Goal: Task Accomplishment & Management: Manage account settings

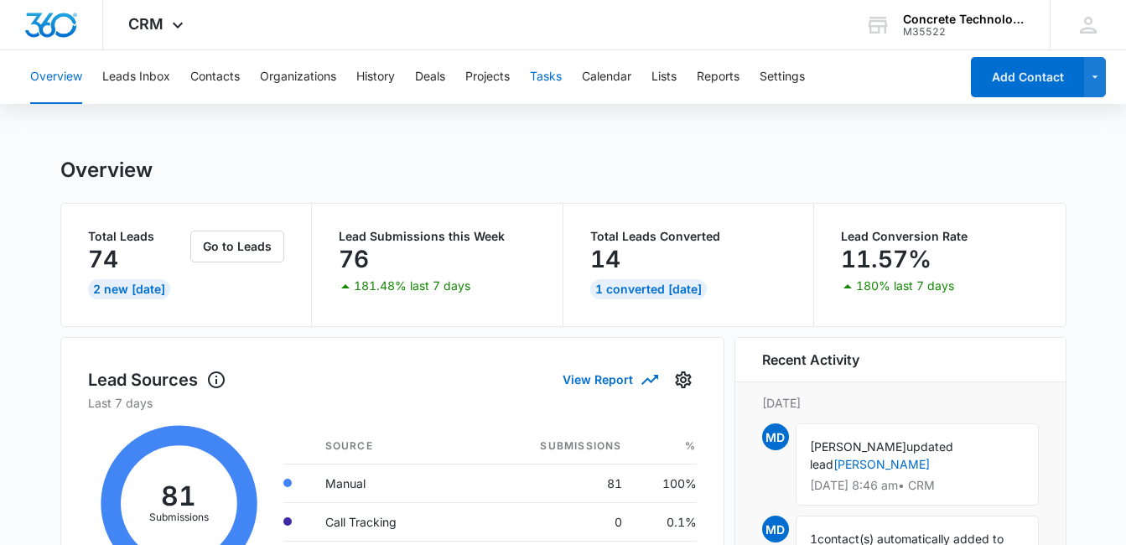
click at [551, 80] on button "Tasks" at bounding box center [546, 77] width 32 height 54
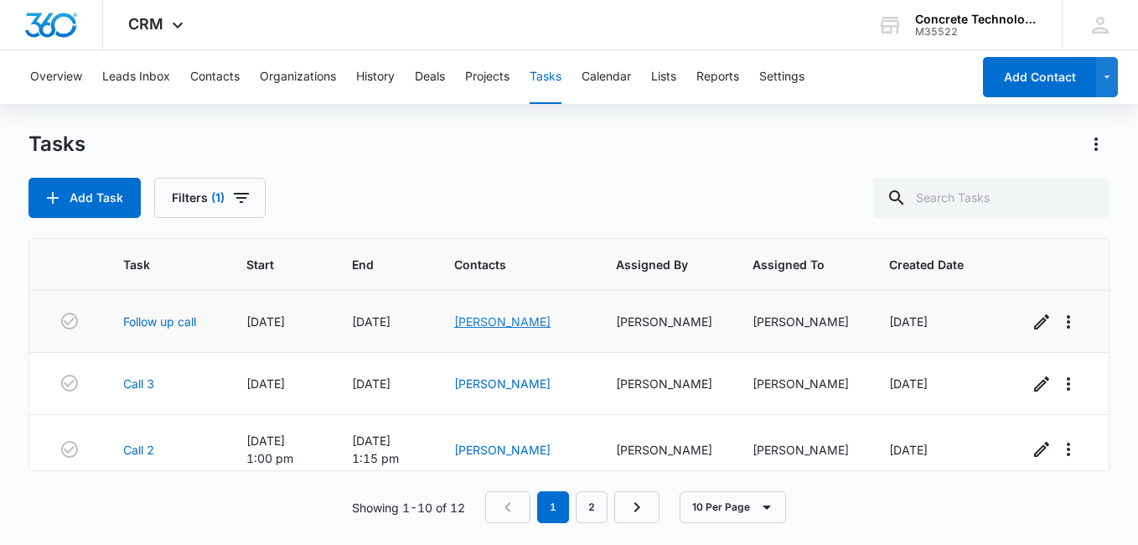
click at [494, 320] on link "[PERSON_NAME]" at bounding box center [502, 321] width 96 height 14
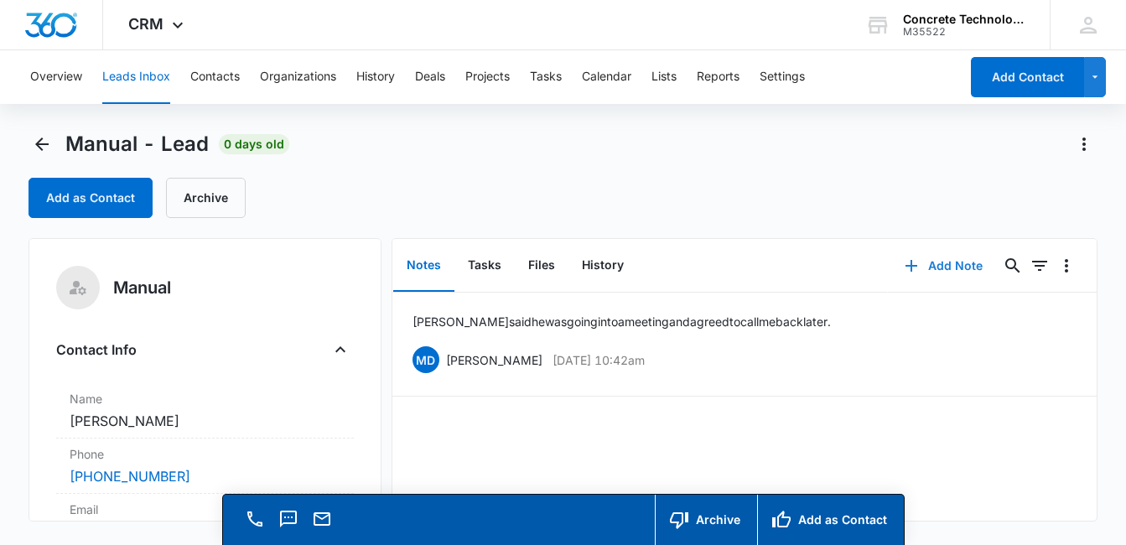
click at [942, 269] on button "Add Note" at bounding box center [943, 266] width 111 height 40
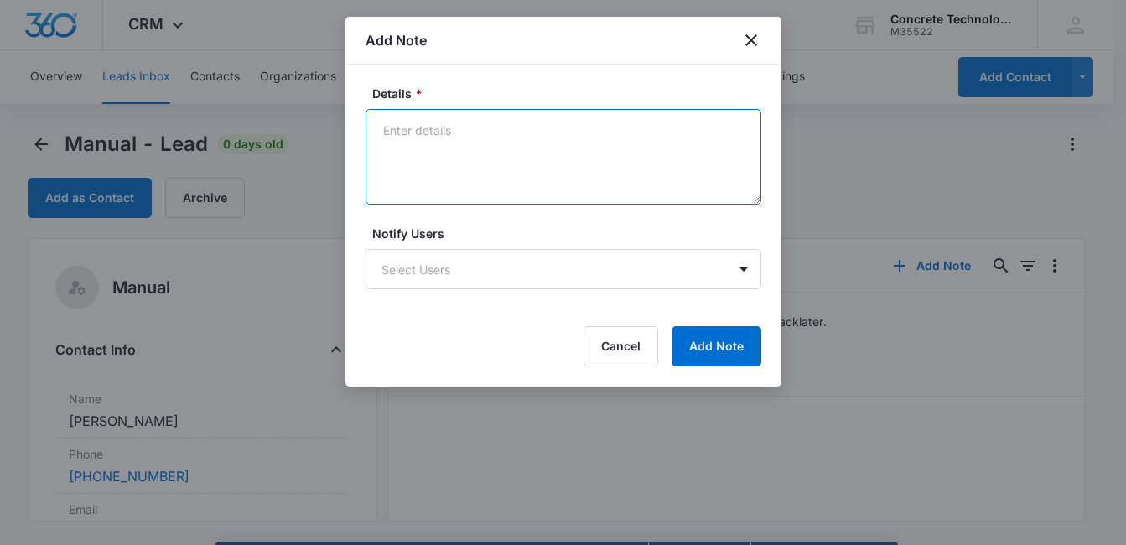
click at [440, 156] on textarea "Details *" at bounding box center [563, 157] width 396 height 96
type textarea "Mailbox is full, email & text"
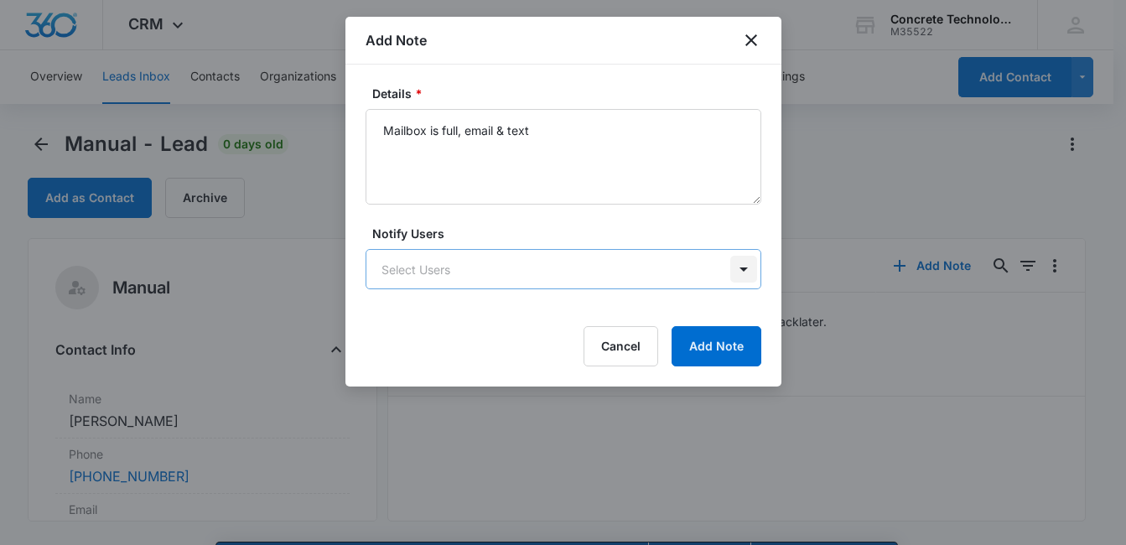
click at [743, 266] on body "CRM Apps Reputation Websites Forms CRM Email Social Content Ads Intelligence Fi…" at bounding box center [563, 296] width 1126 height 593
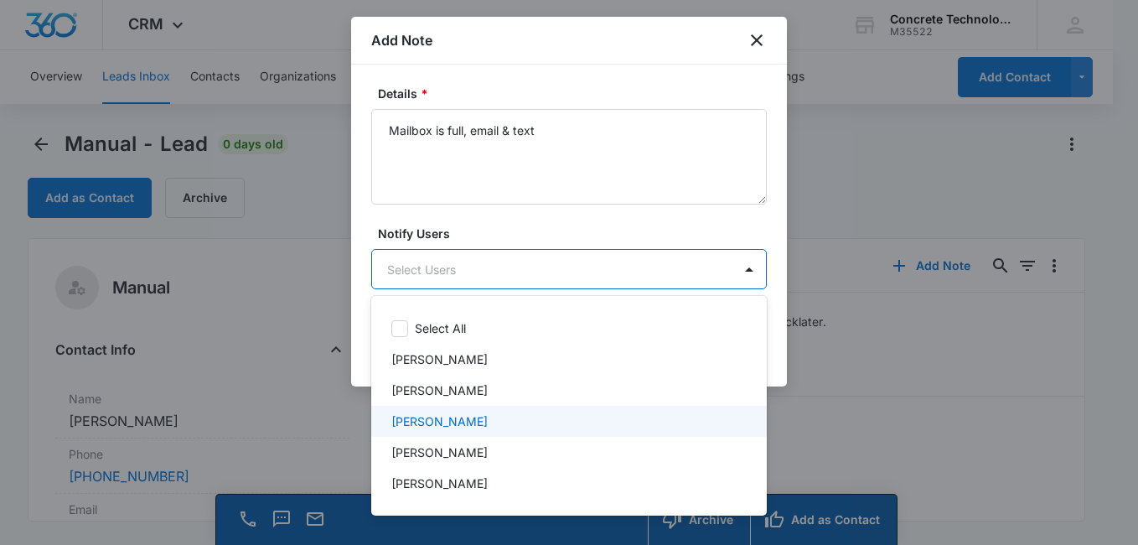
click at [590, 415] on div "[PERSON_NAME]" at bounding box center [567, 421] width 352 height 18
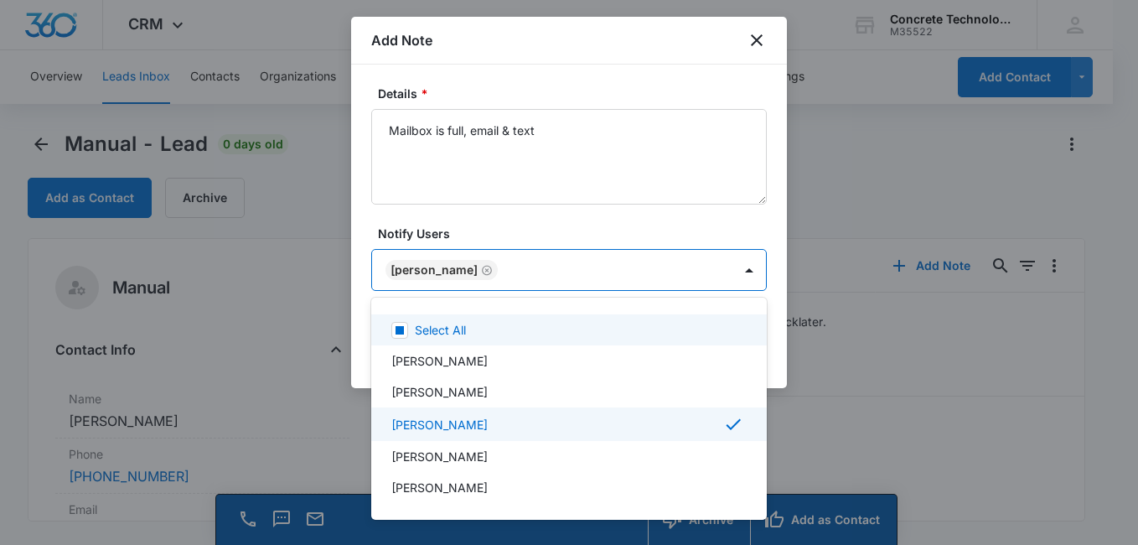
click at [671, 226] on div at bounding box center [569, 272] width 1138 height 545
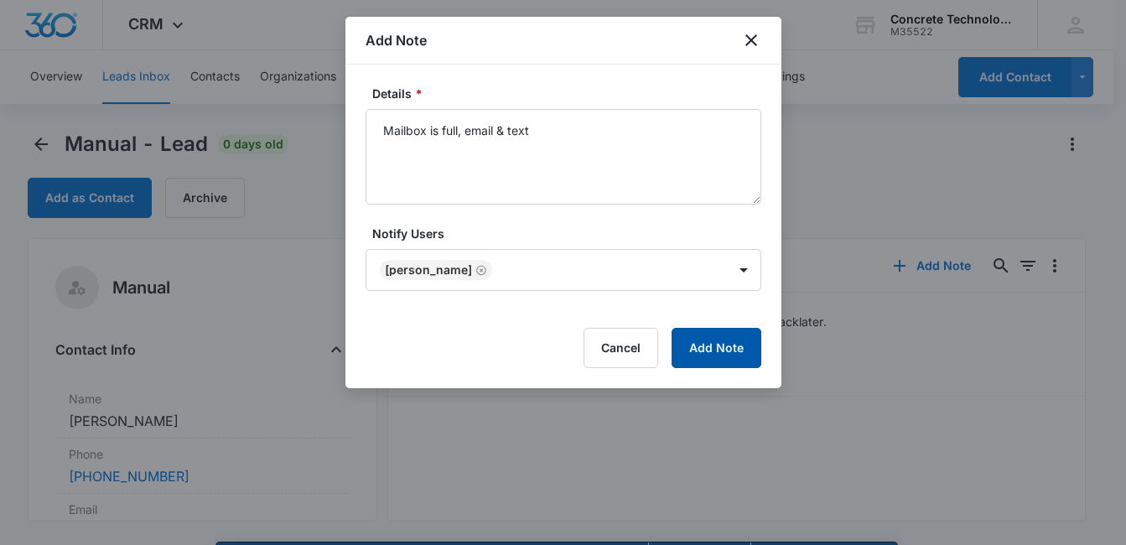
click at [722, 348] on button "Add Note" at bounding box center [716, 348] width 90 height 40
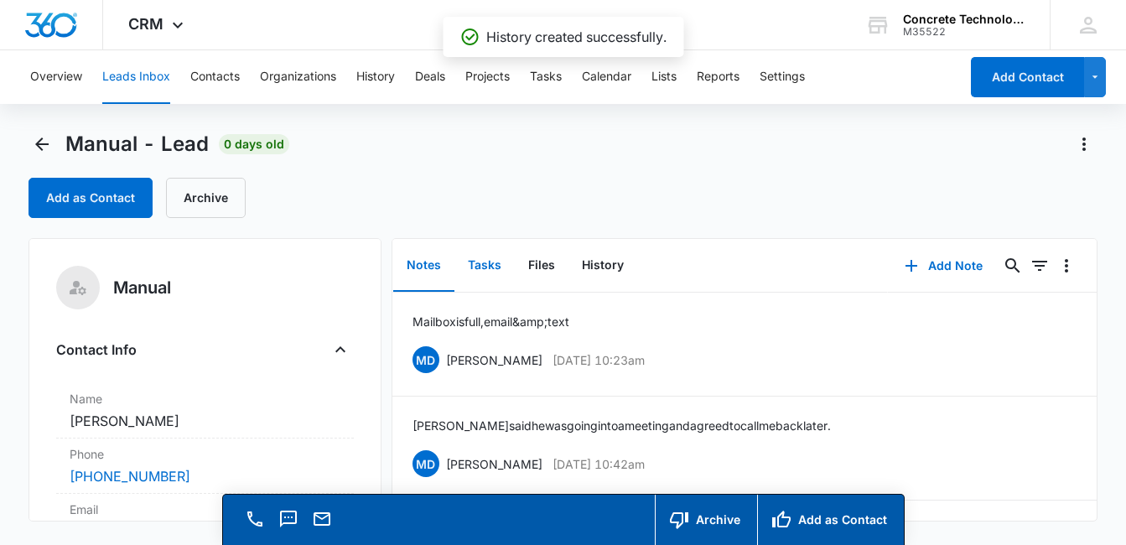
click at [482, 256] on button "Tasks" at bounding box center [484, 266] width 60 height 52
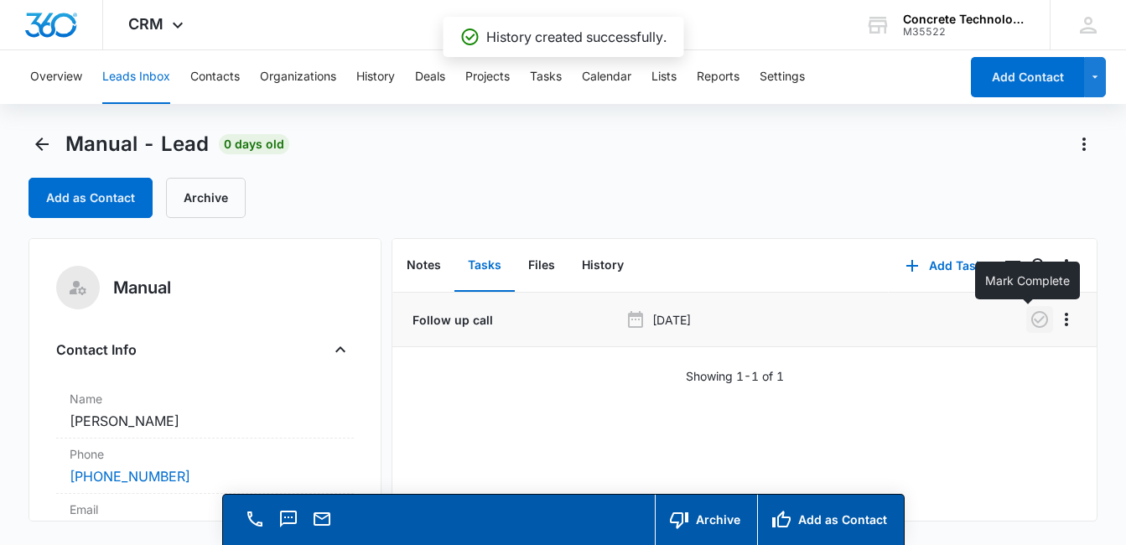
click at [1031, 318] on icon "button" at bounding box center [1039, 319] width 17 height 17
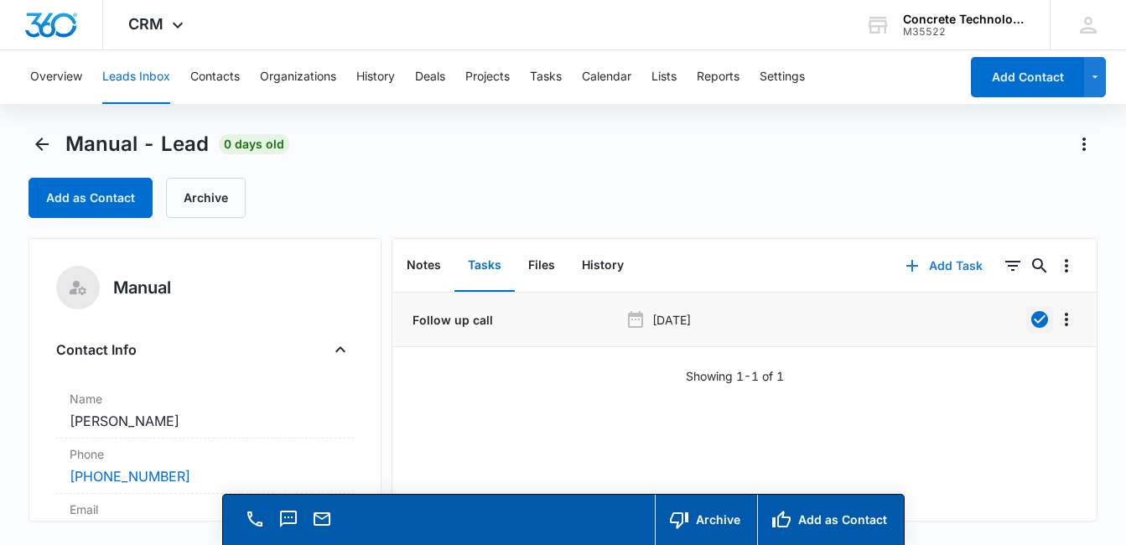
click at [950, 267] on button "Add Task" at bounding box center [943, 266] width 111 height 40
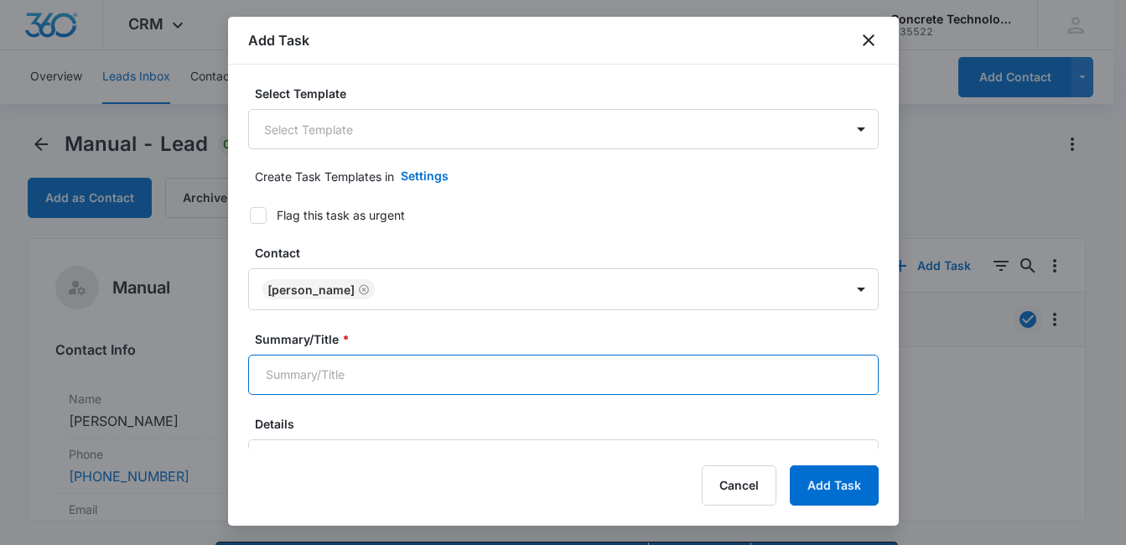
click at [670, 384] on input "Summary/Title *" at bounding box center [563, 375] width 630 height 40
type input "Call 2"
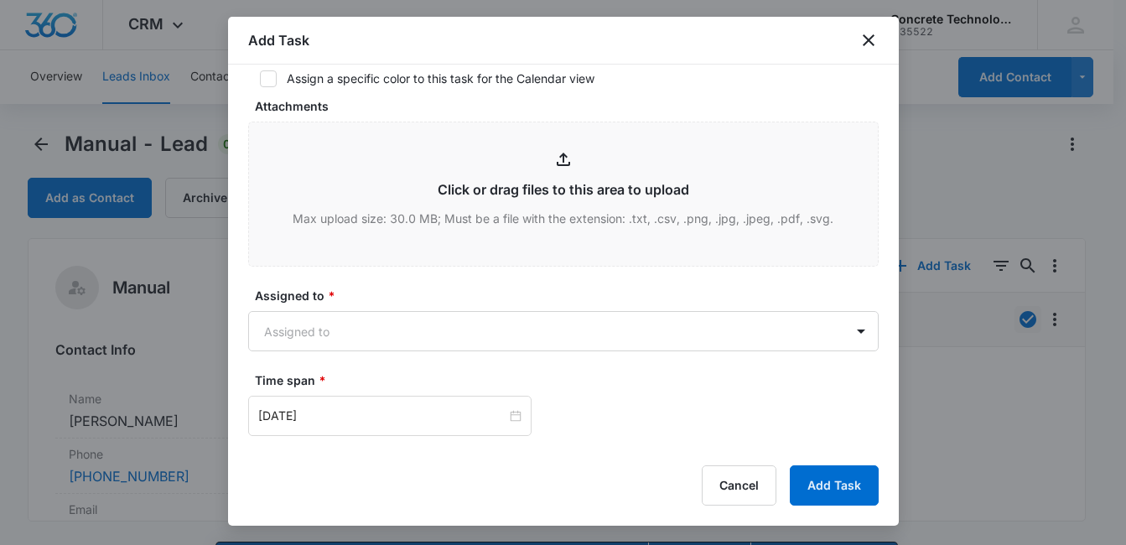
scroll to position [603, 0]
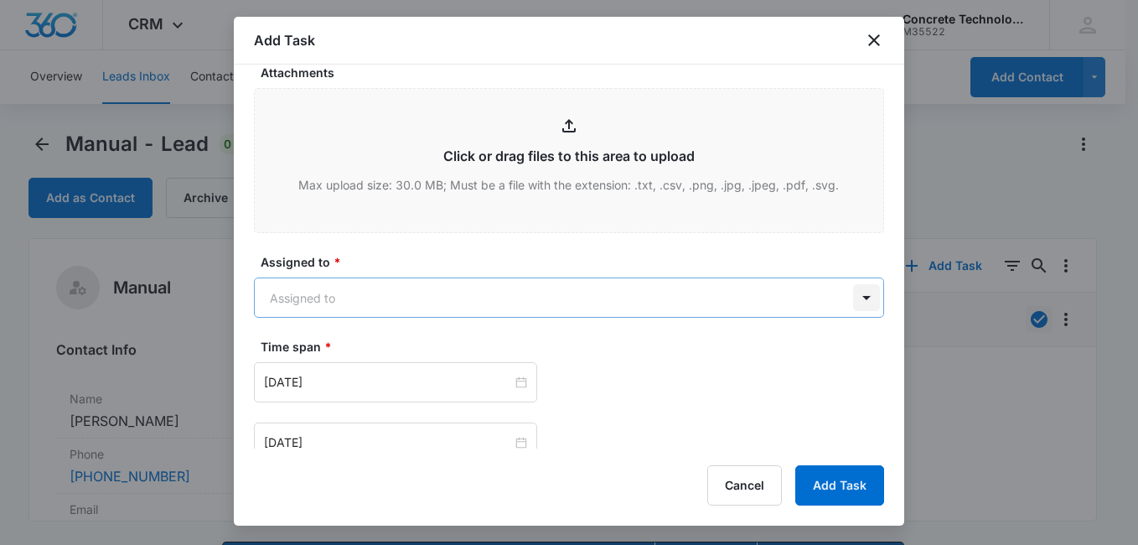
click at [855, 302] on body "CRM Apps Reputation Websites Forms CRM Email Social Content Ads Intelligence Fi…" at bounding box center [569, 296] width 1138 height 593
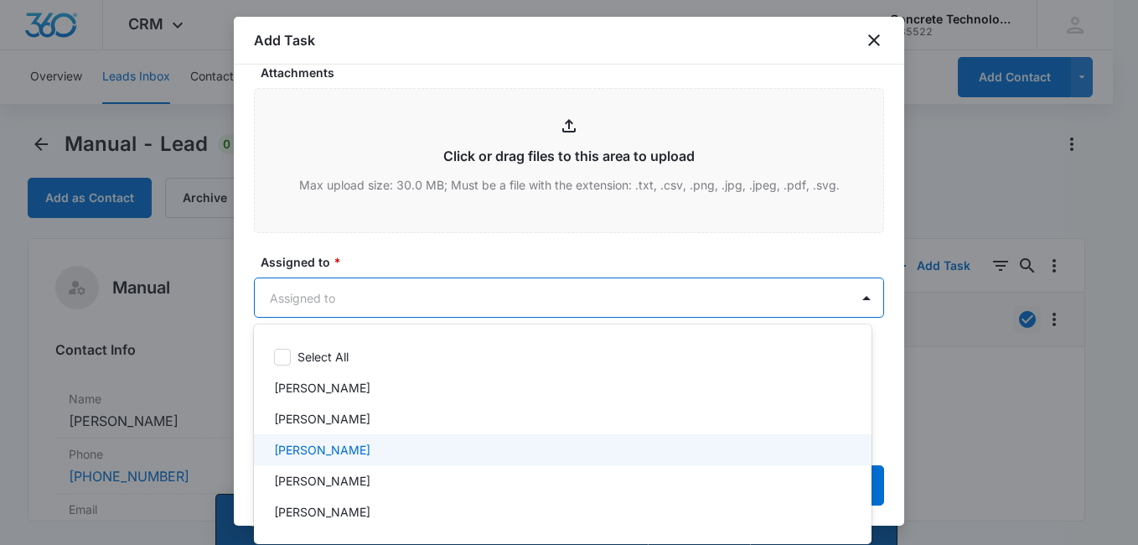
click at [558, 452] on div "[PERSON_NAME]" at bounding box center [561, 450] width 574 height 18
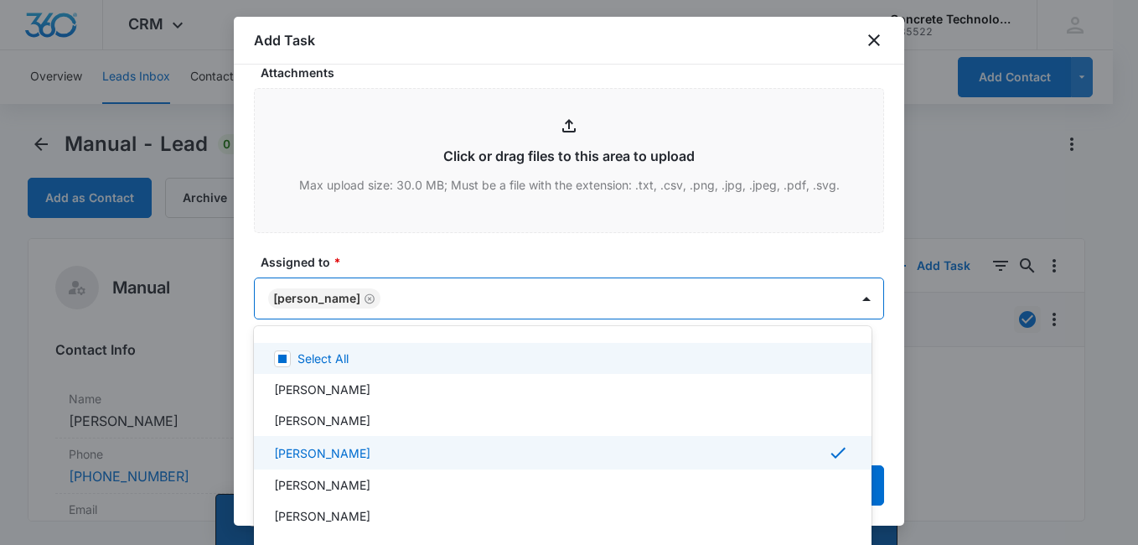
click at [758, 258] on div at bounding box center [569, 272] width 1138 height 545
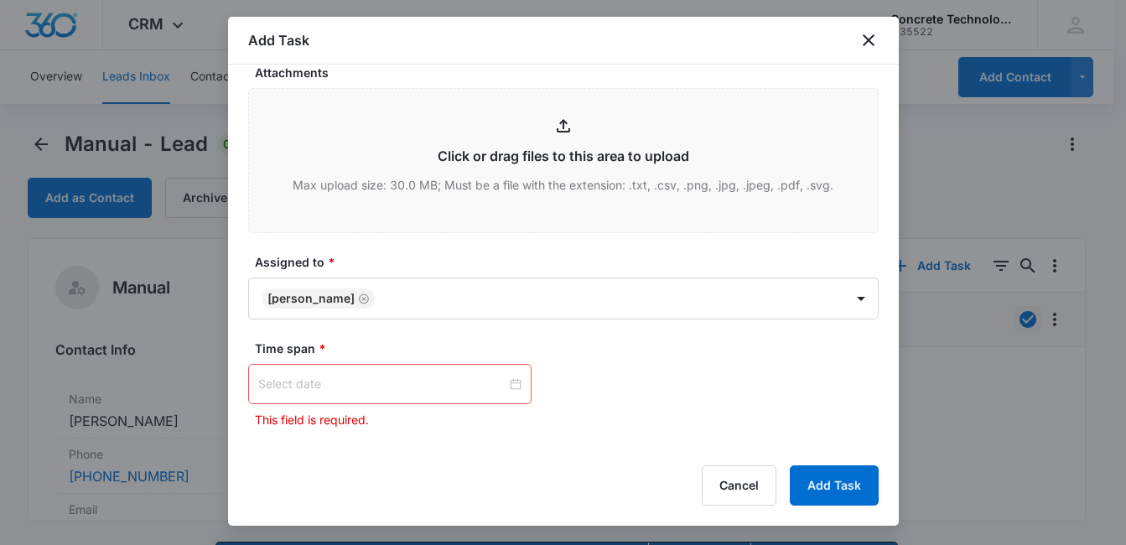
click at [506, 385] on div at bounding box center [389, 384] width 263 height 18
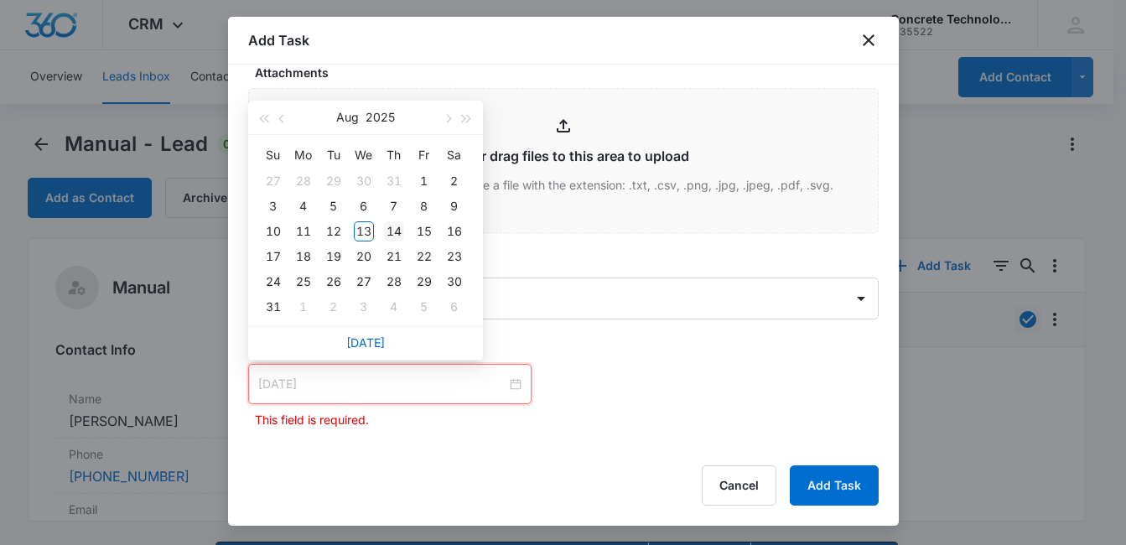
type input "[DATE]"
click at [396, 230] on div "14" at bounding box center [394, 231] width 20 height 20
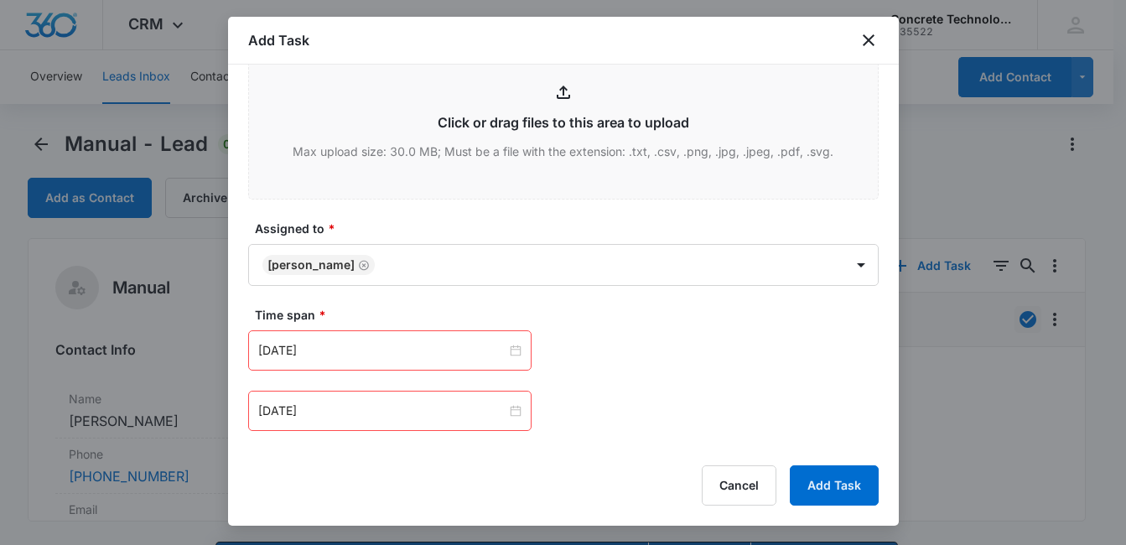
scroll to position [763, 0]
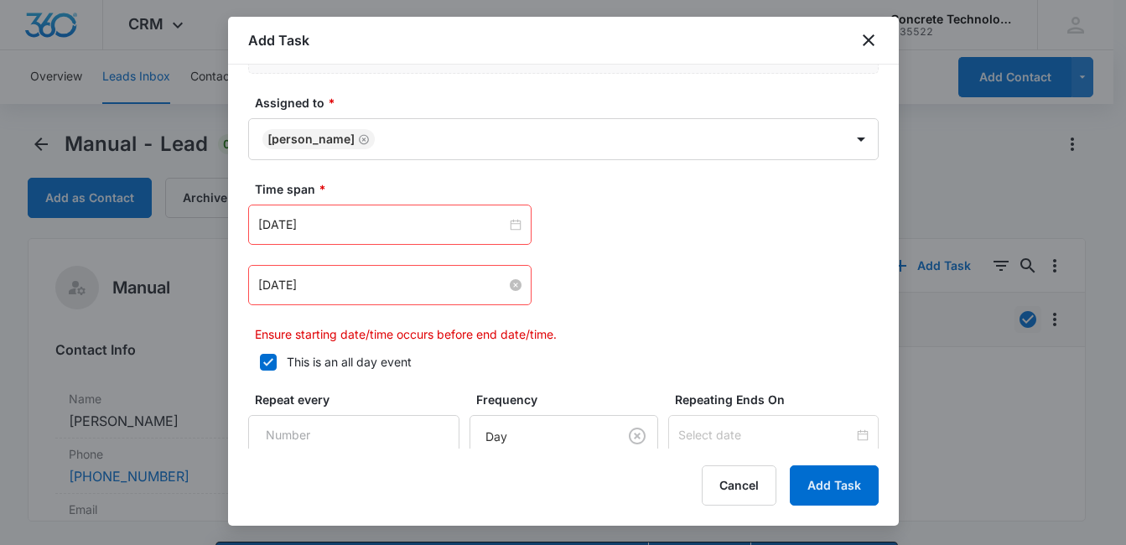
click at [456, 289] on input "[DATE]" at bounding box center [382, 285] width 248 height 18
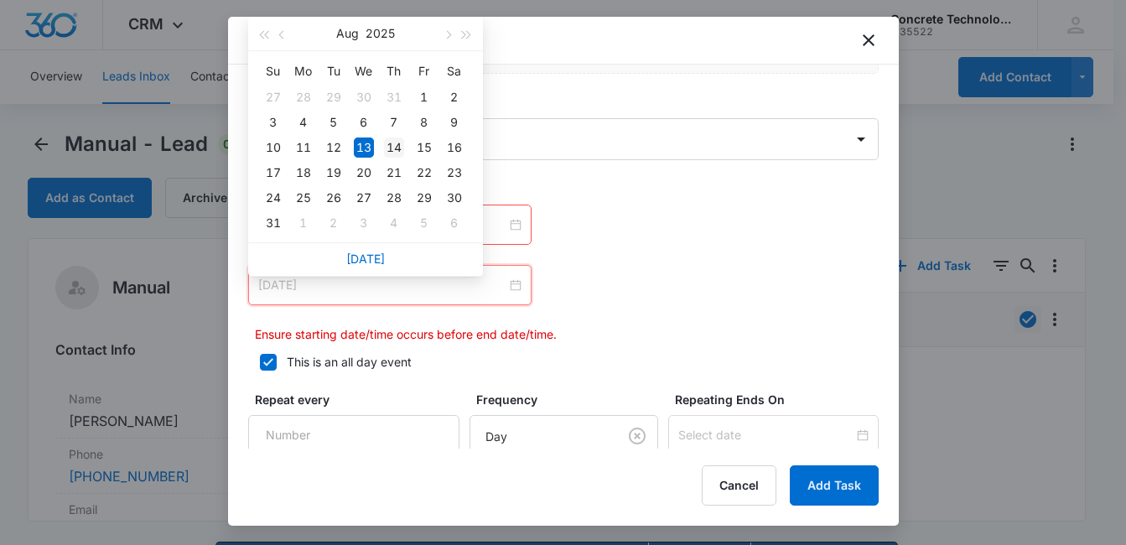
type input "[DATE]"
click at [391, 152] on div "14" at bounding box center [394, 147] width 20 height 20
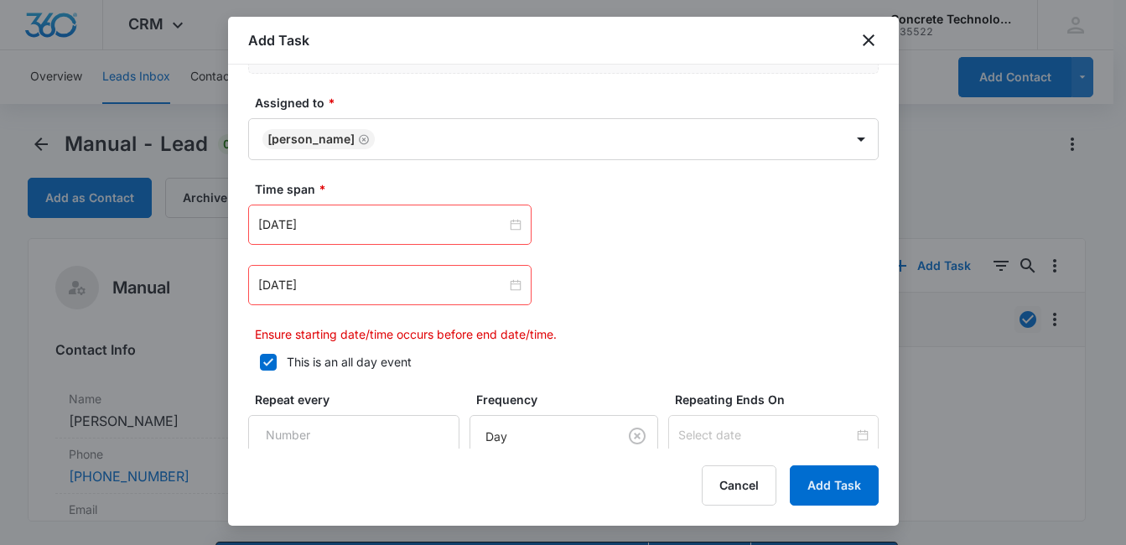
click at [646, 293] on div "[DATE] [DATE] Su Mo Tu We Th Fr Sa 27 28 29 30 31 1 2 3 4 5 6 7 8 9 10 11 12 13…" at bounding box center [563, 285] width 630 height 40
click at [261, 360] on icon at bounding box center [268, 362] width 15 height 15
click at [260, 360] on input "This is an all day event" at bounding box center [254, 362] width 12 height 12
checkbox input "false"
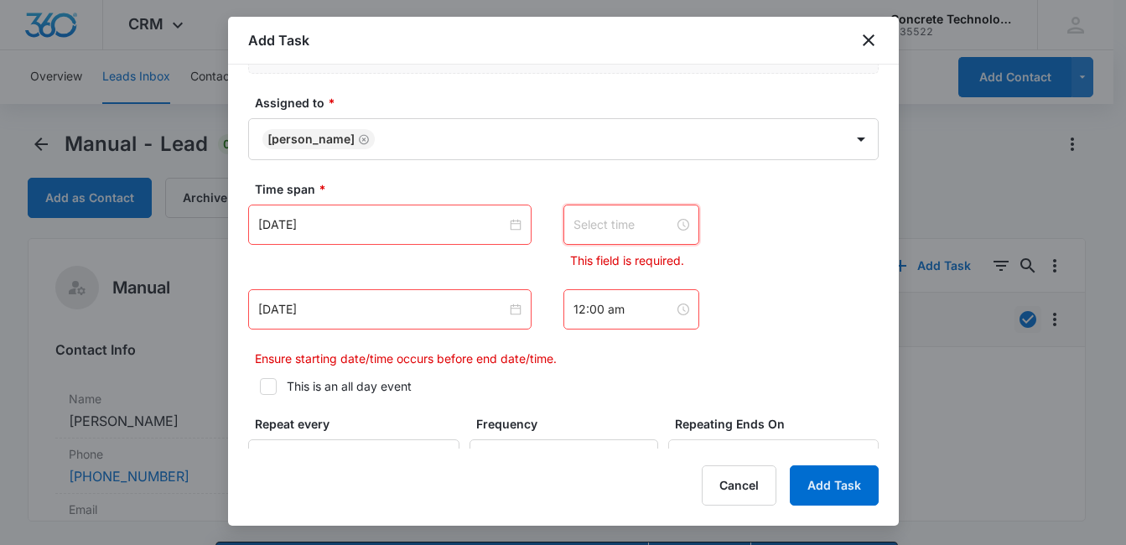
click at [638, 228] on input at bounding box center [623, 224] width 101 height 18
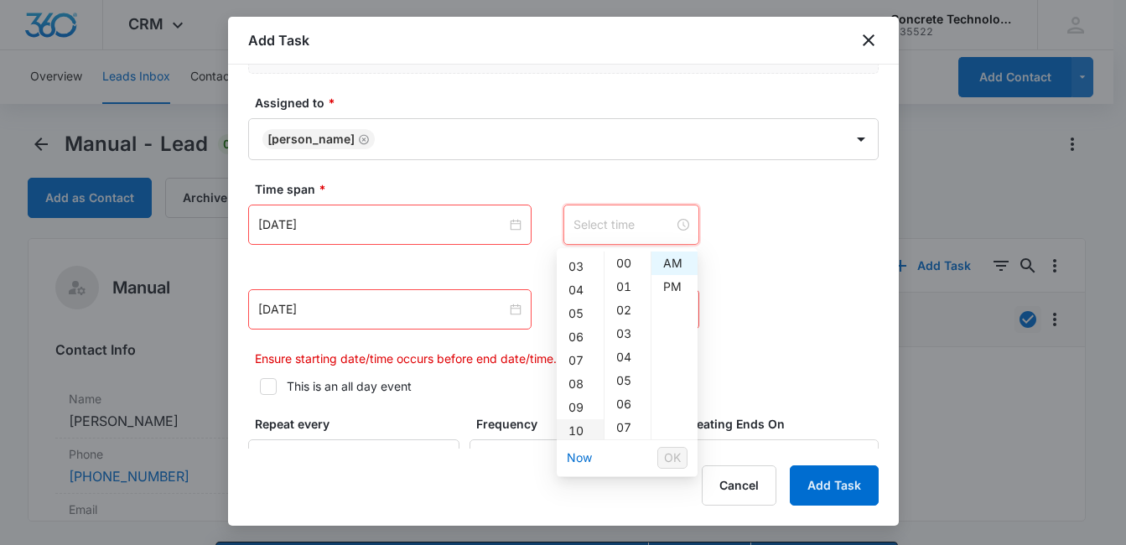
click at [585, 427] on div "10" at bounding box center [579, 430] width 47 height 23
type input "10:00 am"
click at [669, 468] on button "OK" at bounding box center [672, 458] width 30 height 22
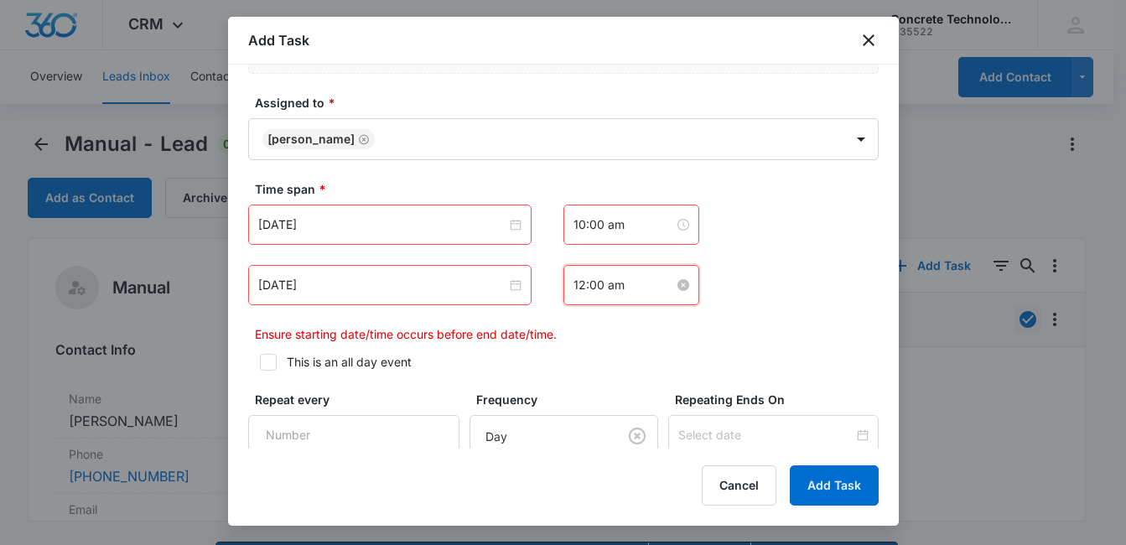
click at [626, 283] on input "12:00 am" at bounding box center [623, 285] width 101 height 18
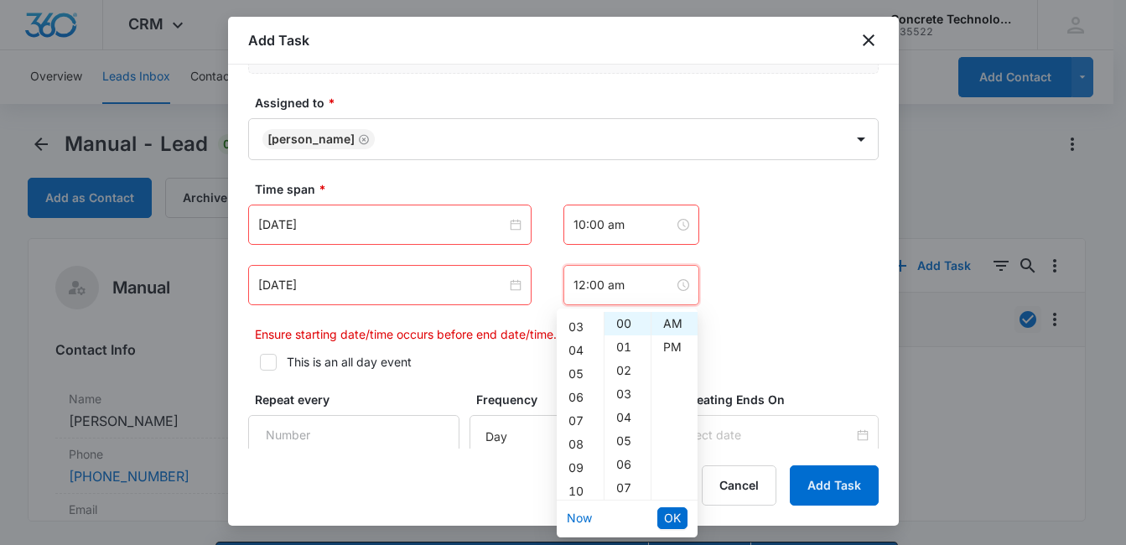
scroll to position [101, 0]
click at [578, 458] on div "10" at bounding box center [579, 457] width 47 height 23
click at [626, 457] on div "15" at bounding box center [627, 453] width 46 height 23
type input "10:15 am"
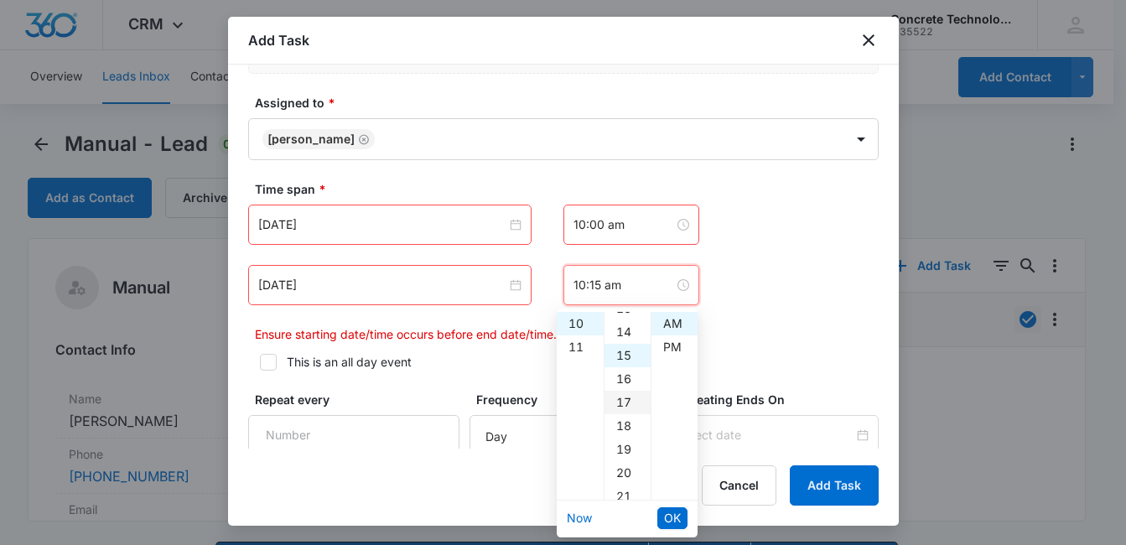
scroll to position [352, 0]
click at [678, 516] on span "OK" at bounding box center [672, 518] width 17 height 18
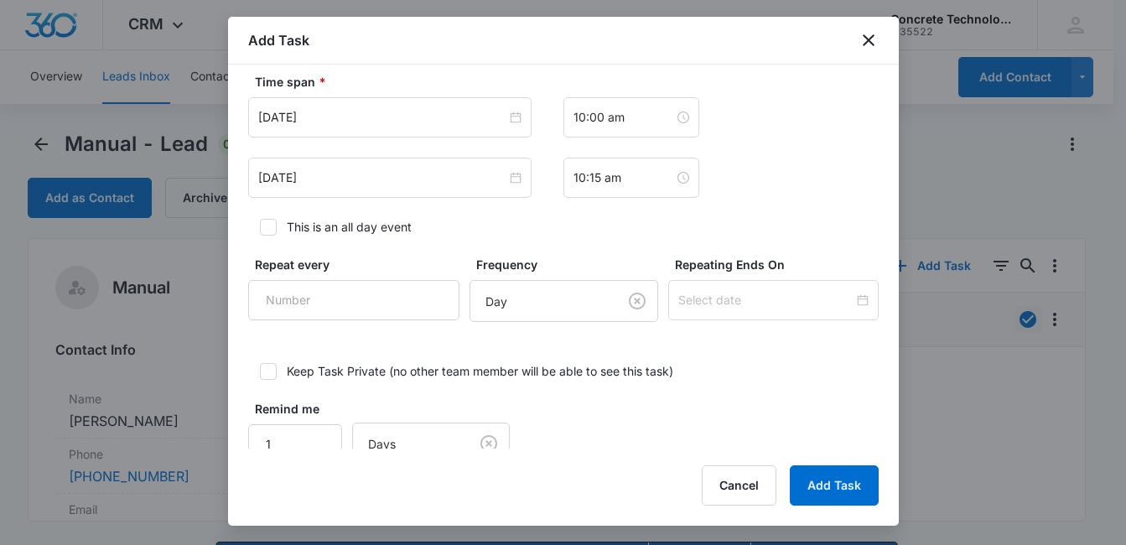
scroll to position [906, 0]
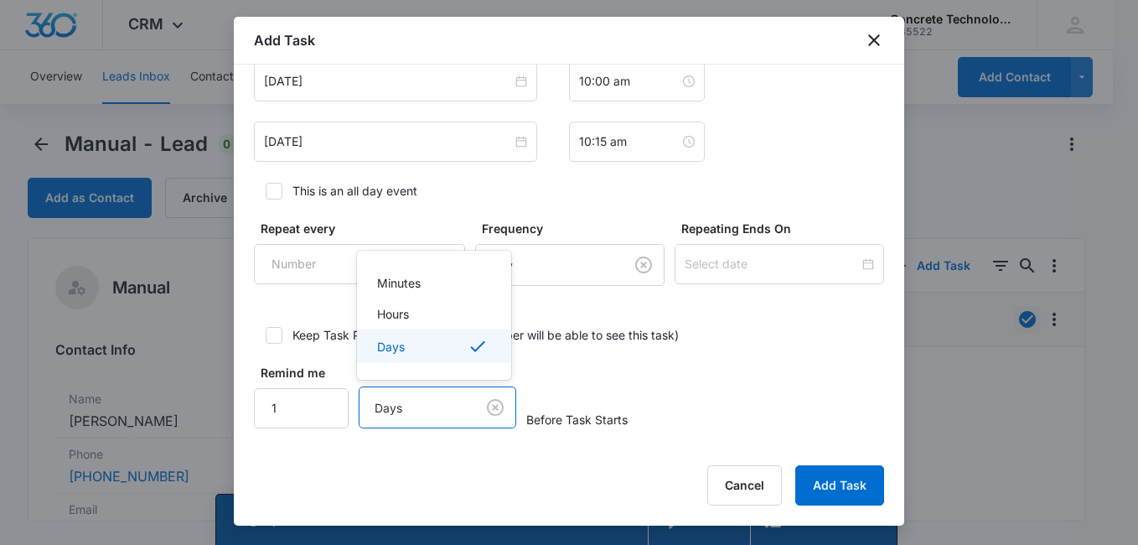
click at [436, 412] on body "CRM Apps Reputation Websites Forms CRM Email Social Content Ads Intelligence Fi…" at bounding box center [569, 272] width 1138 height 545
click at [419, 312] on div "Hours" at bounding box center [432, 314] width 111 height 18
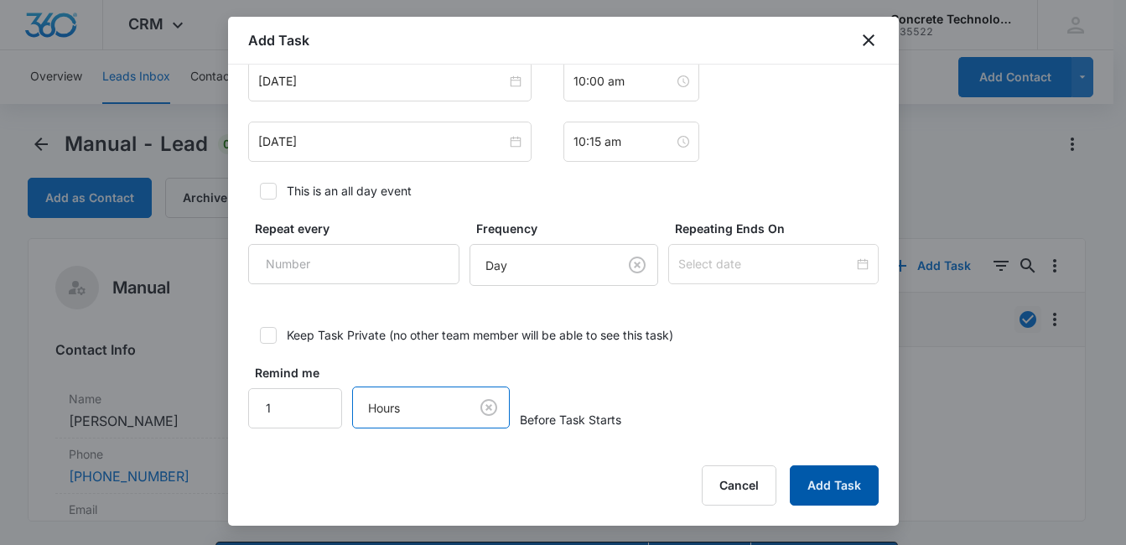
click at [826, 485] on button "Add Task" at bounding box center [833, 485] width 89 height 40
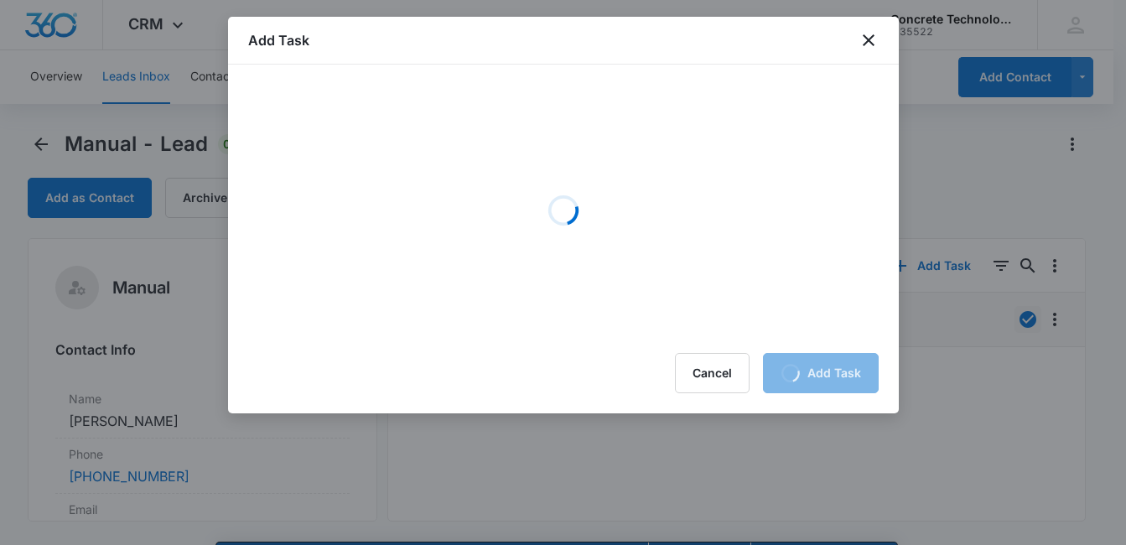
scroll to position [0, 0]
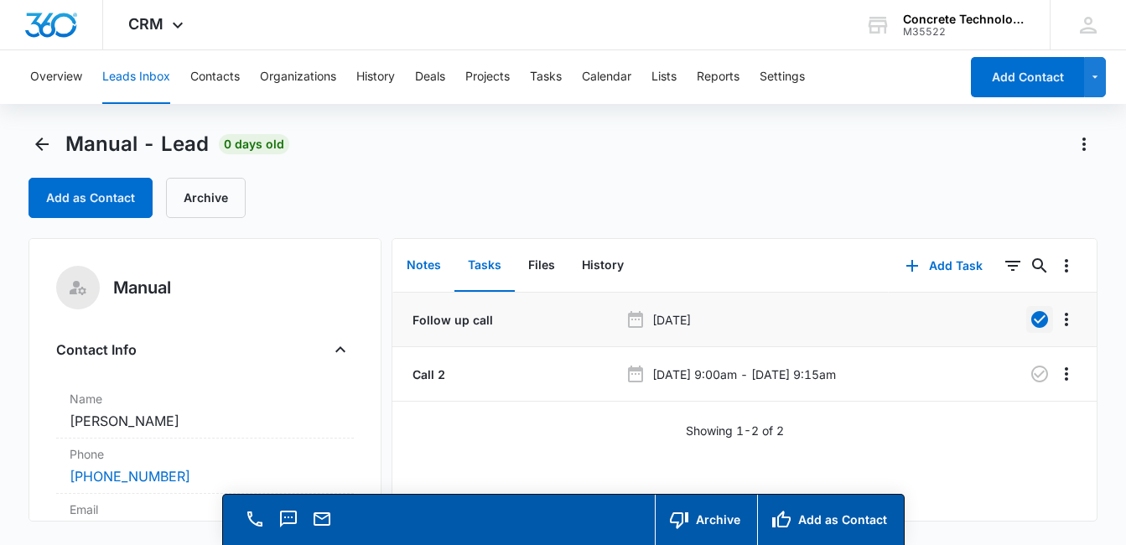
click at [426, 265] on button "Notes" at bounding box center [423, 266] width 61 height 52
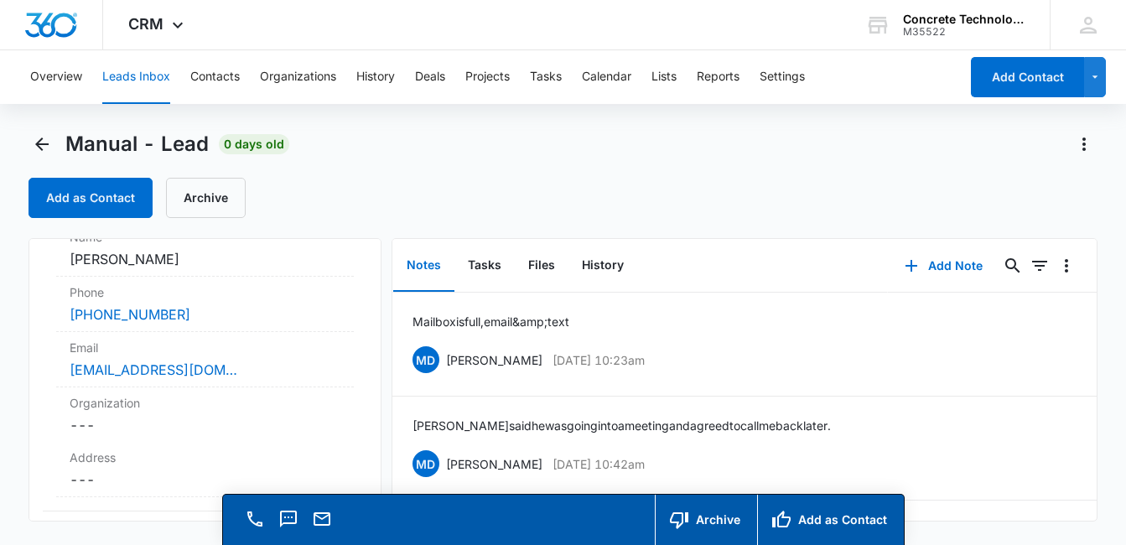
scroll to position [199, 0]
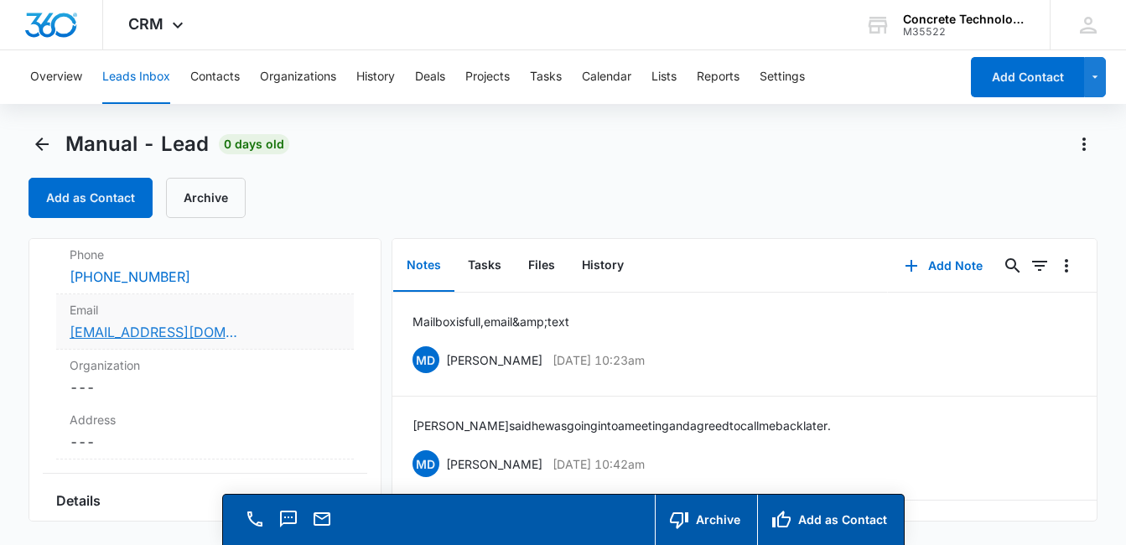
click at [198, 333] on link "[EMAIL_ADDRESS][DOMAIN_NAME]" at bounding box center [154, 332] width 168 height 20
click at [123, 331] on link "[EMAIL_ADDRESS][DOMAIN_NAME]" at bounding box center [154, 332] width 168 height 20
click at [39, 139] on icon "Back" at bounding box center [42, 144] width 20 height 20
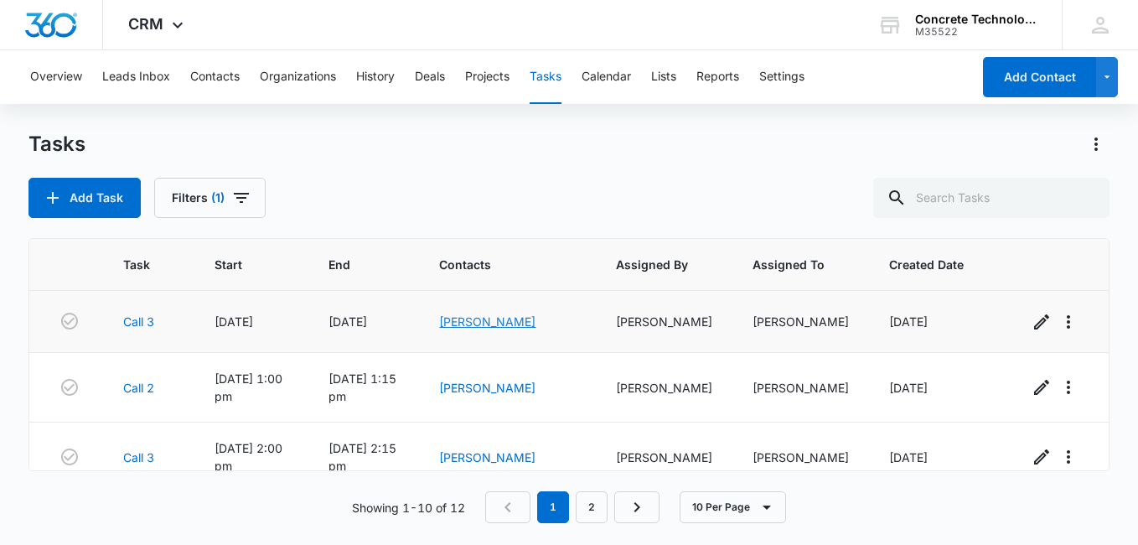
click at [507, 325] on link "[PERSON_NAME]" at bounding box center [487, 321] width 96 height 14
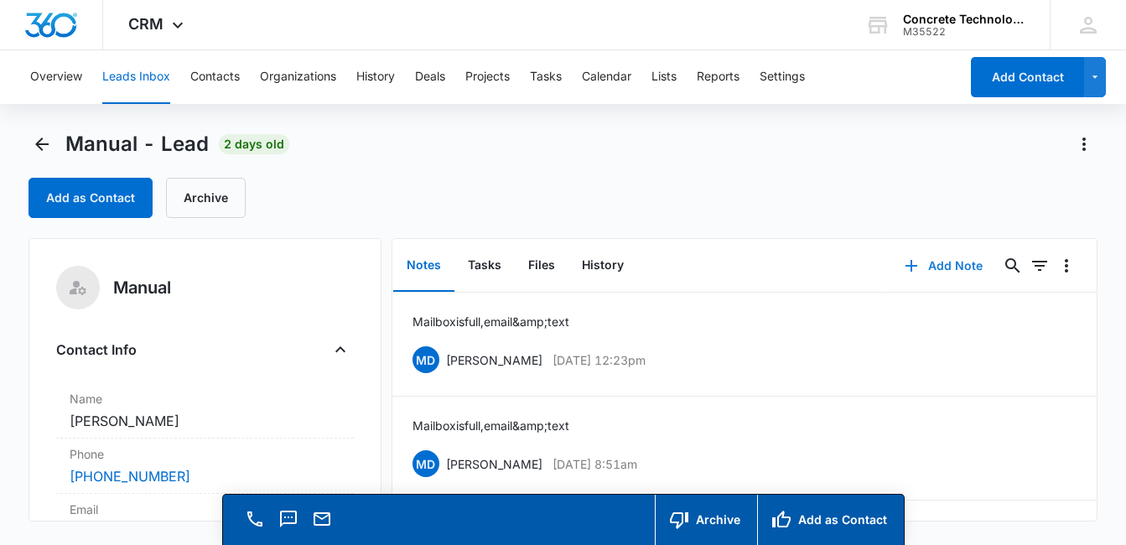
click at [947, 270] on button "Add Note" at bounding box center [943, 266] width 111 height 40
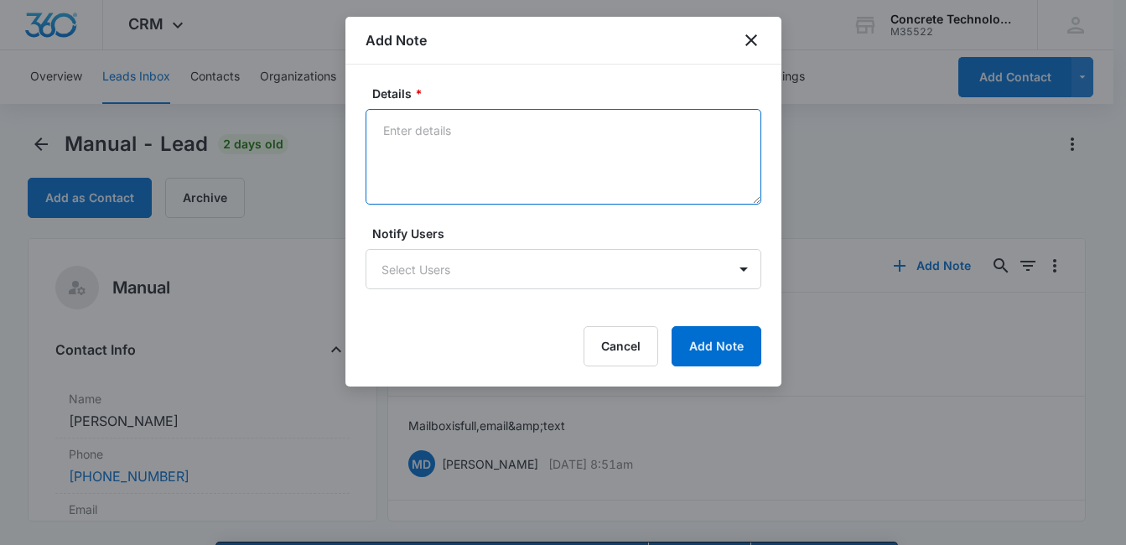
click at [464, 161] on textarea "Details *" at bounding box center [563, 157] width 396 height 96
type textarea "Mailbox is full, email & text"
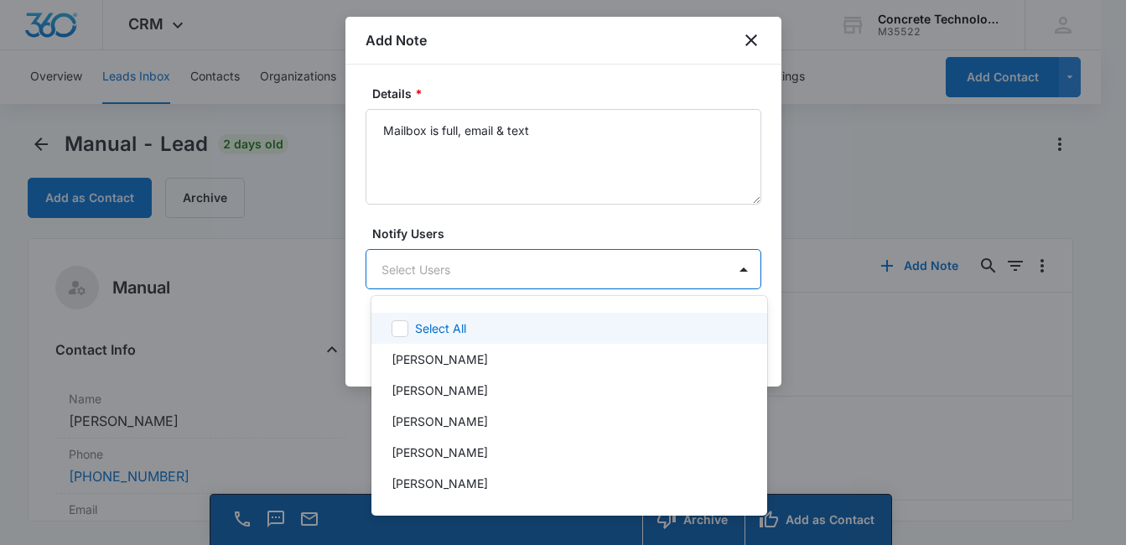
click at [571, 275] on body "CRM Apps Reputation Websites Forms CRM Email Social Content Ads Intelligence Fi…" at bounding box center [563, 272] width 1126 height 545
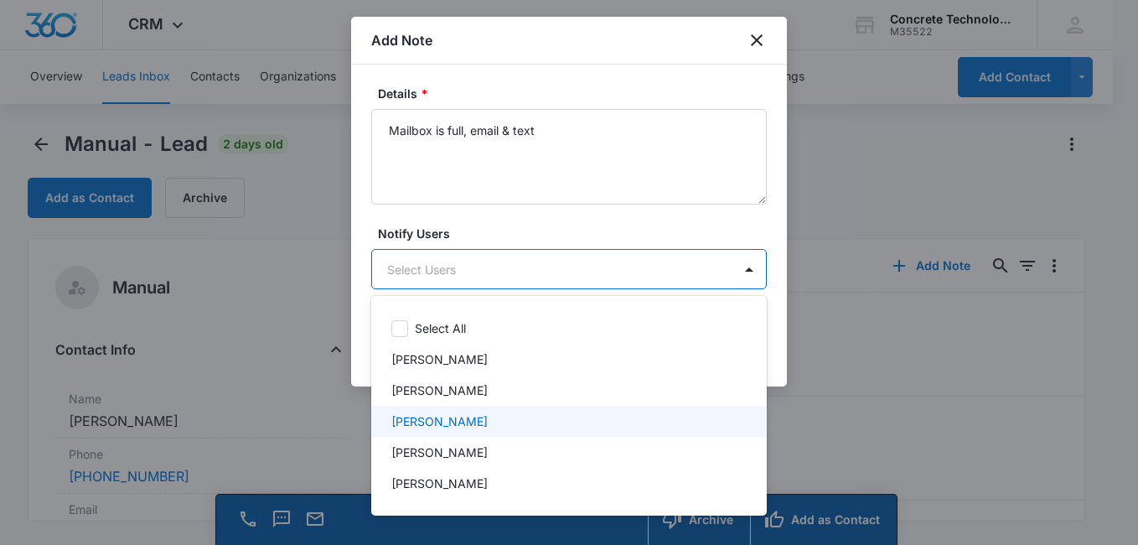
click at [539, 418] on div "[PERSON_NAME]" at bounding box center [567, 421] width 352 height 18
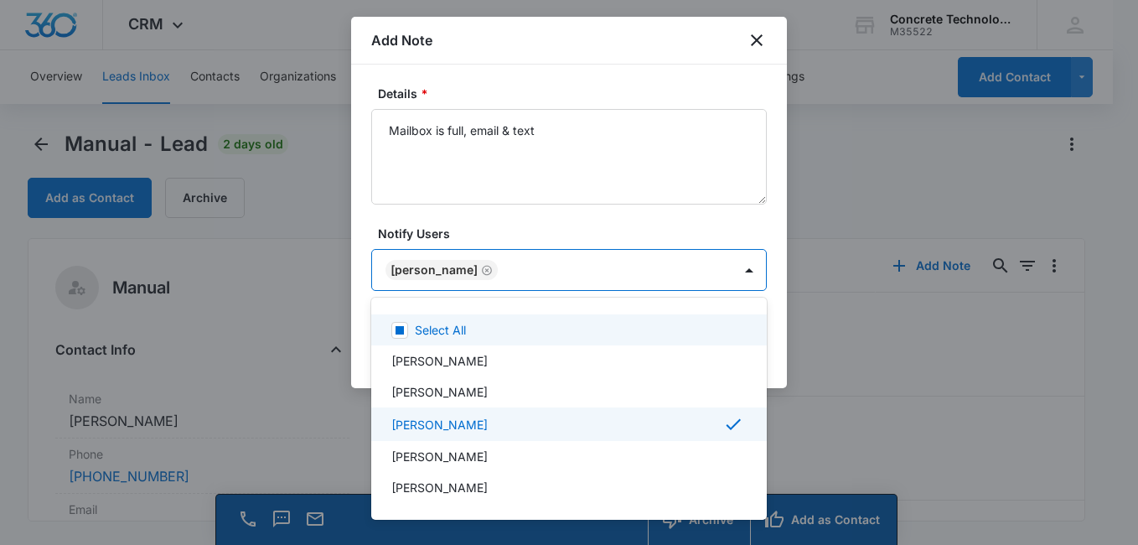
click at [586, 221] on div at bounding box center [569, 272] width 1138 height 545
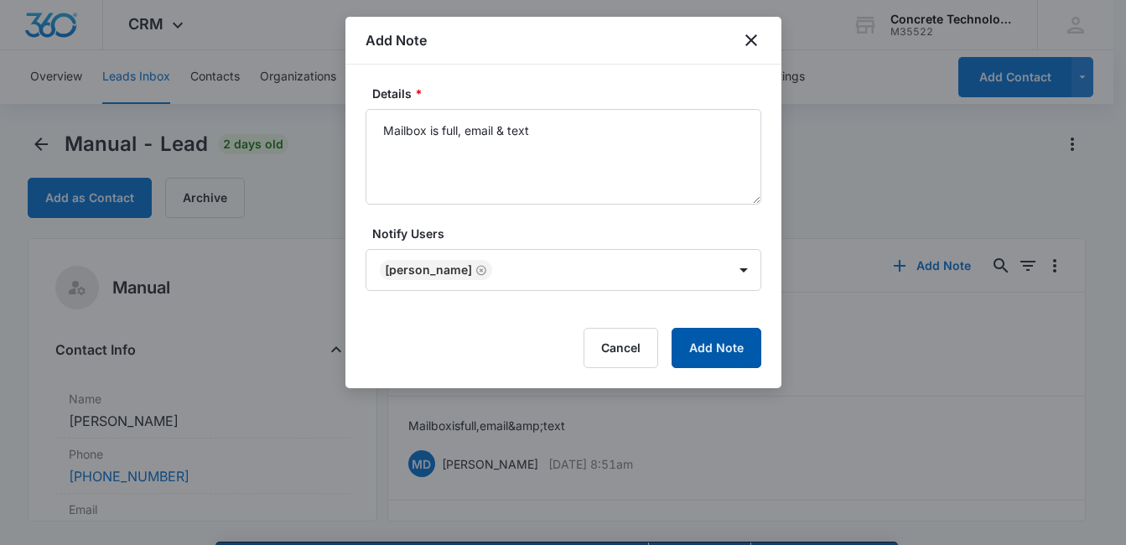
click at [713, 341] on button "Add Note" at bounding box center [716, 348] width 90 height 40
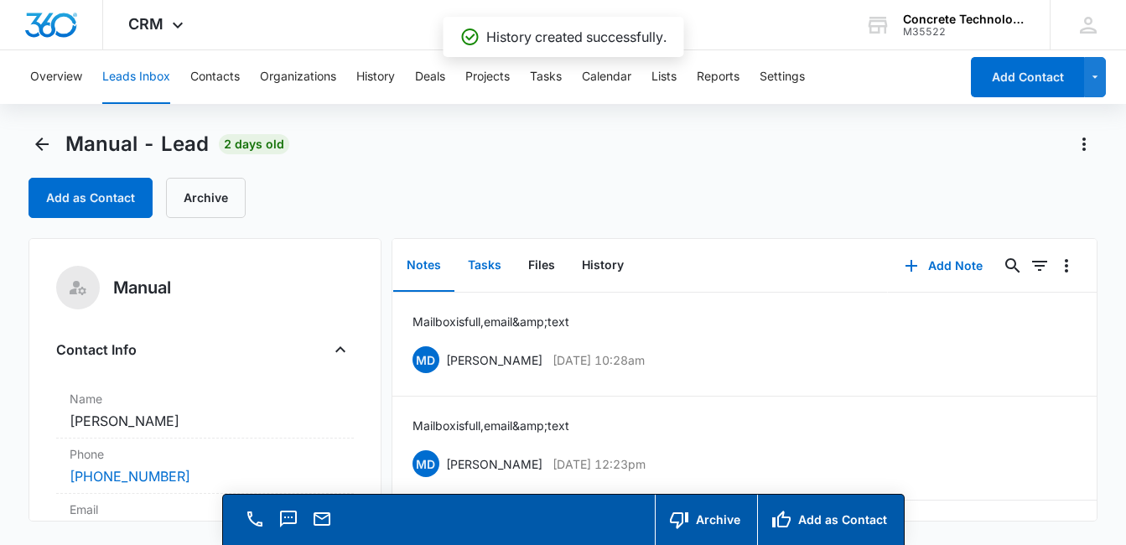
click at [496, 266] on button "Tasks" at bounding box center [484, 266] width 60 height 52
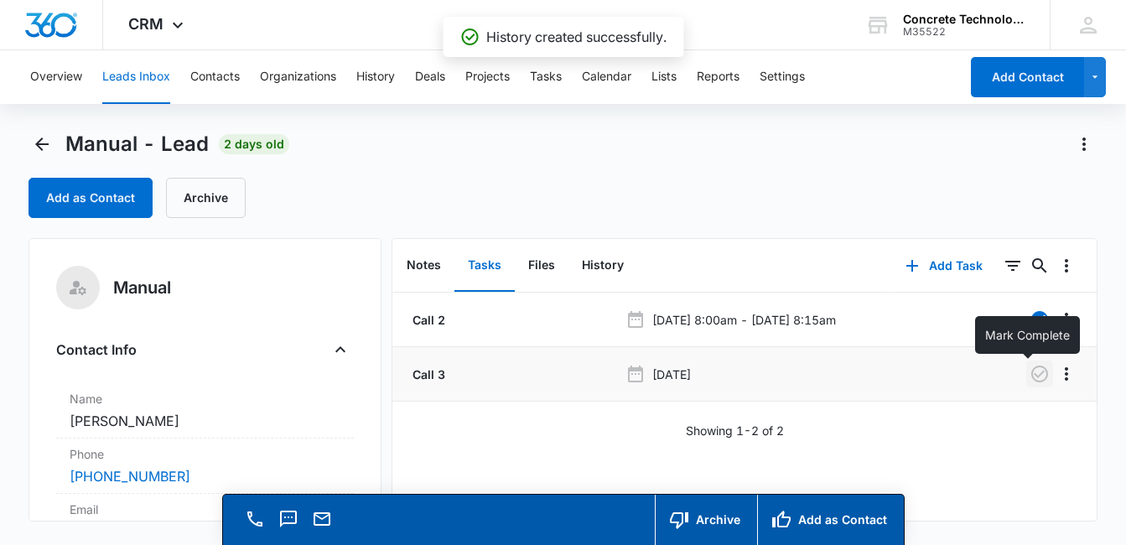
click at [1031, 378] on icon "button" at bounding box center [1039, 373] width 17 height 17
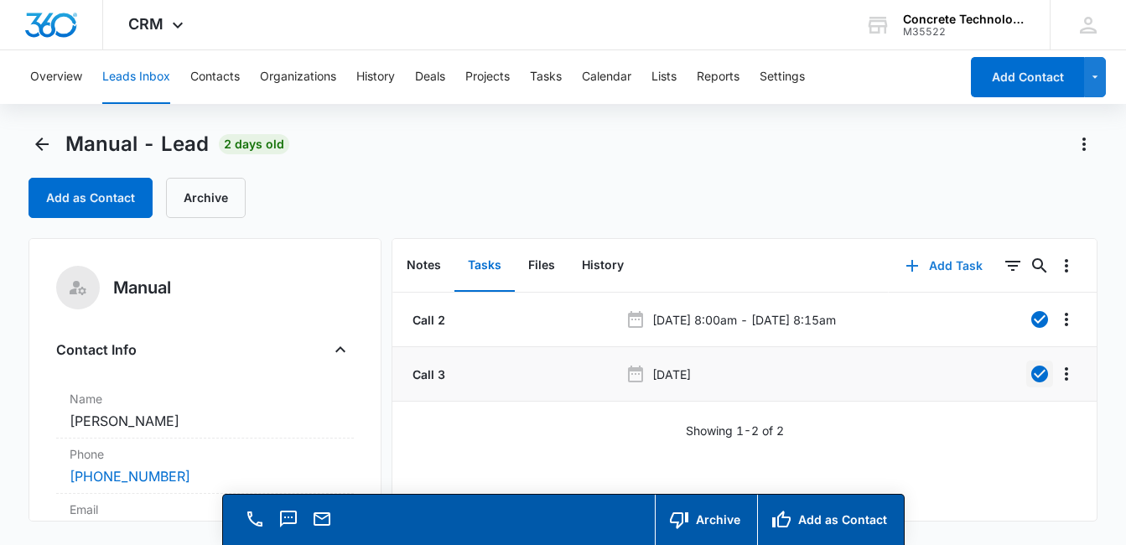
click at [950, 268] on button "Add Task" at bounding box center [943, 266] width 111 height 40
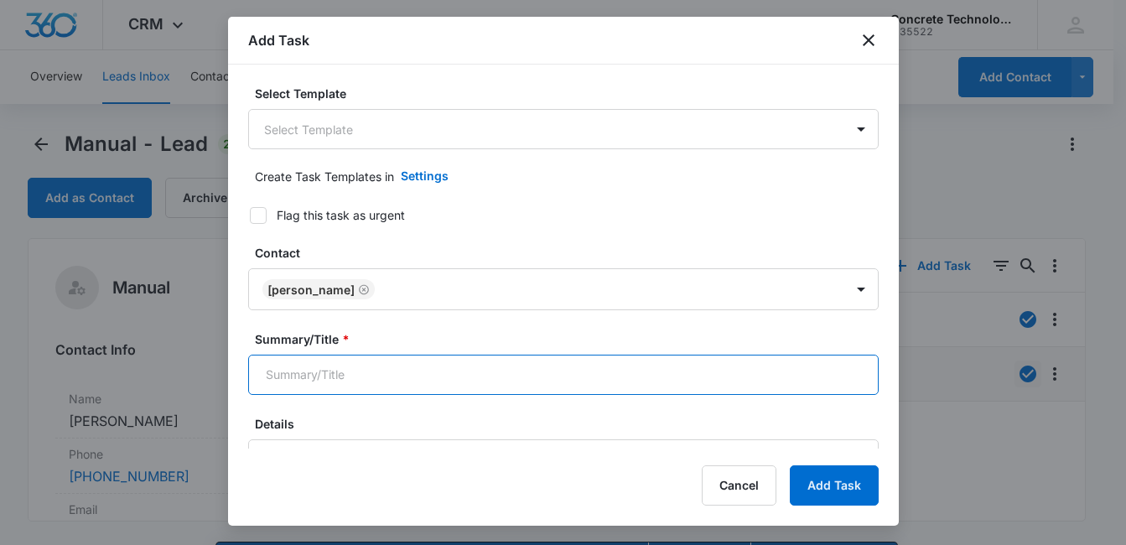
click at [534, 373] on input "Summary/Title *" at bounding box center [563, 375] width 630 height 40
type input "Call 3"
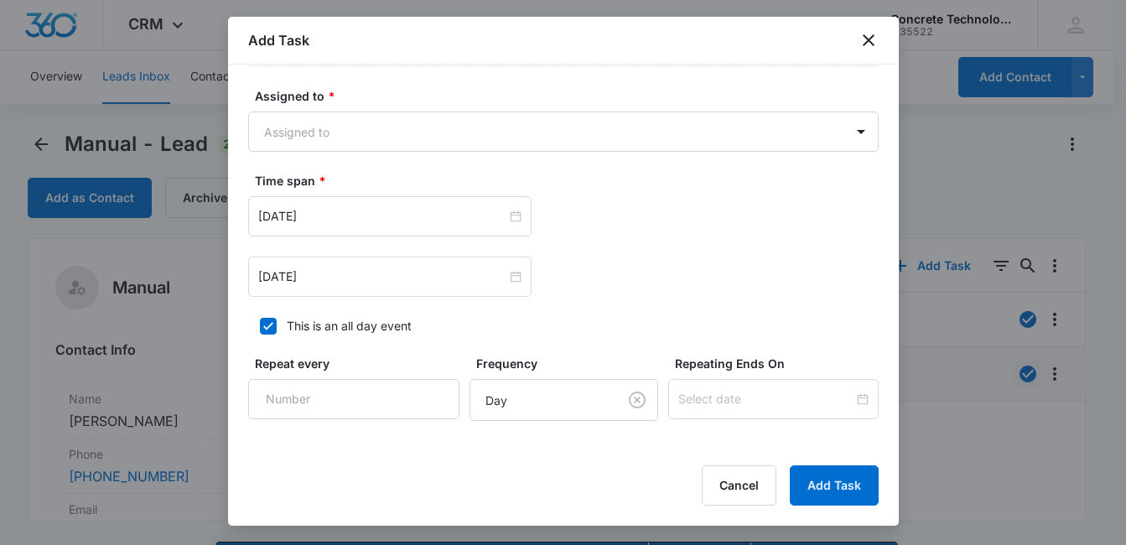
scroll to position [790, 0]
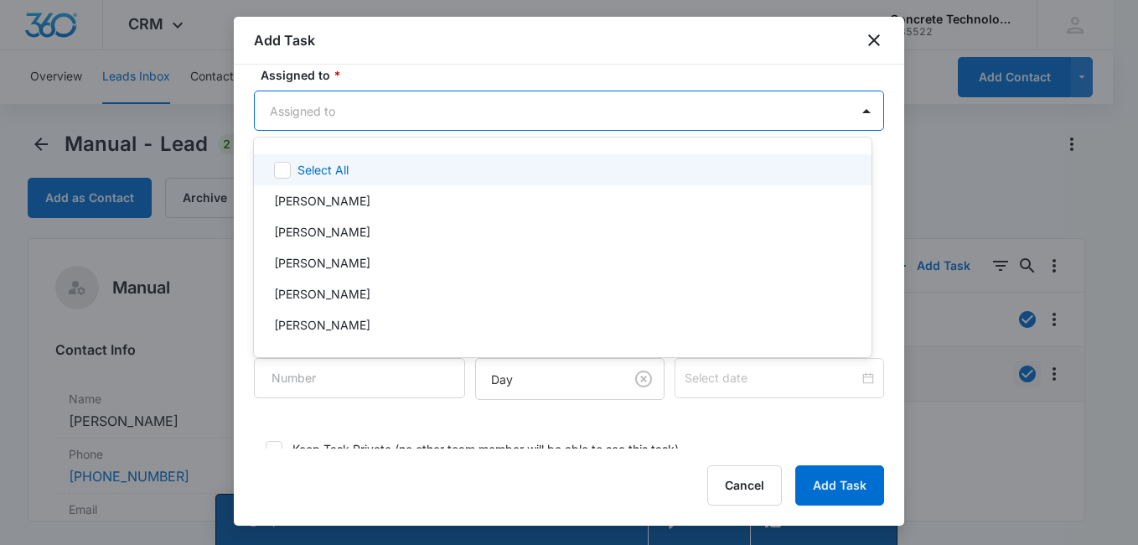
click at [435, 114] on body "CRM Apps Reputation Websites Forms CRM Email Social Content Ads Intelligence Fi…" at bounding box center [569, 272] width 1138 height 545
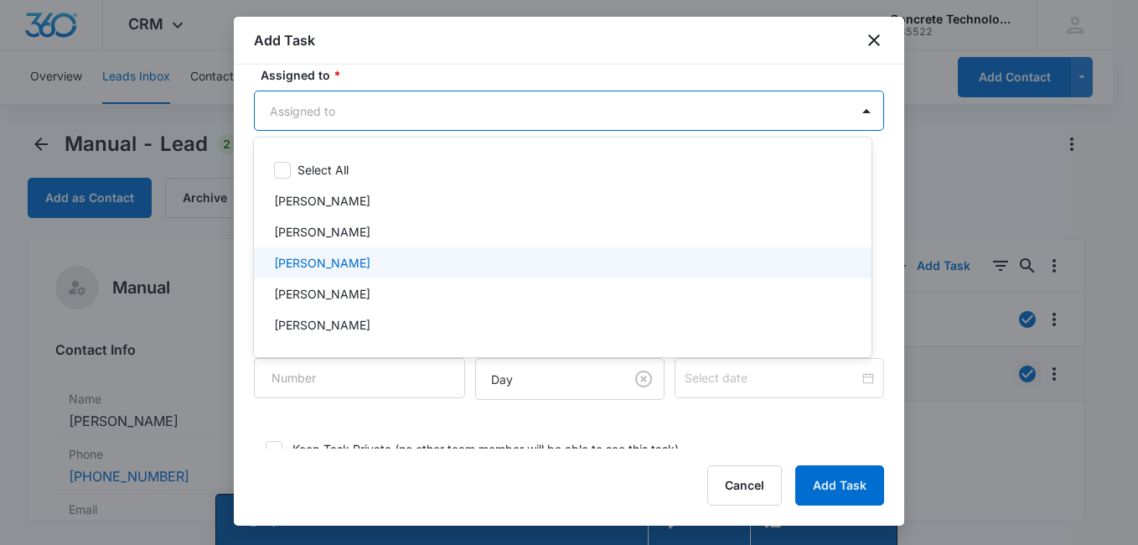
click at [465, 261] on div "[PERSON_NAME]" at bounding box center [561, 263] width 574 height 18
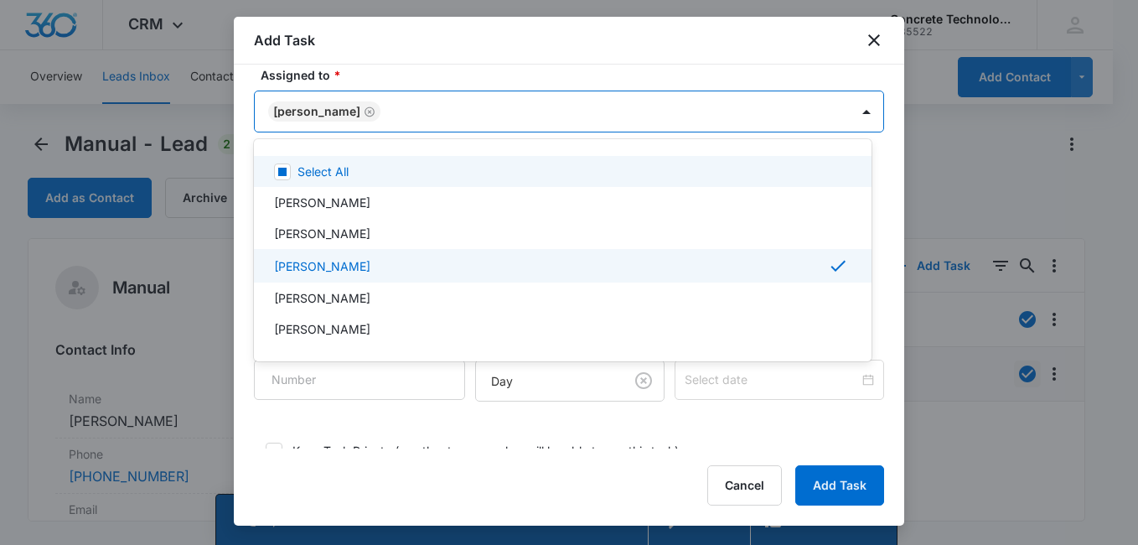
click at [569, 77] on div at bounding box center [569, 272] width 1138 height 545
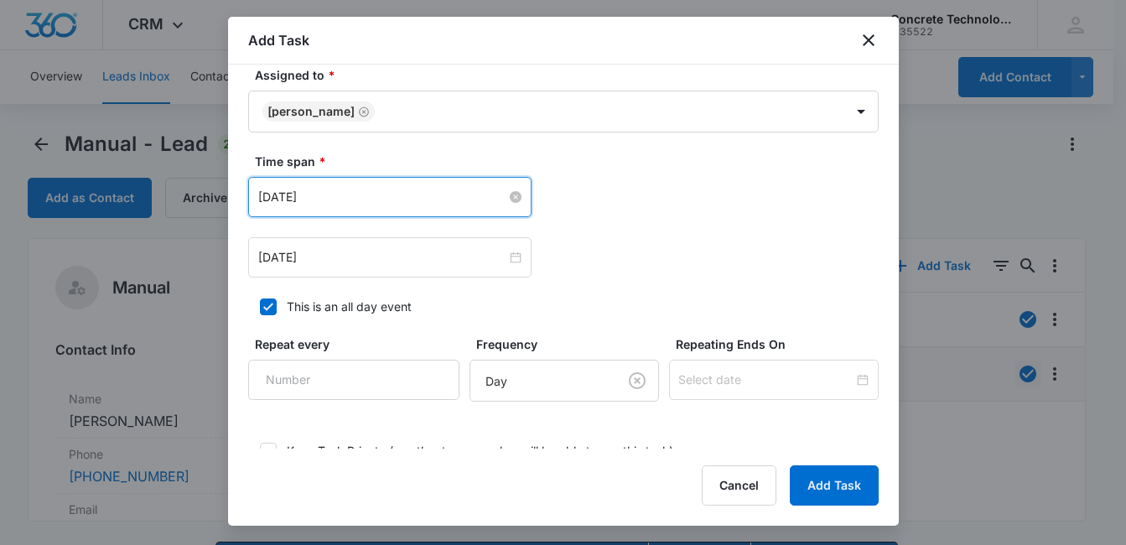
click at [431, 201] on input "[DATE]" at bounding box center [382, 197] width 248 height 18
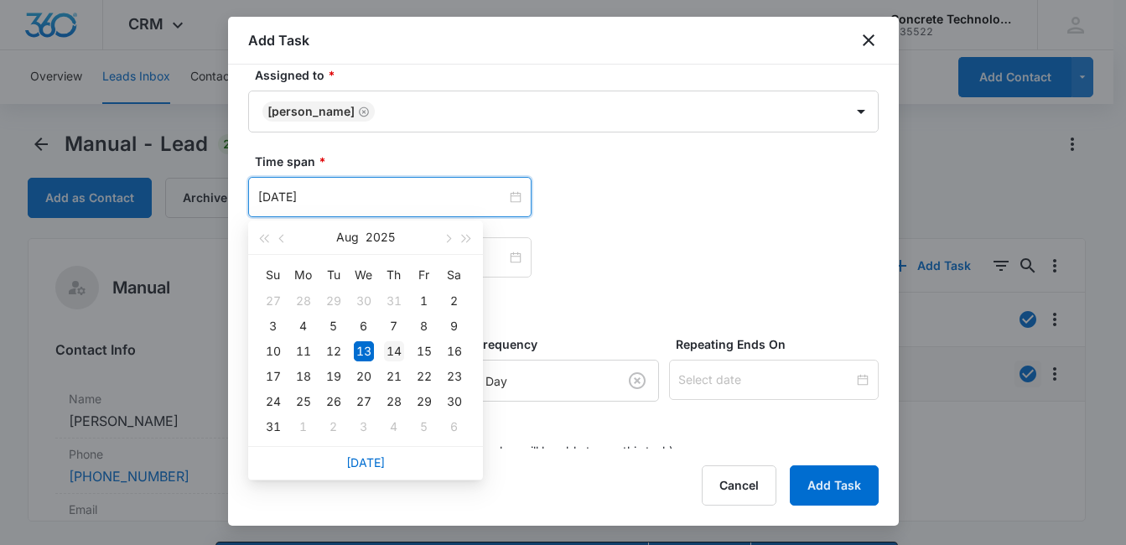
type input "[DATE]"
click at [392, 355] on div "14" at bounding box center [394, 351] width 20 height 20
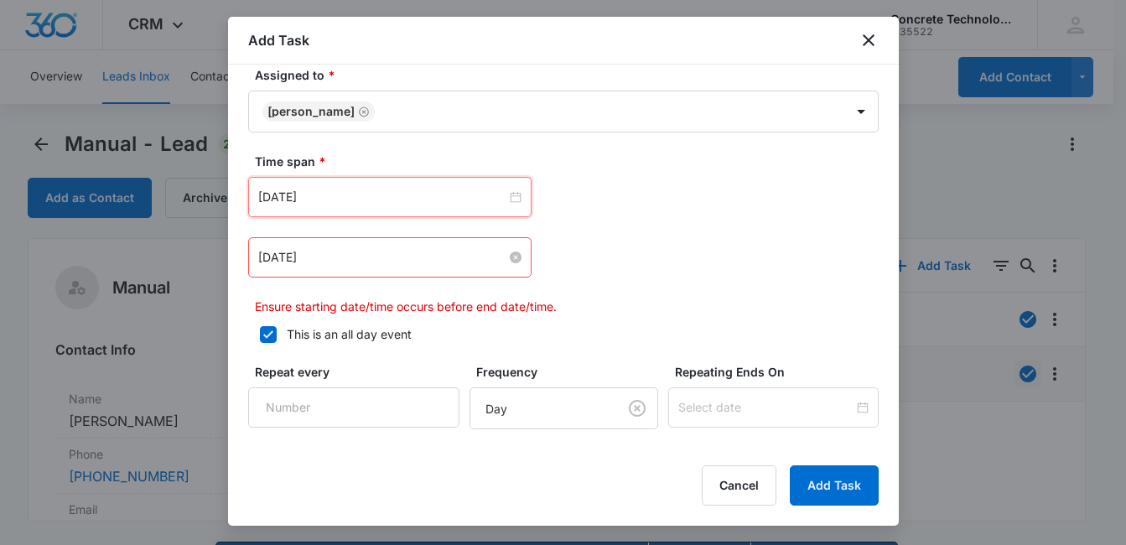
click at [443, 254] on input "[DATE]" at bounding box center [382, 257] width 248 height 18
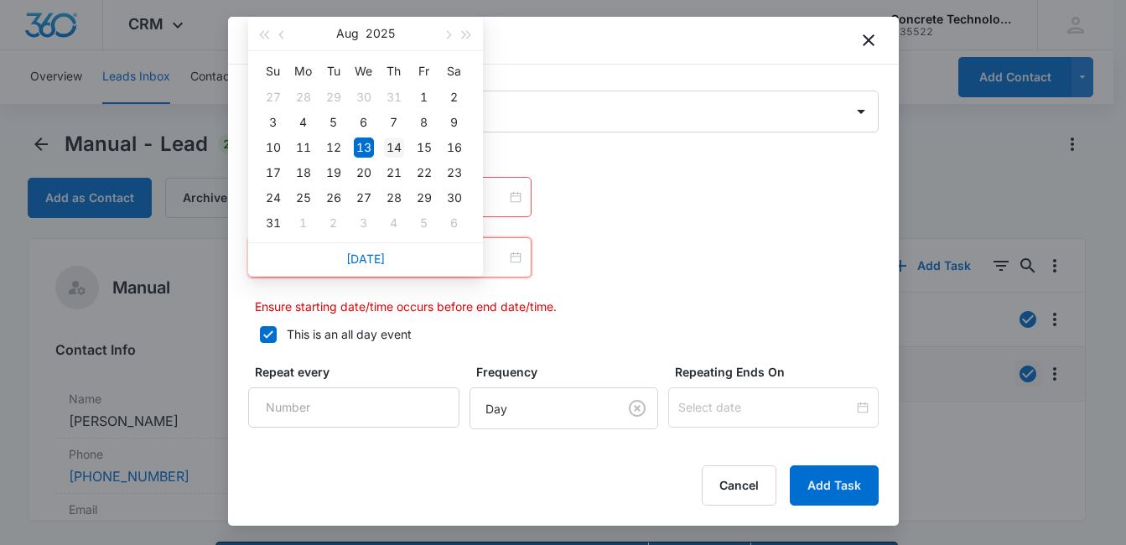
type input "[DATE]"
click at [395, 152] on div "14" at bounding box center [394, 147] width 20 height 20
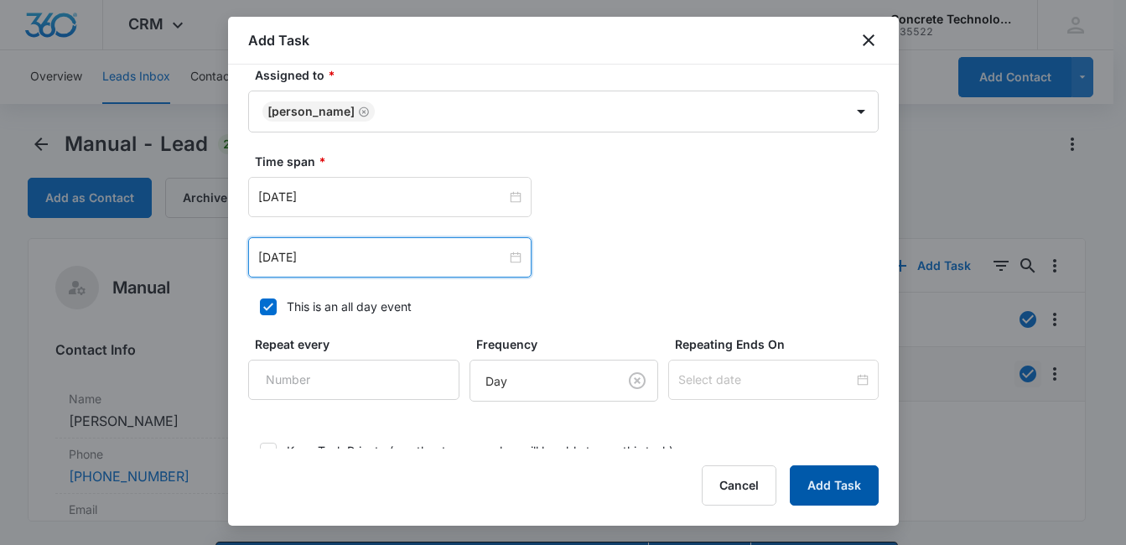
click at [826, 483] on button "Add Task" at bounding box center [833, 485] width 89 height 40
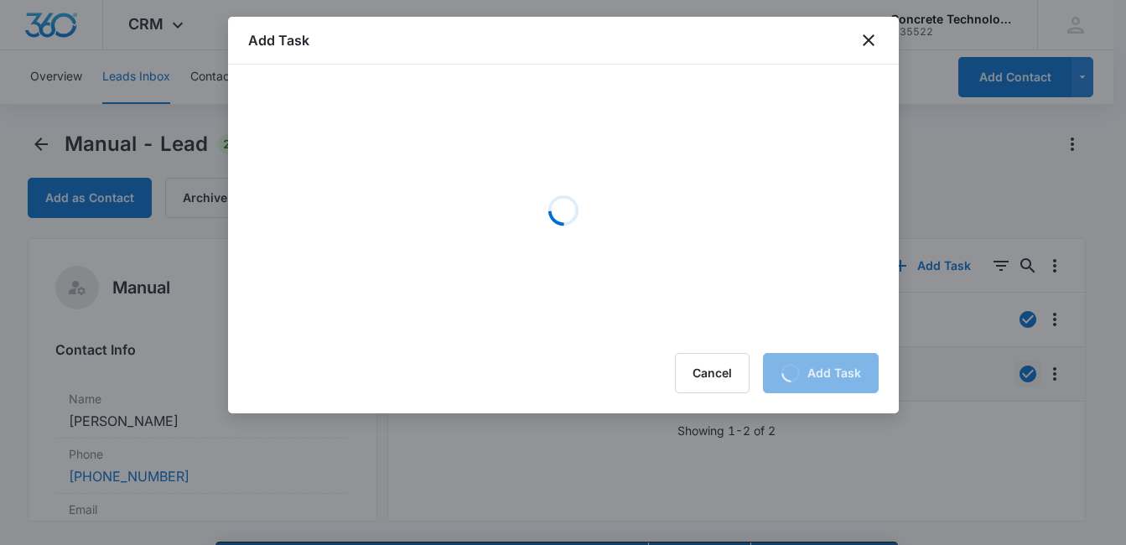
scroll to position [0, 0]
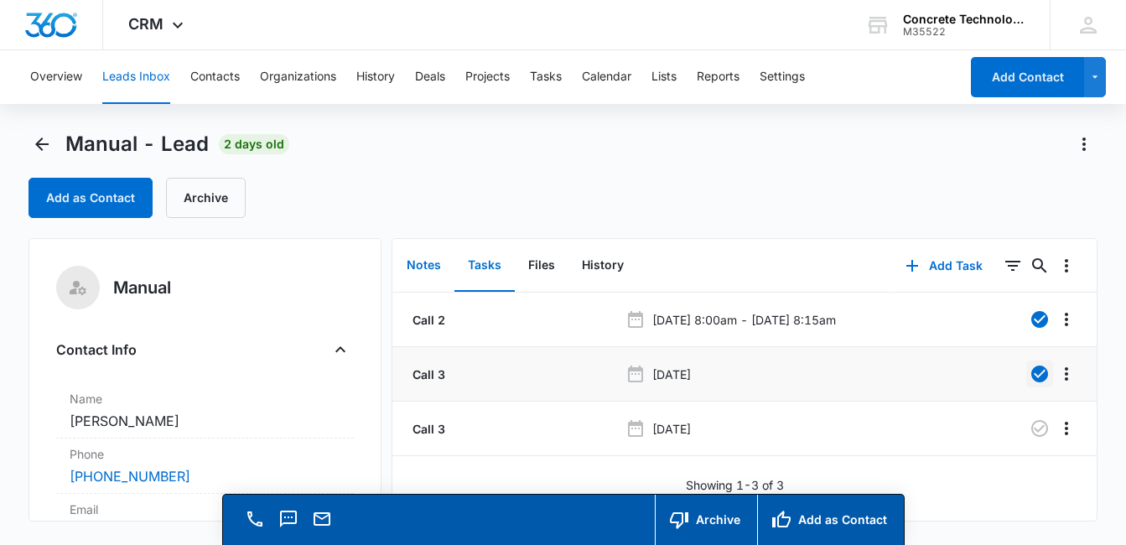
click at [420, 266] on button "Notes" at bounding box center [423, 266] width 61 height 52
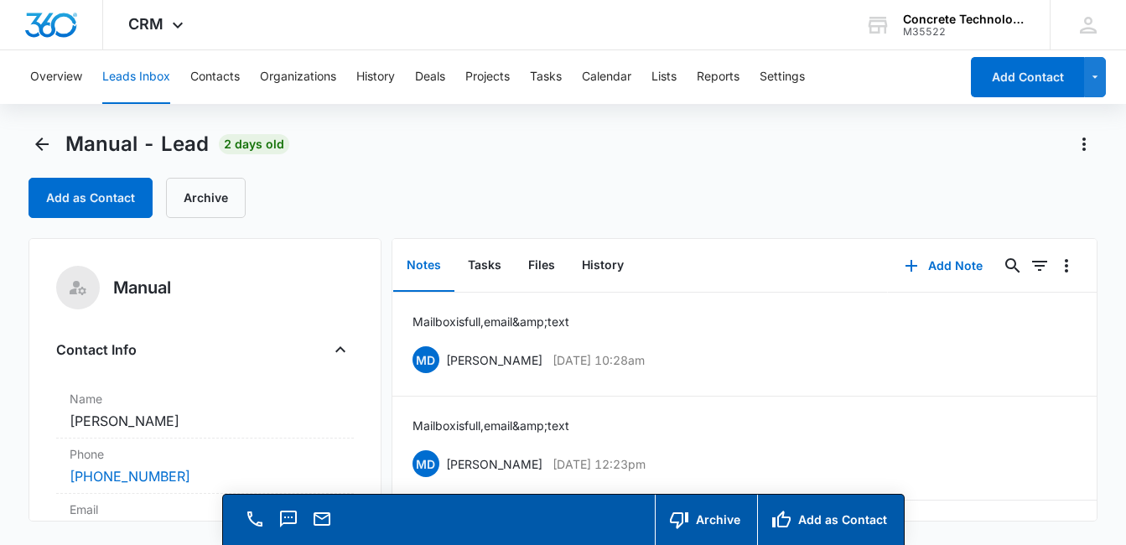
scroll to position [100, 0]
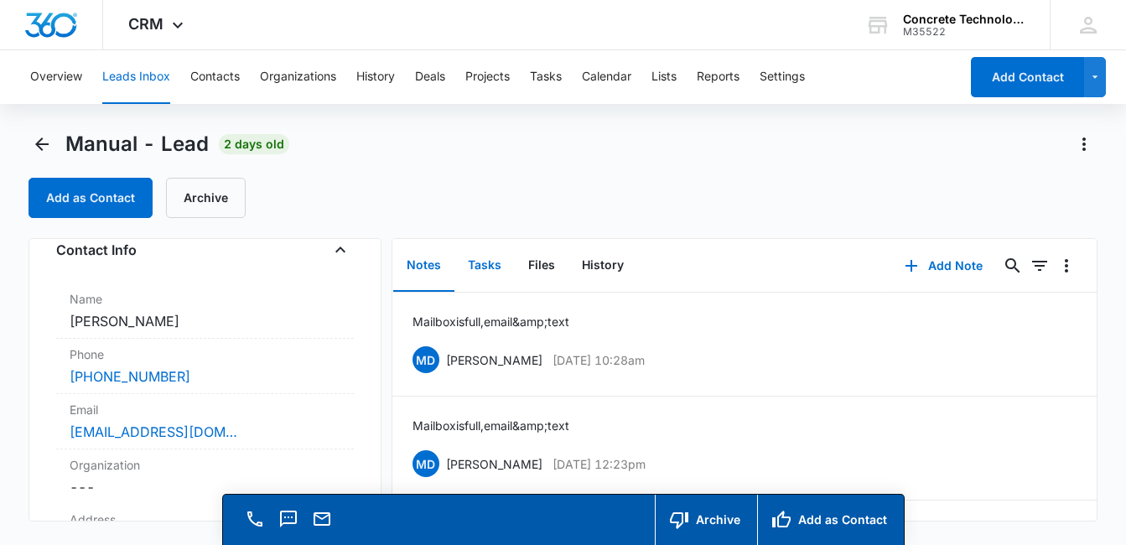
click at [494, 260] on button "Tasks" at bounding box center [484, 266] width 60 height 52
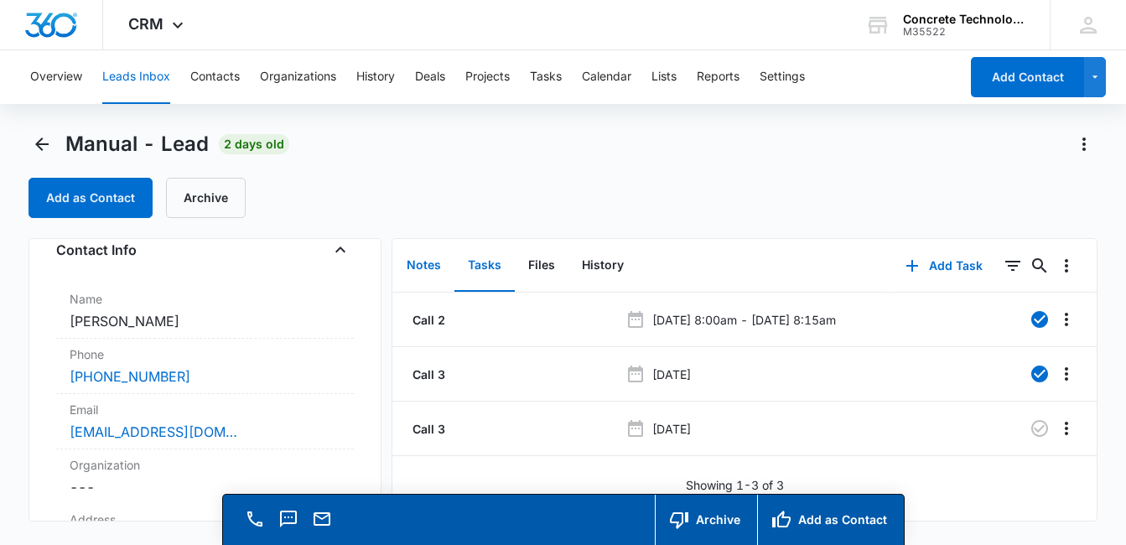
click at [427, 266] on button "Notes" at bounding box center [423, 266] width 61 height 52
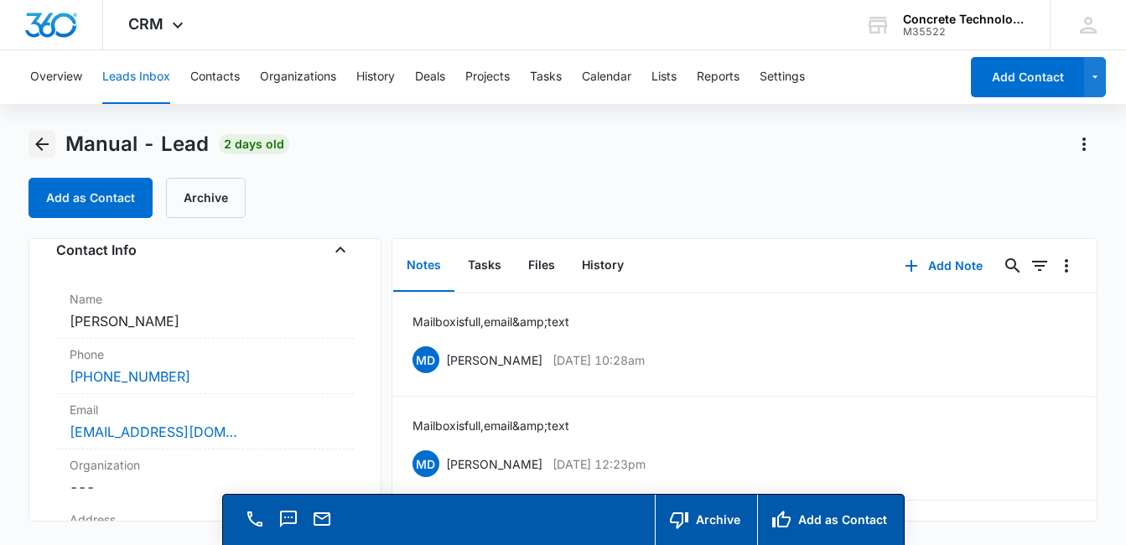
click at [40, 143] on icon "Back" at bounding box center [41, 143] width 13 height 13
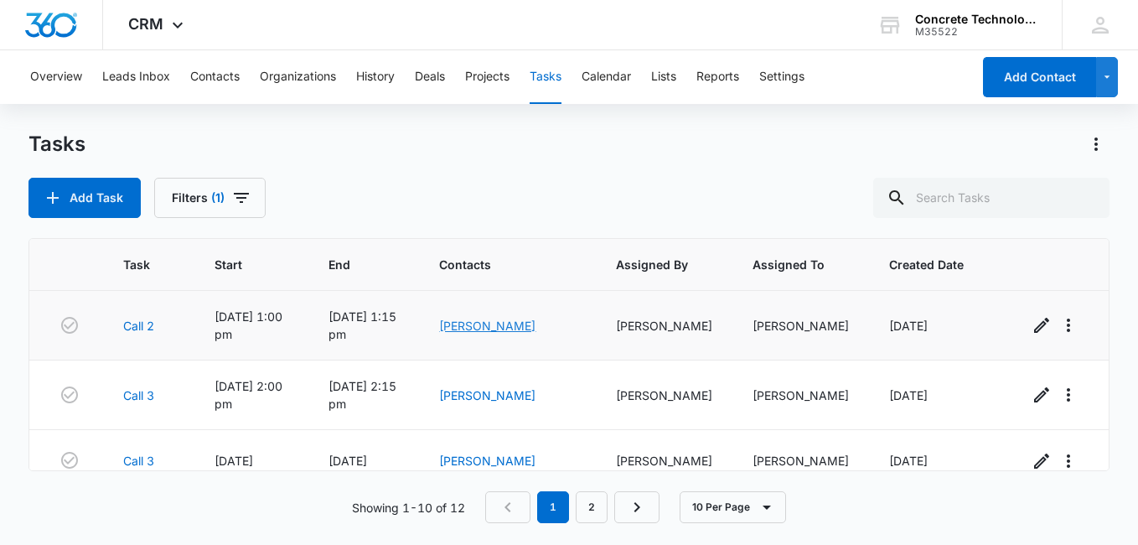
click at [511, 321] on link "[PERSON_NAME]" at bounding box center [487, 325] width 96 height 14
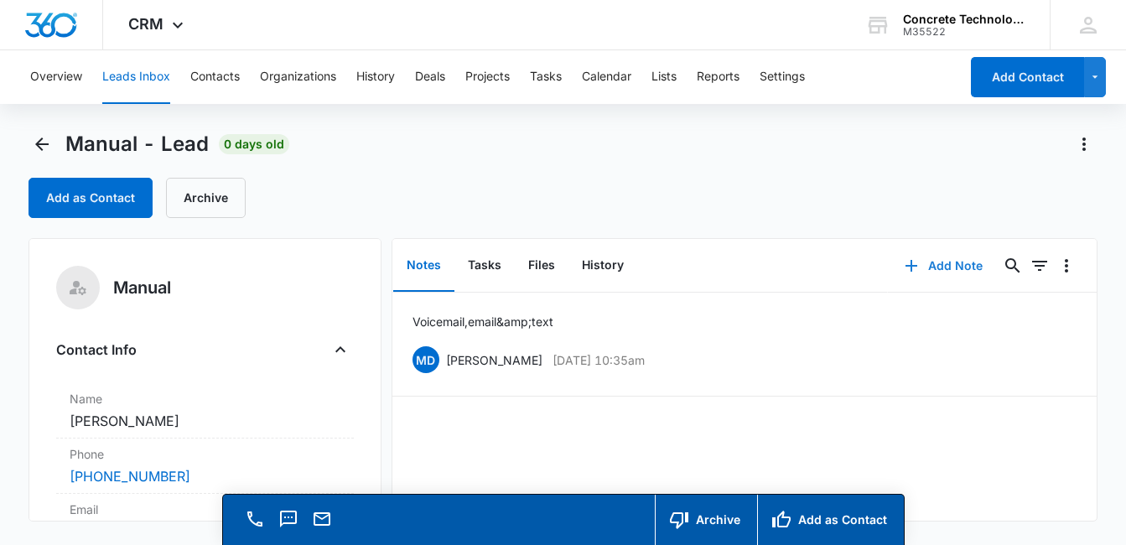
click at [925, 262] on button "Add Note" at bounding box center [943, 266] width 111 height 40
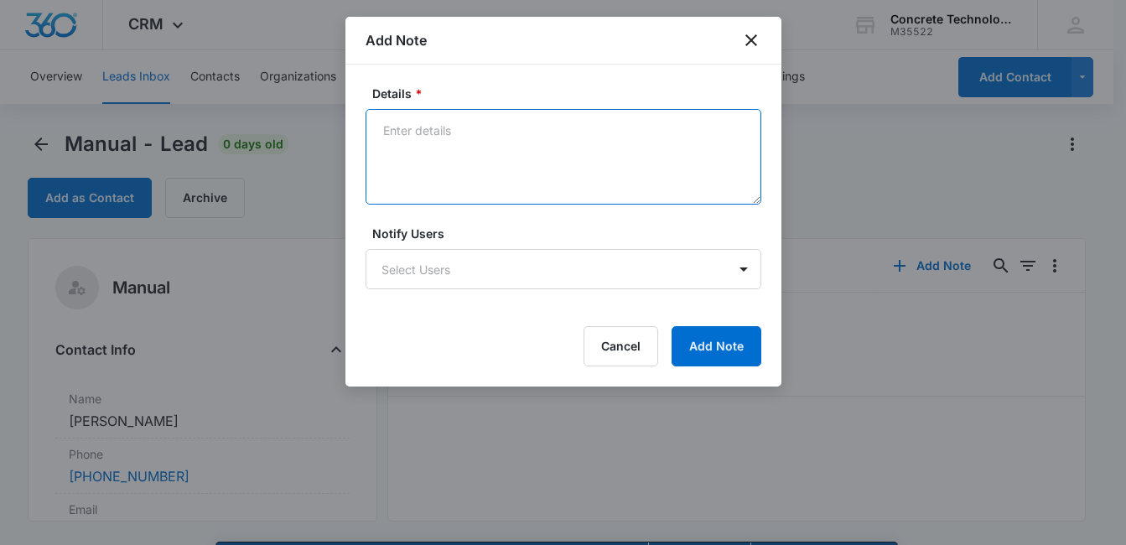
click at [401, 134] on textarea "Details *" at bounding box center [563, 157] width 396 height 96
type textarea "Voicemail, email & text"
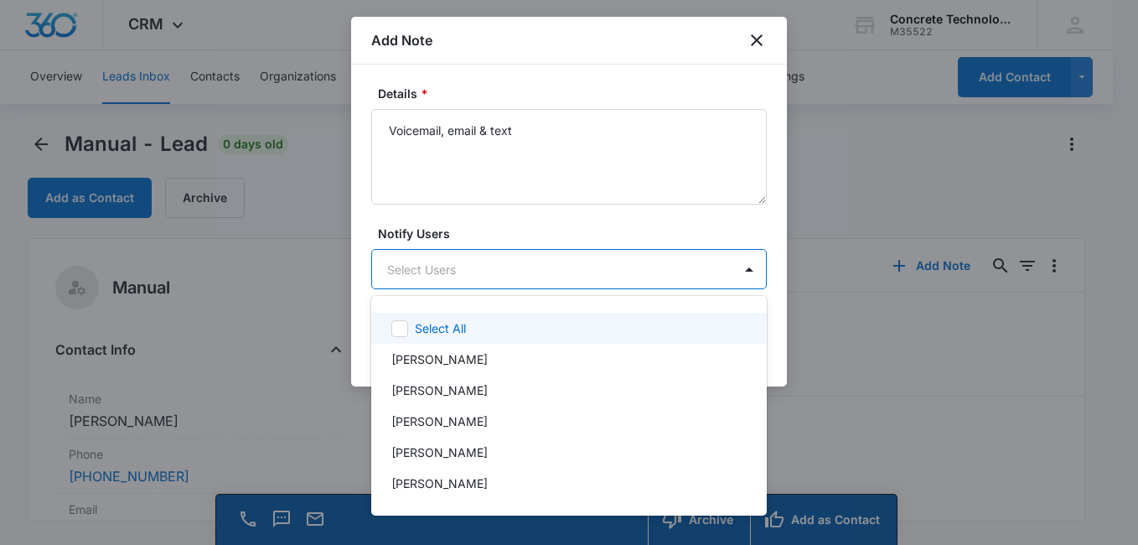
click at [598, 264] on body "CRM Apps Reputation Websites Forms CRM Email Social Content Ads Intelligence Fi…" at bounding box center [569, 272] width 1138 height 545
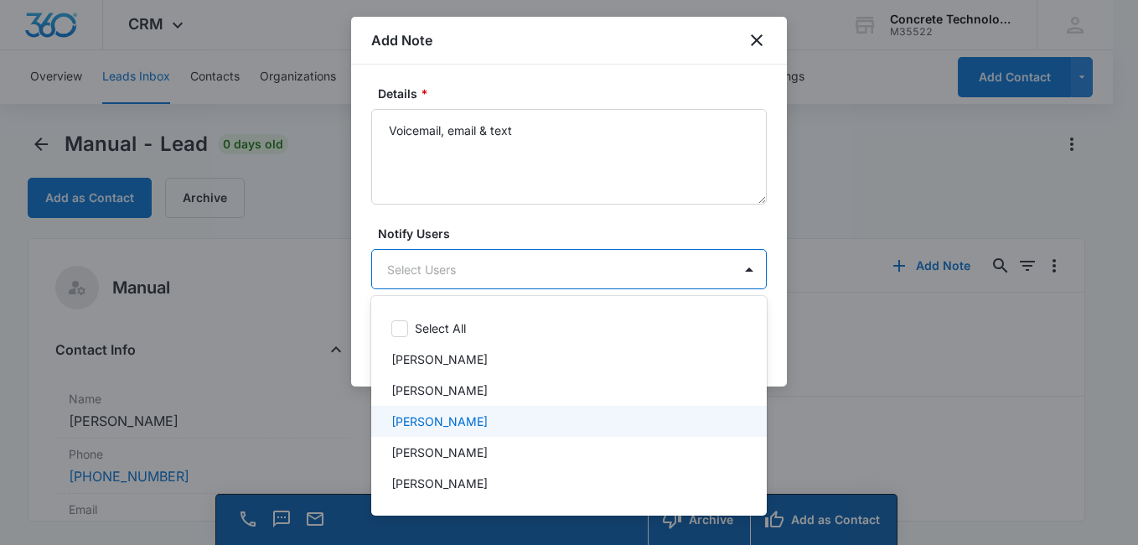
click at [475, 419] on div "[PERSON_NAME]" at bounding box center [567, 421] width 352 height 18
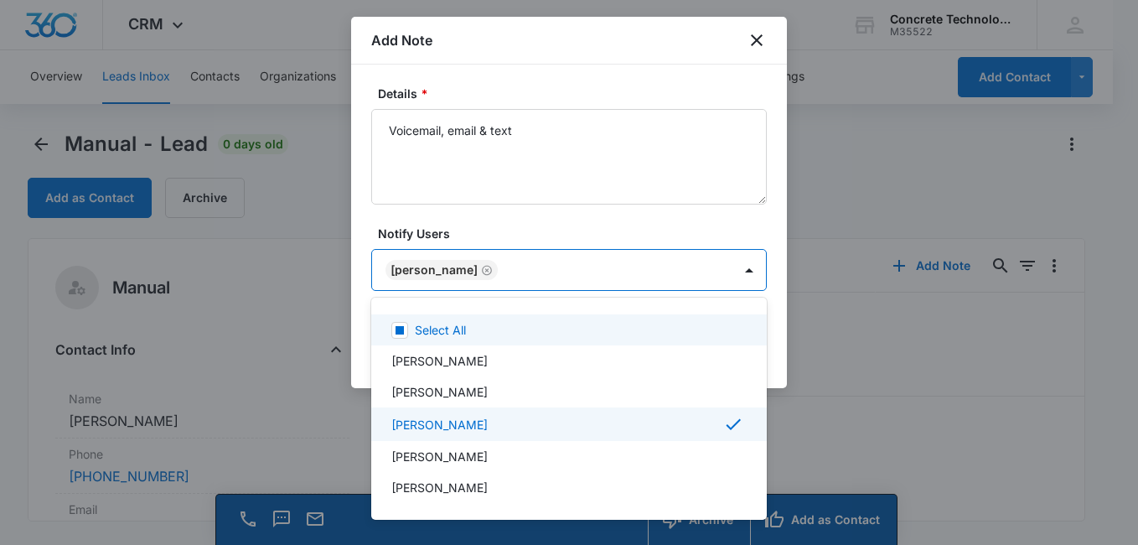
click at [574, 228] on div at bounding box center [569, 272] width 1138 height 545
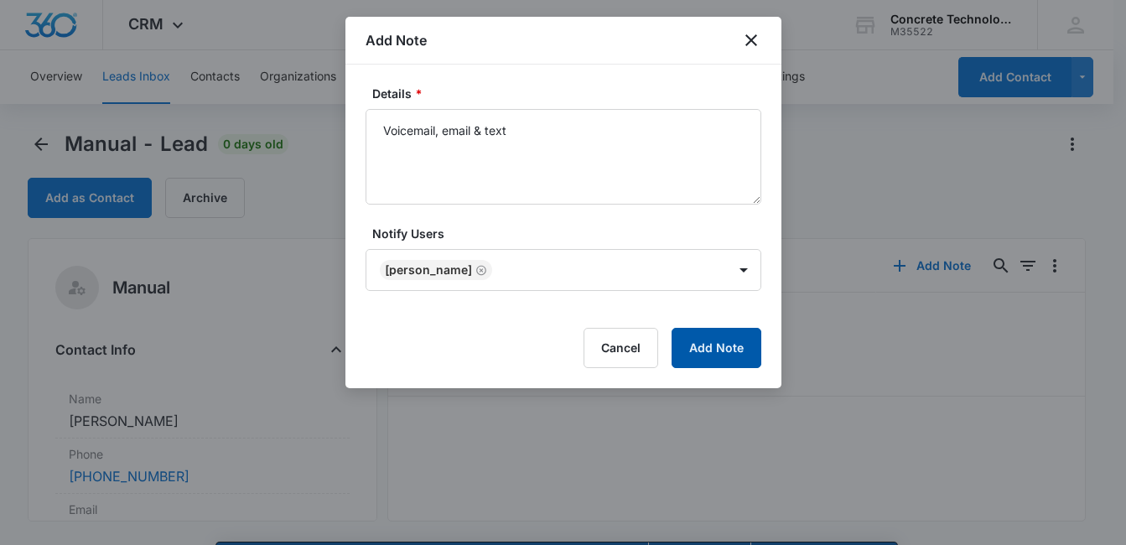
click at [743, 338] on button "Add Note" at bounding box center [716, 348] width 90 height 40
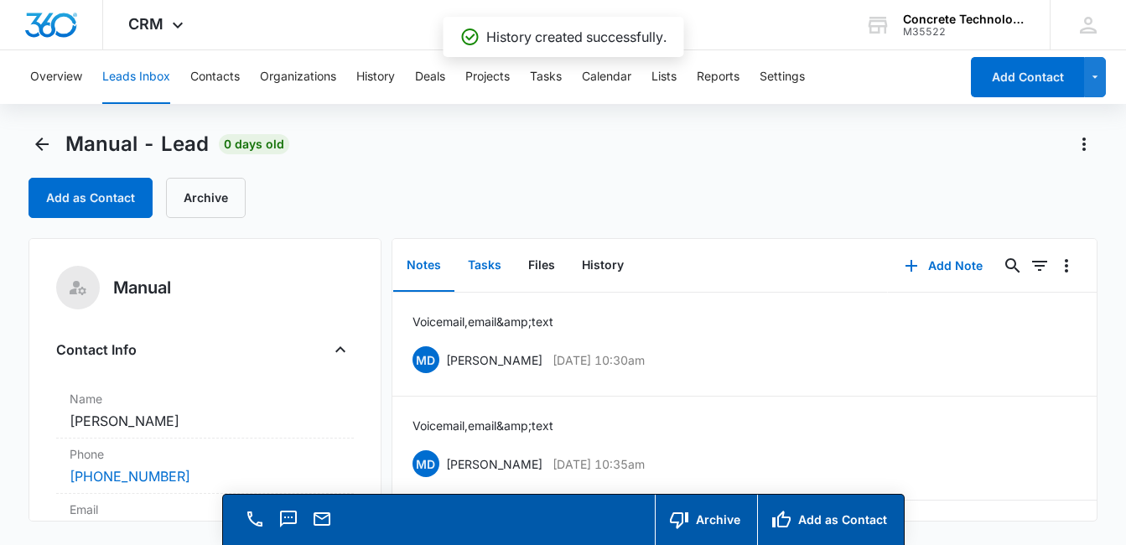
click at [490, 266] on button "Tasks" at bounding box center [484, 266] width 60 height 52
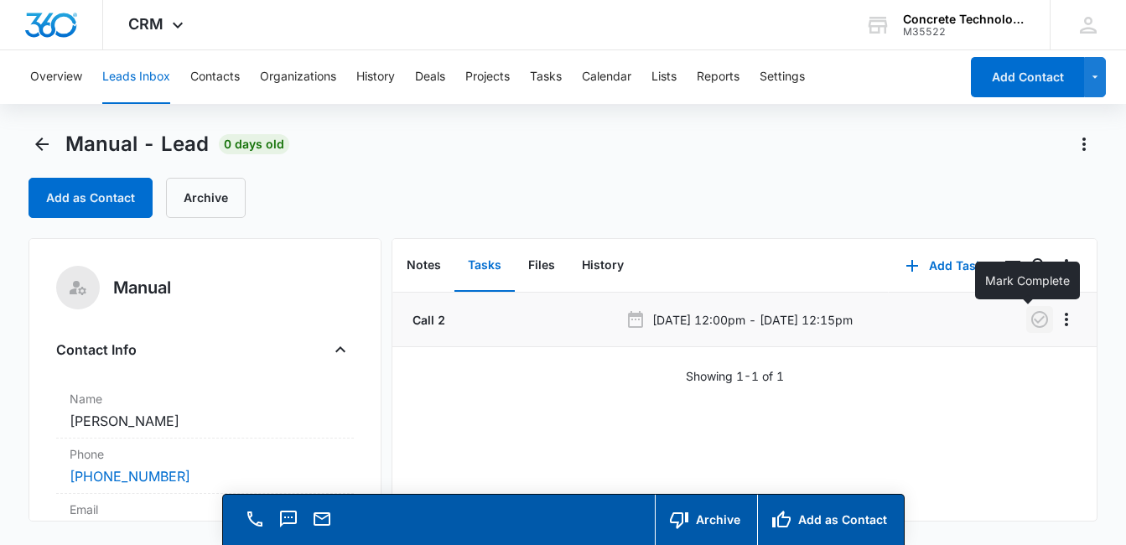
click at [1031, 322] on icon "button" at bounding box center [1039, 319] width 17 height 17
click at [945, 269] on button "Add Task" at bounding box center [943, 266] width 111 height 40
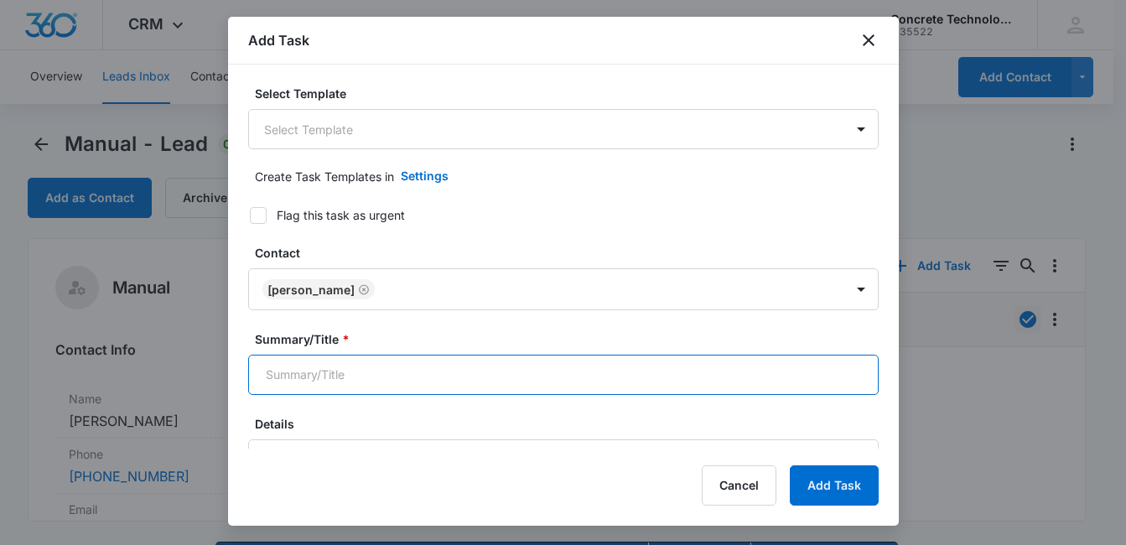
click at [572, 380] on input "Summary/Title *" at bounding box center [563, 375] width 630 height 40
type input "Call 3"
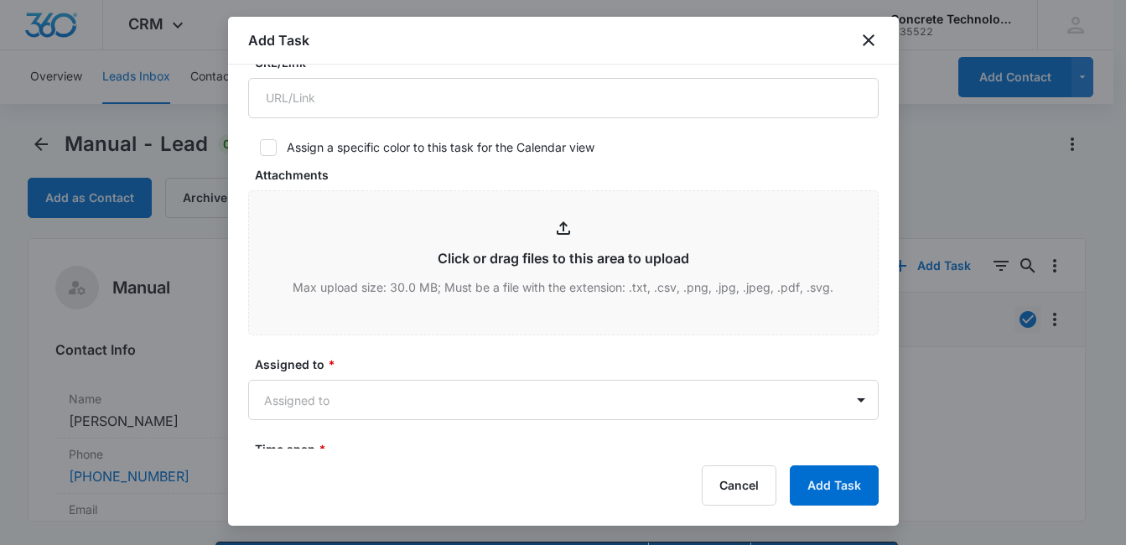
scroll to position [553, 0]
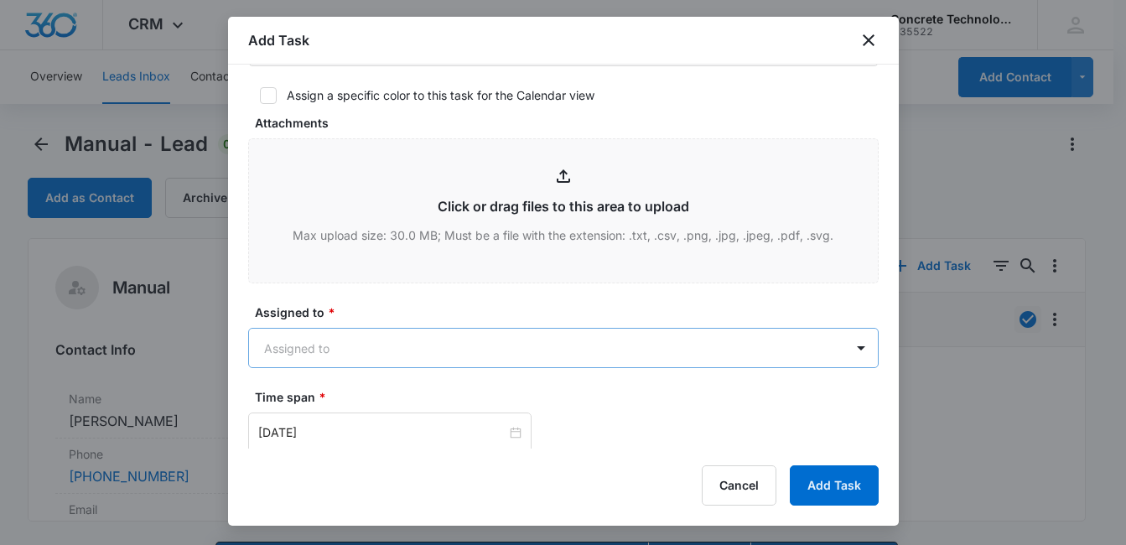
click at [666, 349] on body "CRM Apps Reputation Websites Forms CRM Email Social Content Ads Intelligence Fi…" at bounding box center [563, 296] width 1126 height 593
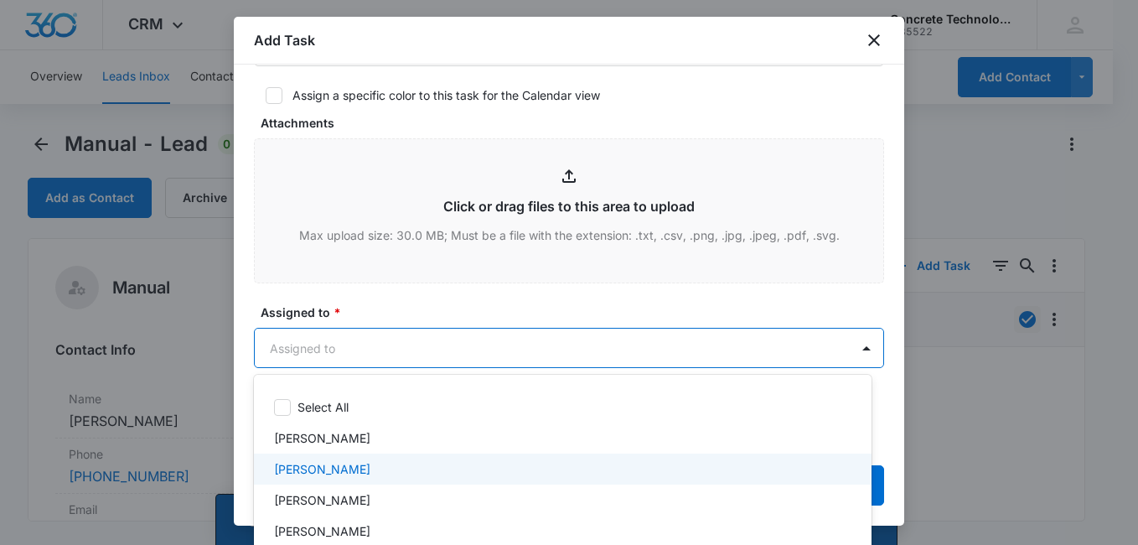
click at [443, 483] on div "[PERSON_NAME]" at bounding box center [563, 468] width 618 height 31
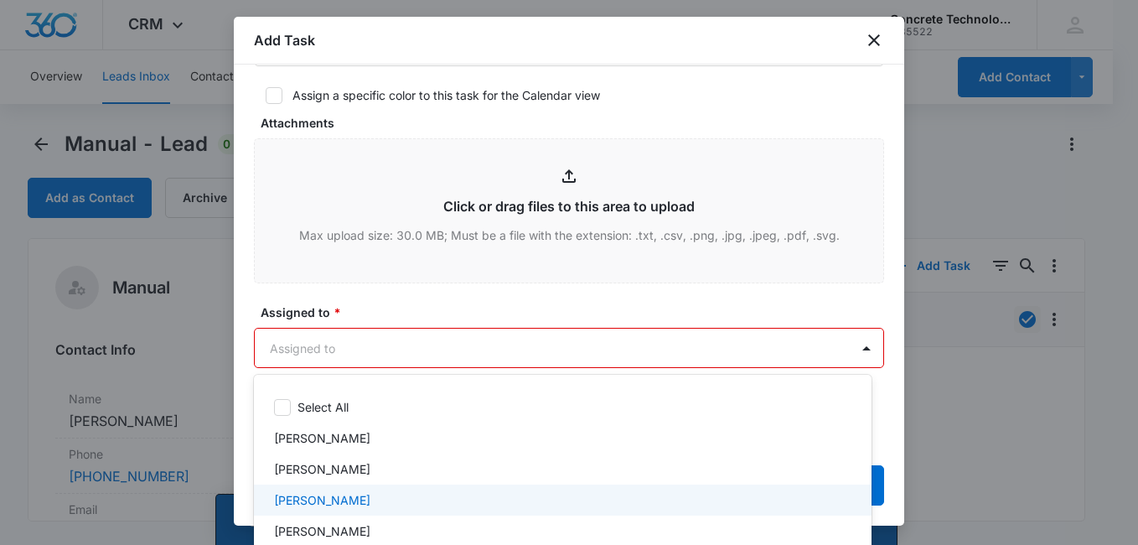
click at [323, 494] on p "[PERSON_NAME]" at bounding box center [322, 500] width 96 height 18
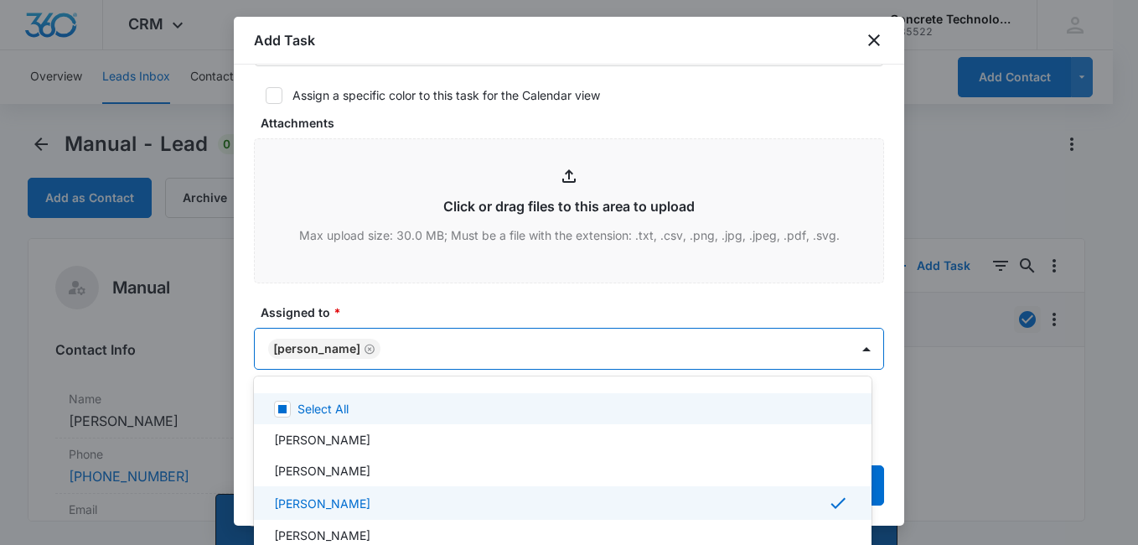
click at [586, 310] on div at bounding box center [569, 272] width 1138 height 545
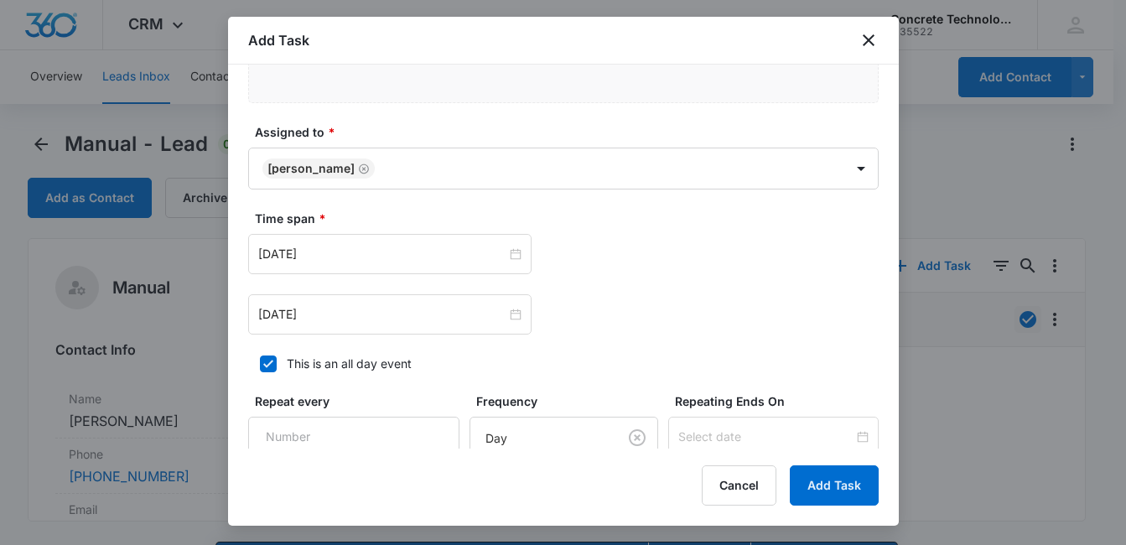
scroll to position [744, 0]
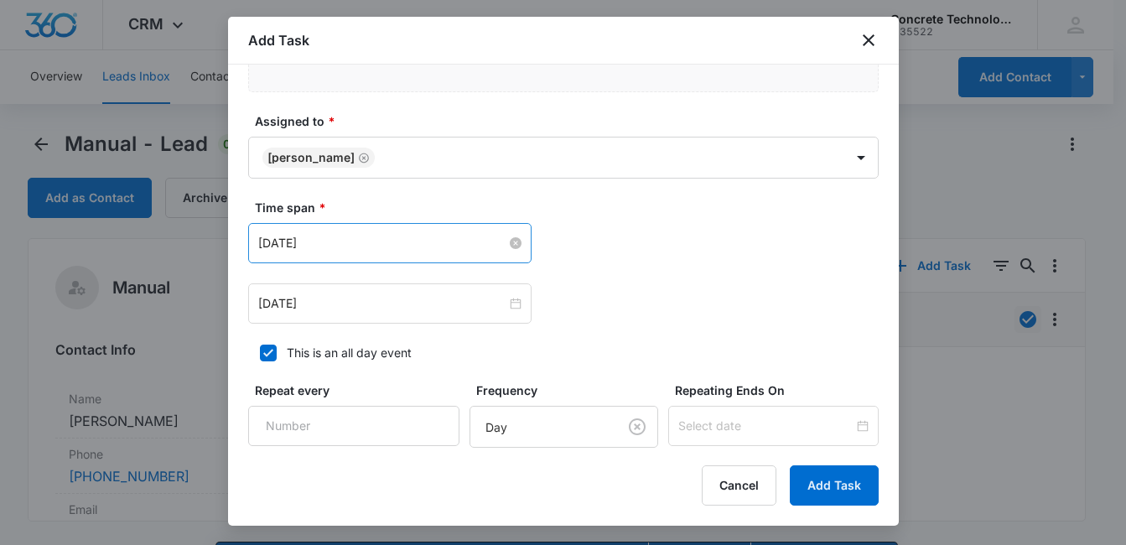
click at [311, 244] on input "[DATE]" at bounding box center [382, 243] width 248 height 18
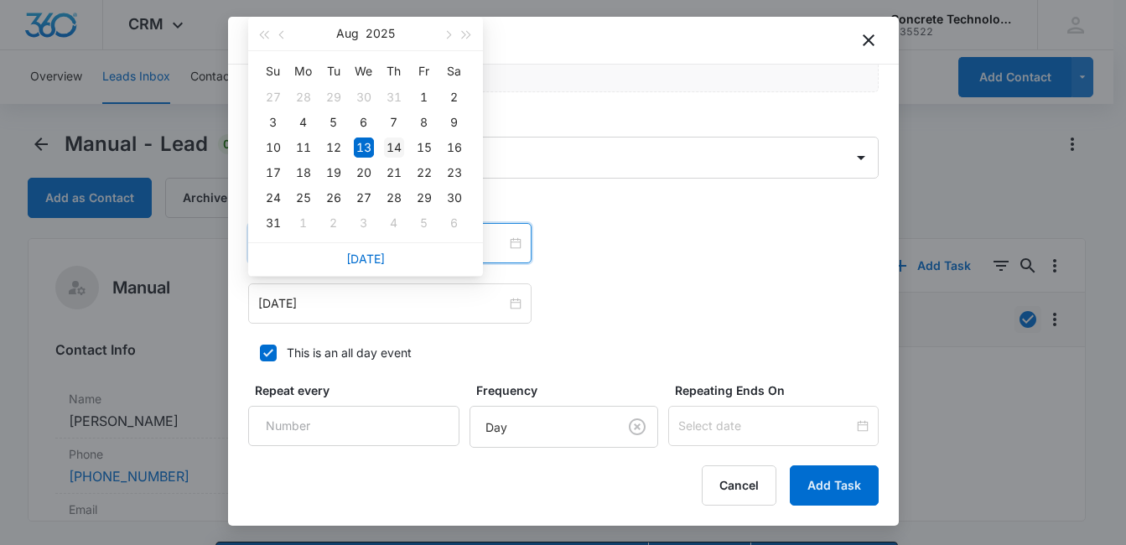
type input "[DATE]"
click at [390, 149] on div "14" at bounding box center [394, 147] width 20 height 20
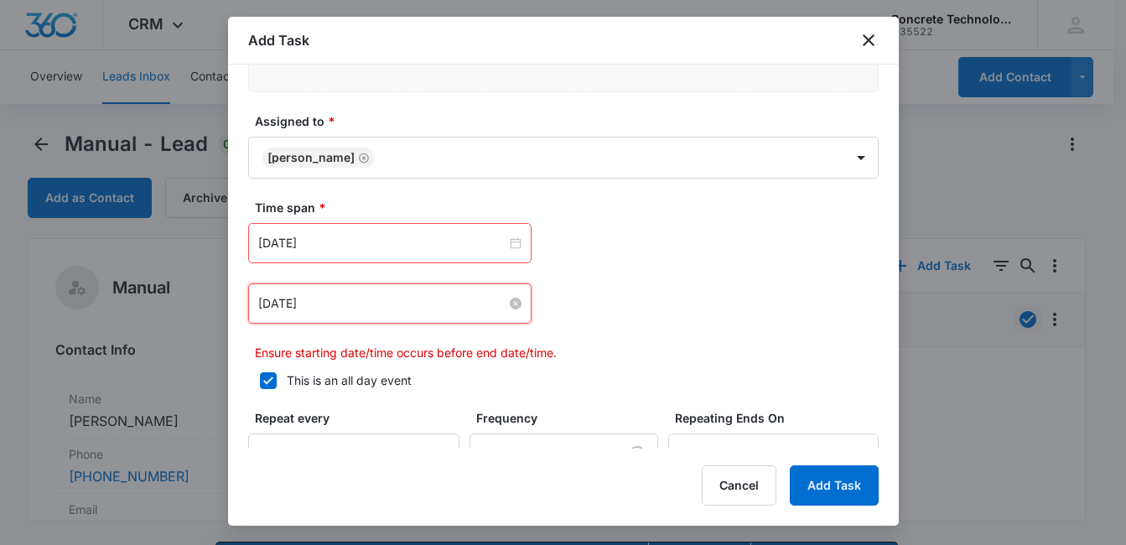
click at [366, 299] on input "[DATE]" at bounding box center [382, 303] width 248 height 18
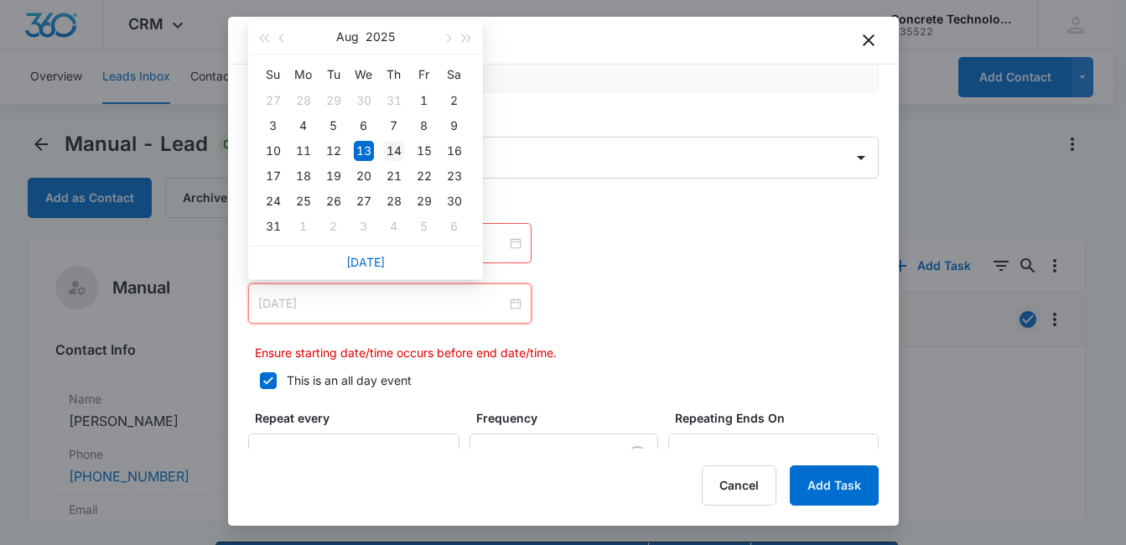
type input "[DATE]"
click at [391, 148] on div "14" at bounding box center [394, 151] width 20 height 20
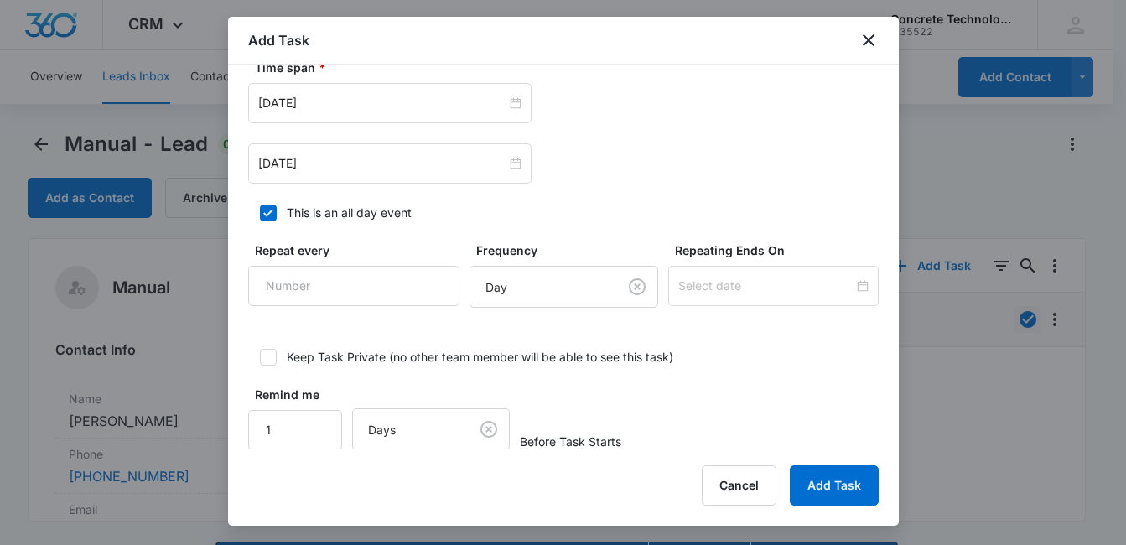
scroll to position [906, 0]
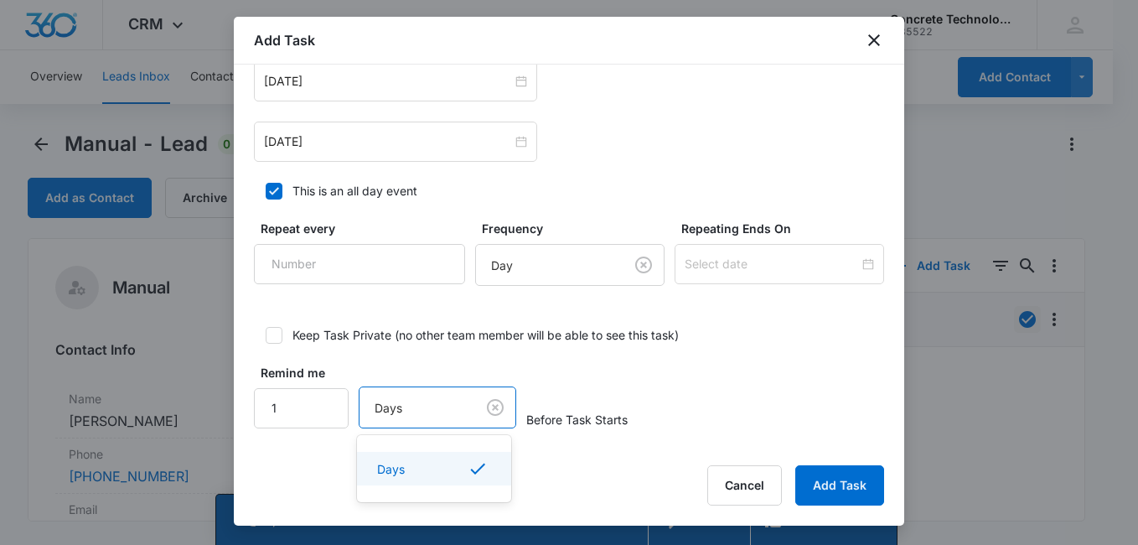
click at [432, 408] on body "CRM Apps Reputation Websites Forms CRM Email Social Content Ads Intelligence Fi…" at bounding box center [569, 272] width 1138 height 545
click at [430, 410] on div at bounding box center [569, 272] width 1138 height 545
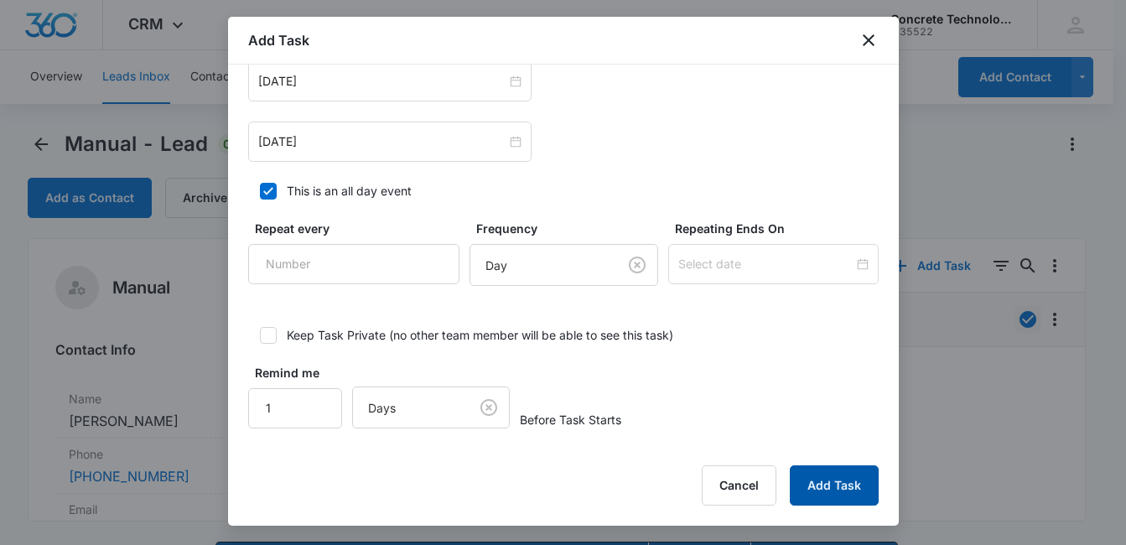
click at [835, 484] on button "Add Task" at bounding box center [833, 485] width 89 height 40
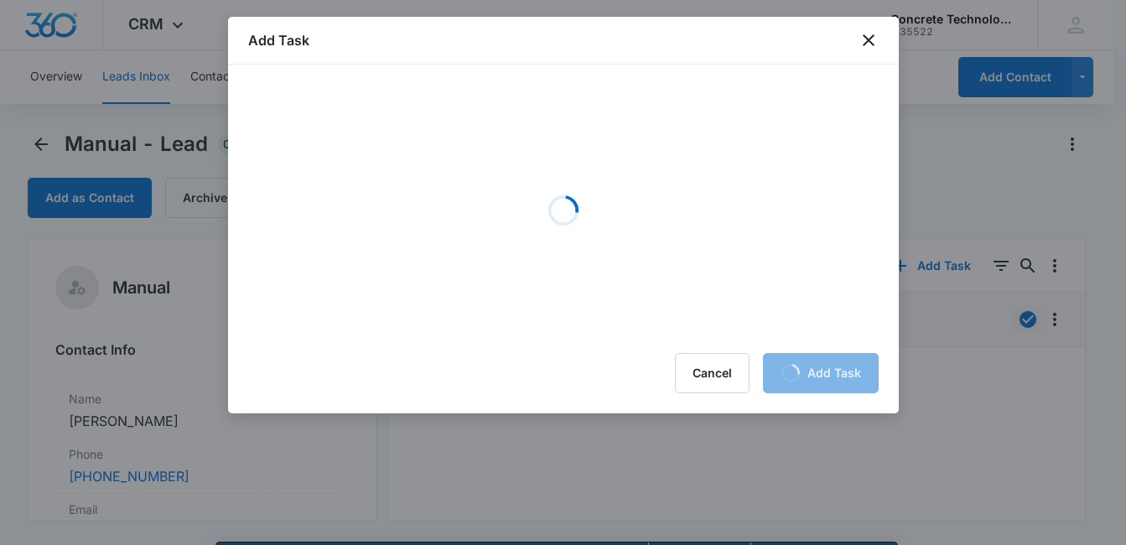
scroll to position [0, 0]
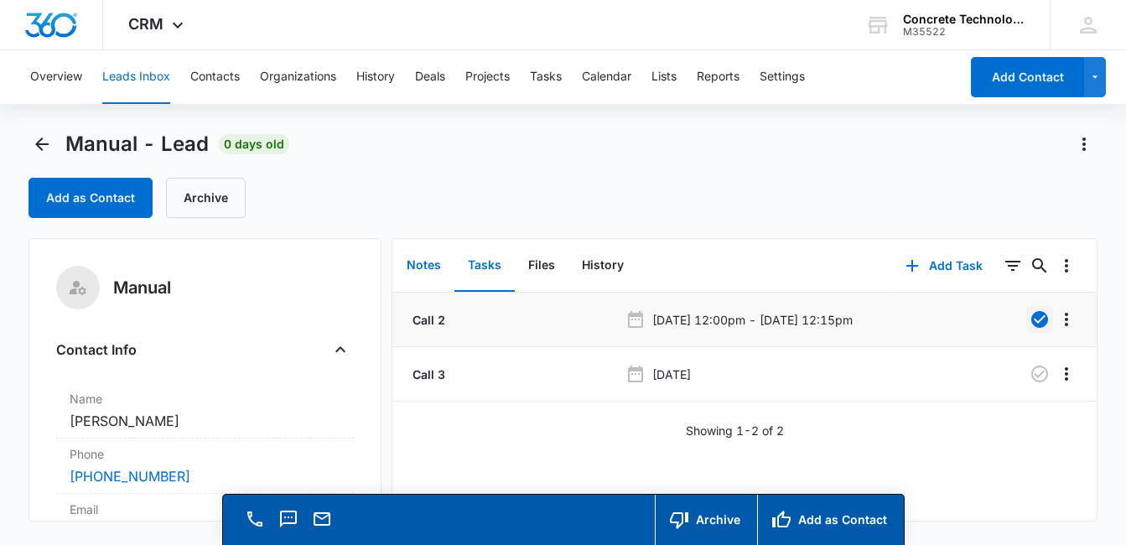
click at [417, 270] on button "Notes" at bounding box center [423, 266] width 61 height 52
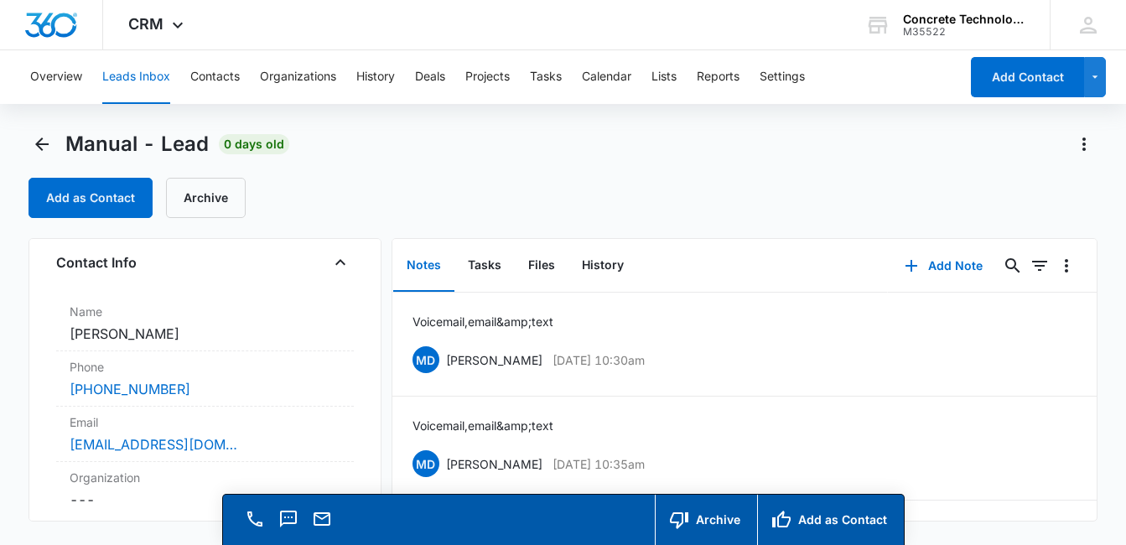
scroll to position [187, 0]
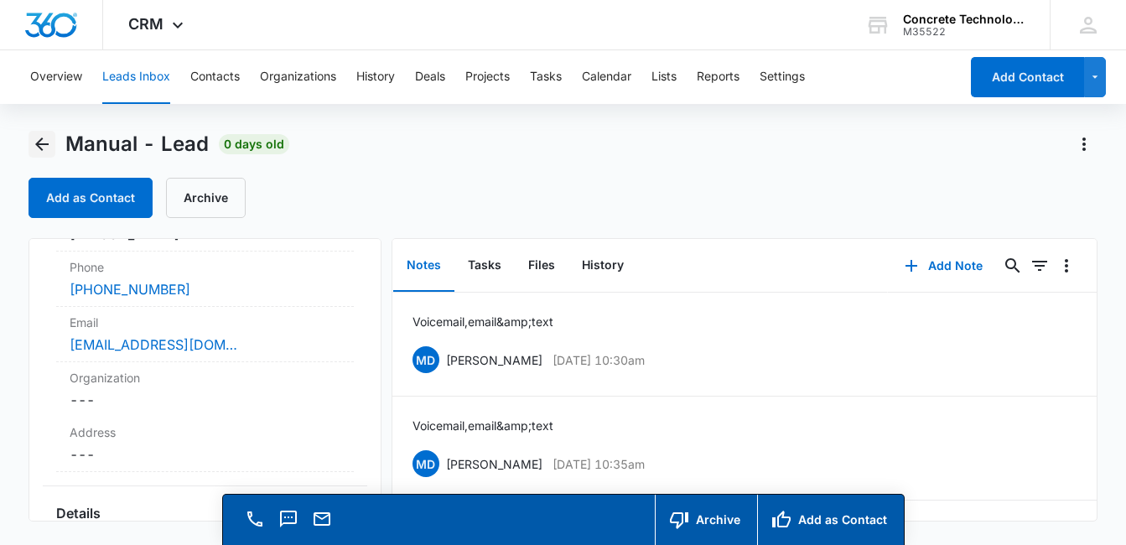
click at [38, 140] on icon "Back" at bounding box center [42, 144] width 20 height 20
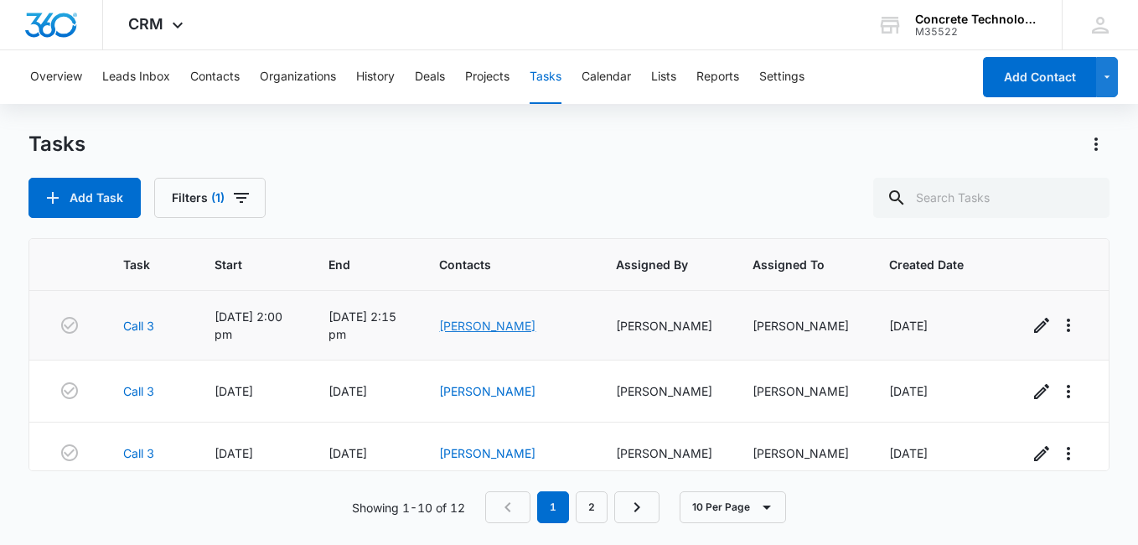
click at [504, 324] on link "[PERSON_NAME]" at bounding box center [487, 325] width 96 height 14
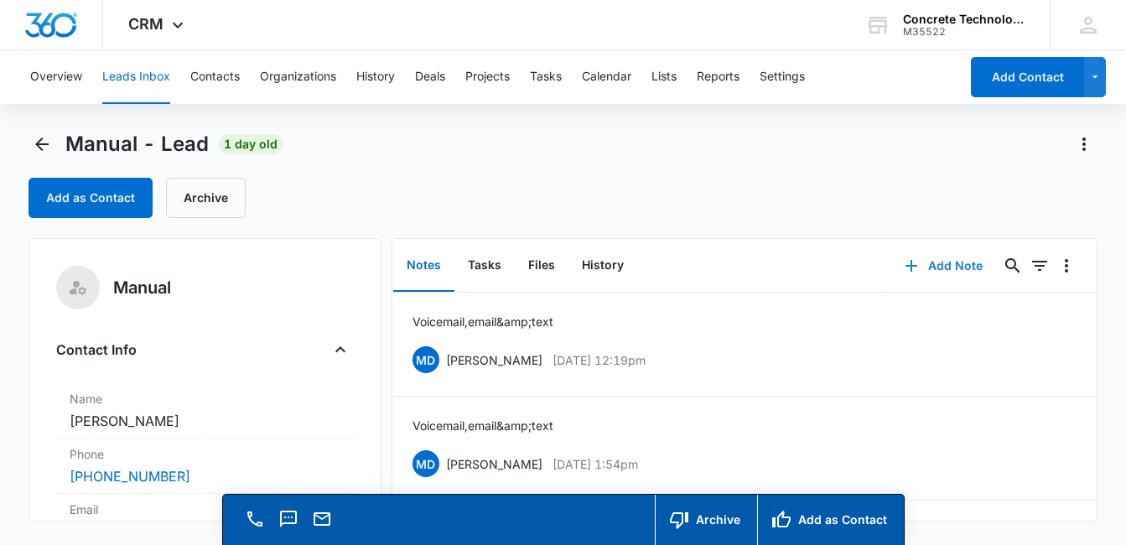
click at [948, 261] on button "Add Note" at bounding box center [943, 266] width 111 height 40
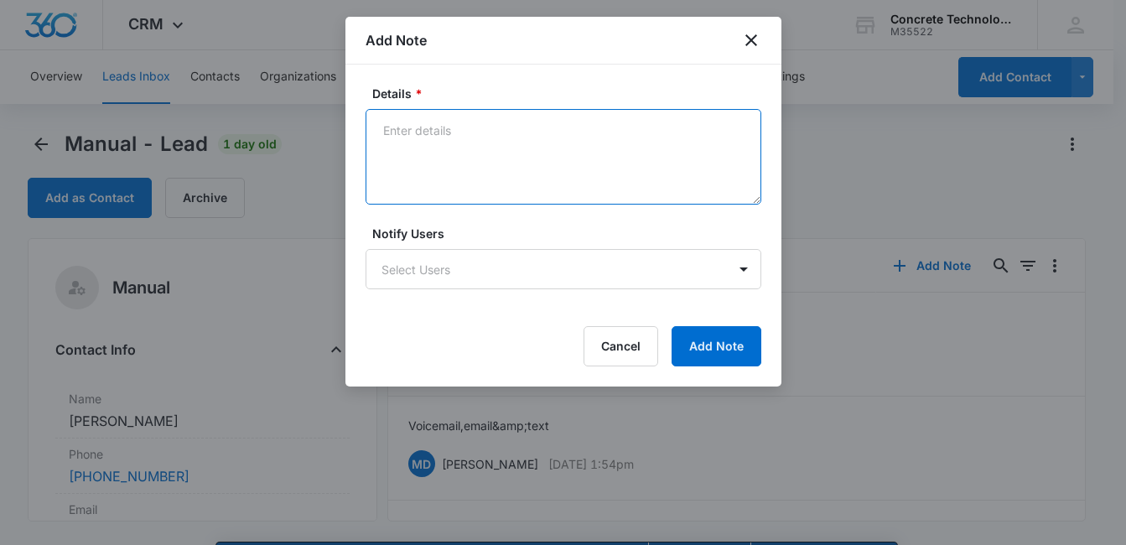
click at [488, 155] on textarea "Details *" at bounding box center [563, 157] width 396 height 96
type textarea "Voicemail, email & text"
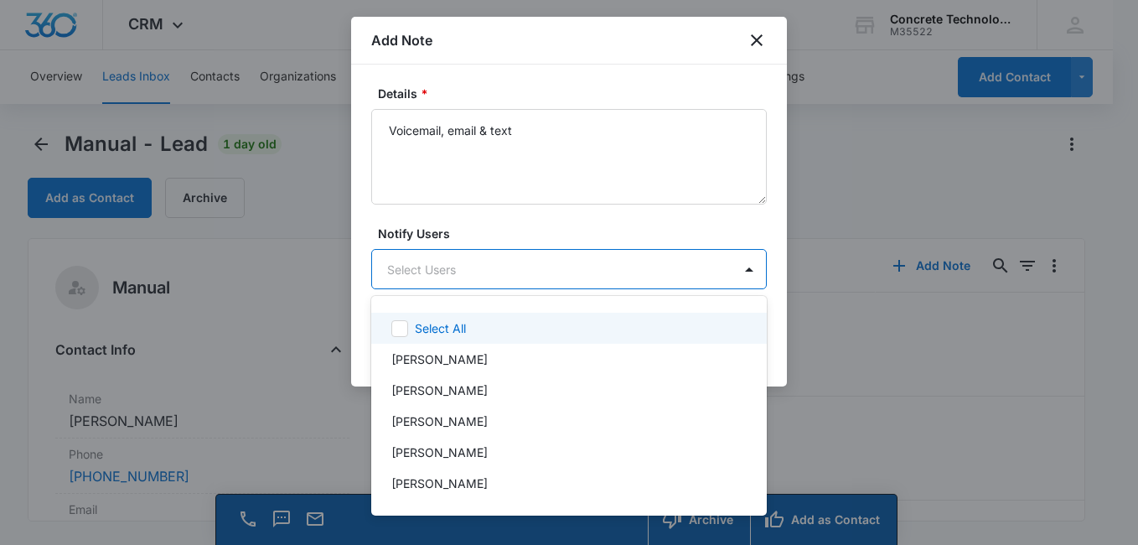
drag, startPoint x: 747, startPoint y: 273, endPoint x: 735, endPoint y: 279, distance: 13.1
click at [747, 272] on body "CRM Apps Reputation Websites Forms CRM Email Social Content Ads Intelligence Fi…" at bounding box center [569, 272] width 1138 height 545
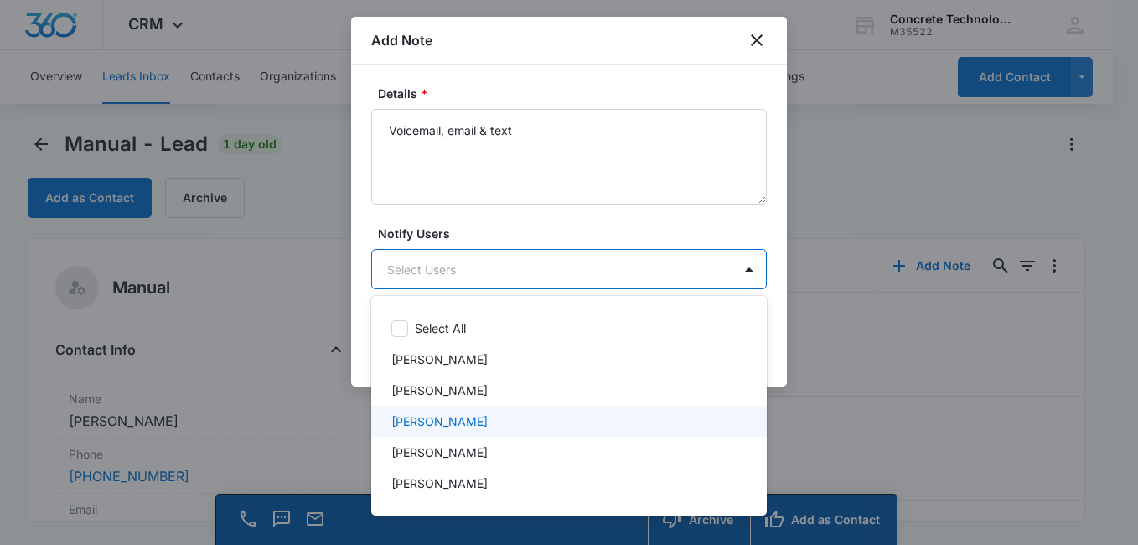
click at [624, 420] on div "[PERSON_NAME]" at bounding box center [567, 421] width 352 height 18
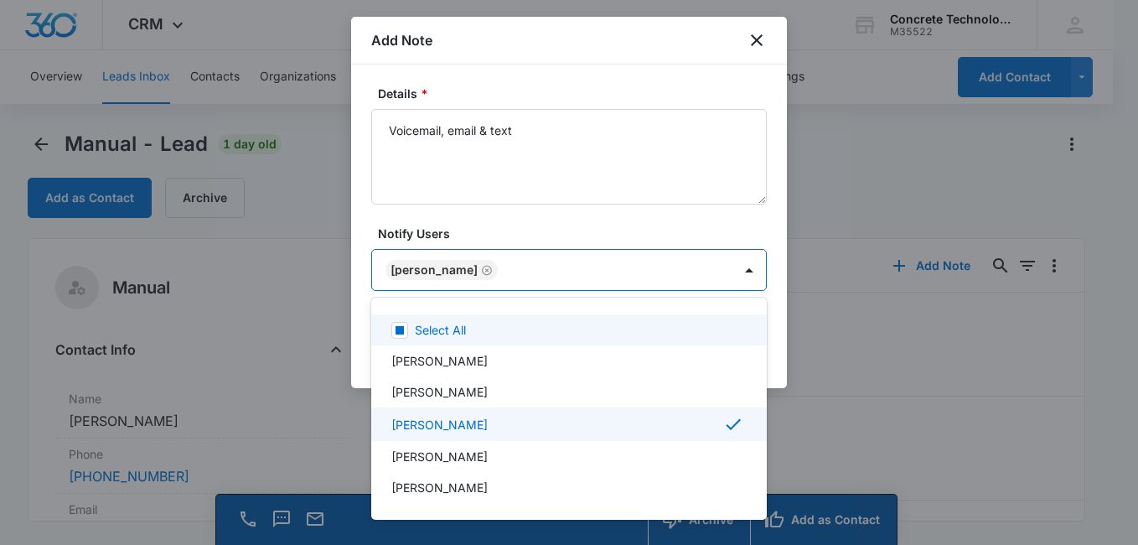
click at [696, 225] on div at bounding box center [569, 272] width 1138 height 545
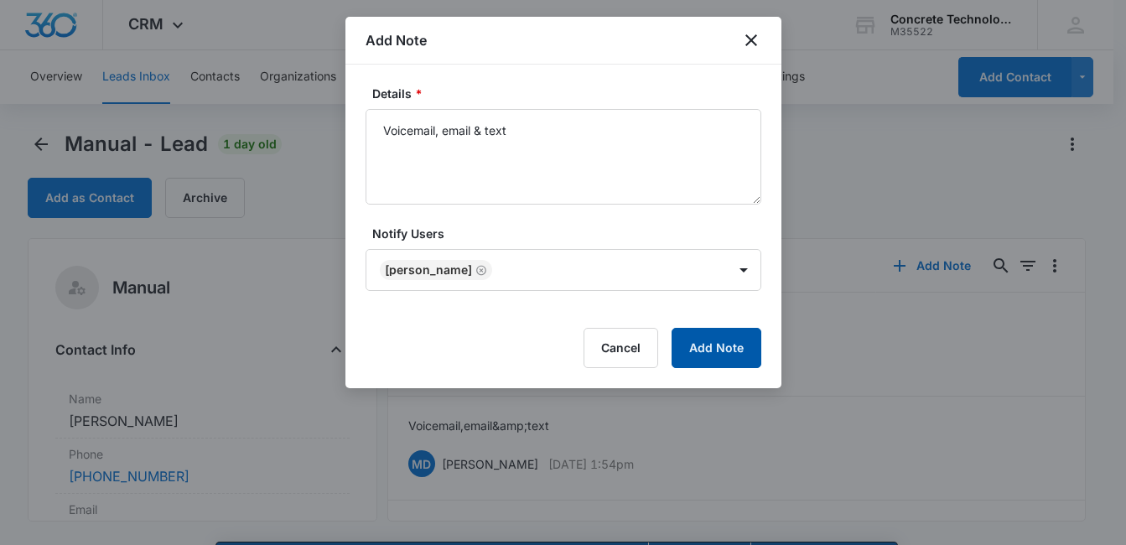
click at [729, 342] on button "Add Note" at bounding box center [716, 348] width 90 height 40
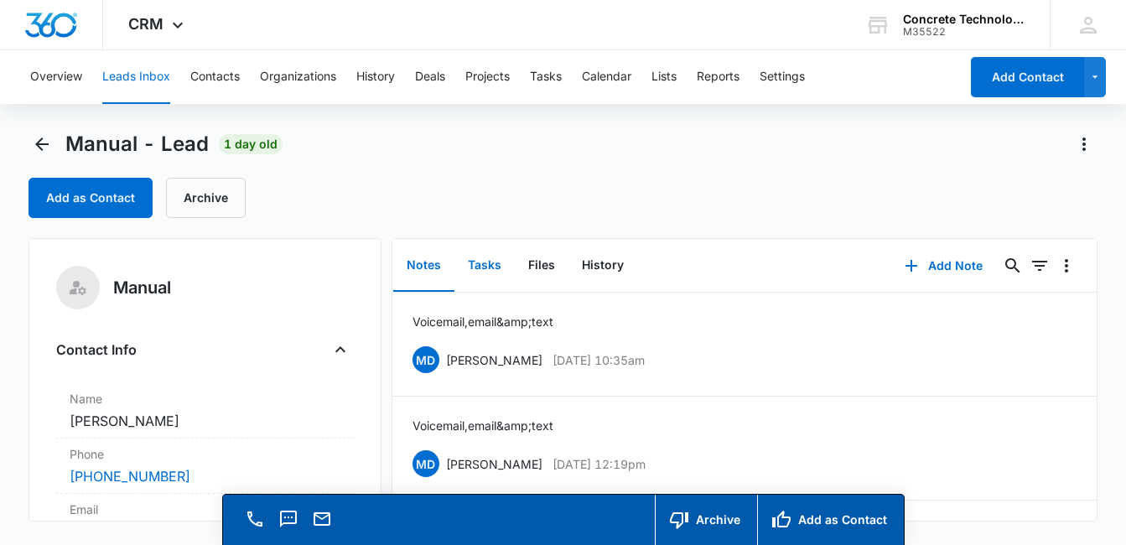
click at [485, 269] on button "Tasks" at bounding box center [484, 266] width 60 height 52
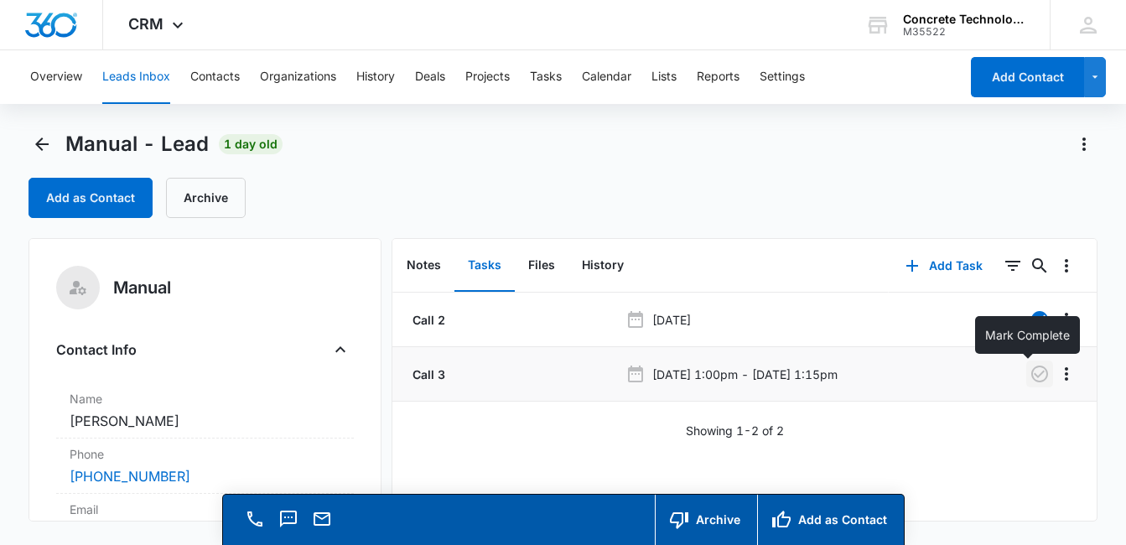
click at [1029, 375] on icon "button" at bounding box center [1039, 374] width 20 height 20
click at [934, 264] on button "Add Task" at bounding box center [943, 266] width 111 height 40
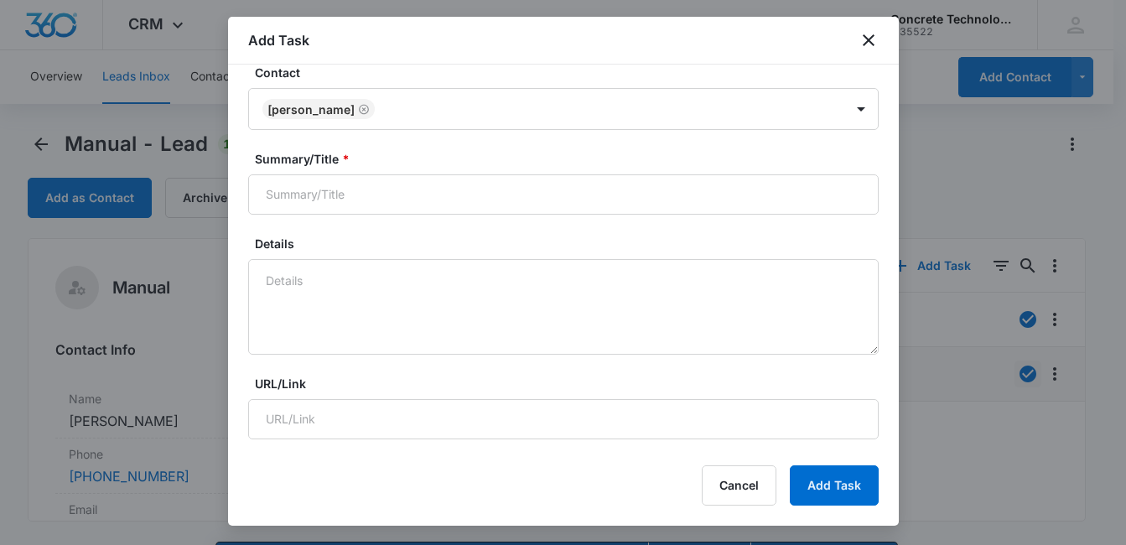
scroll to position [222, 0]
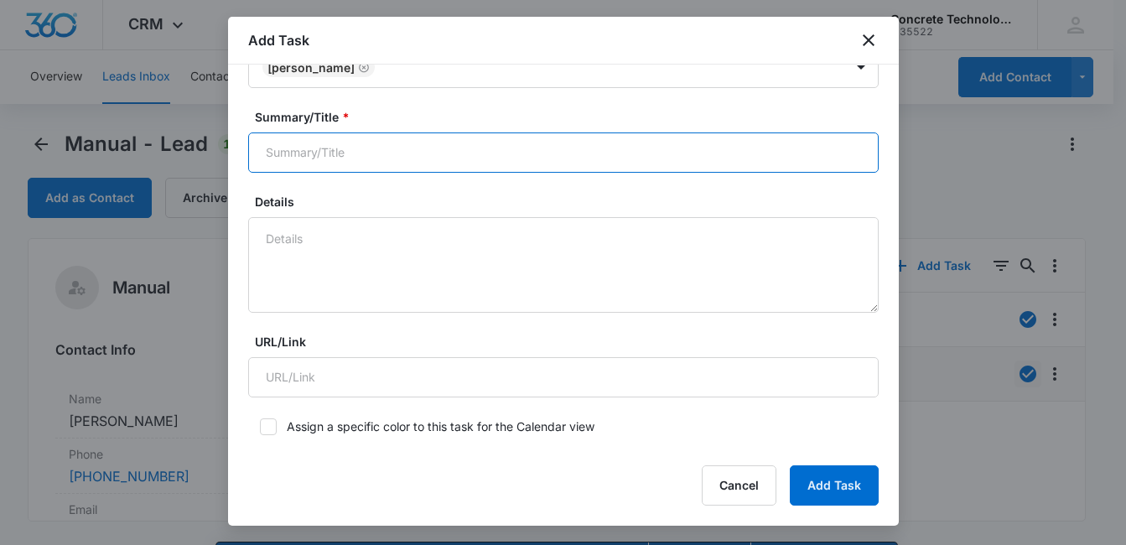
click at [530, 153] on input "Summary/Title *" at bounding box center [563, 152] width 630 height 40
type input "Call 3"
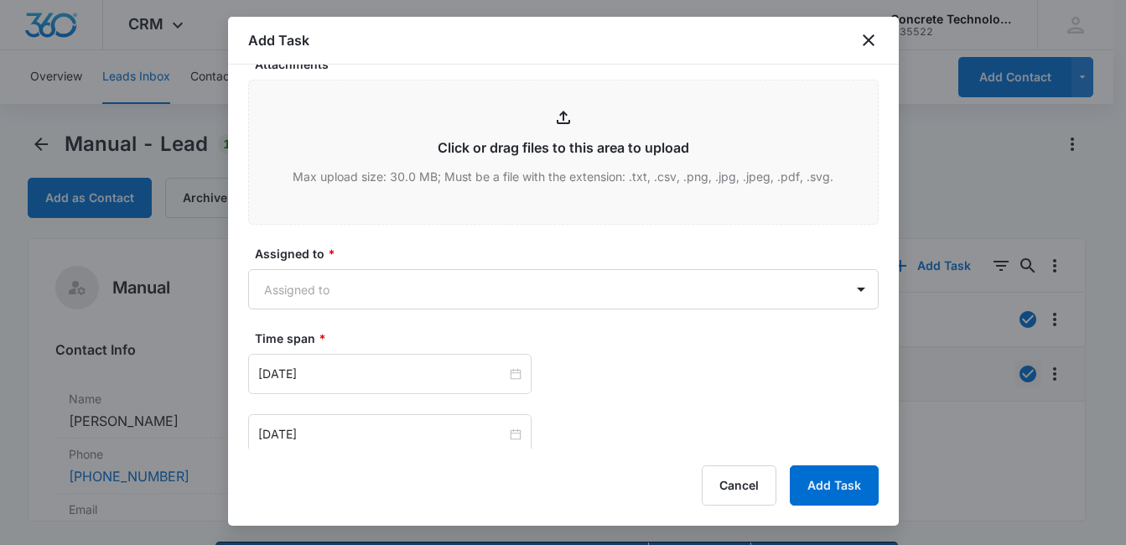
scroll to position [665, 0]
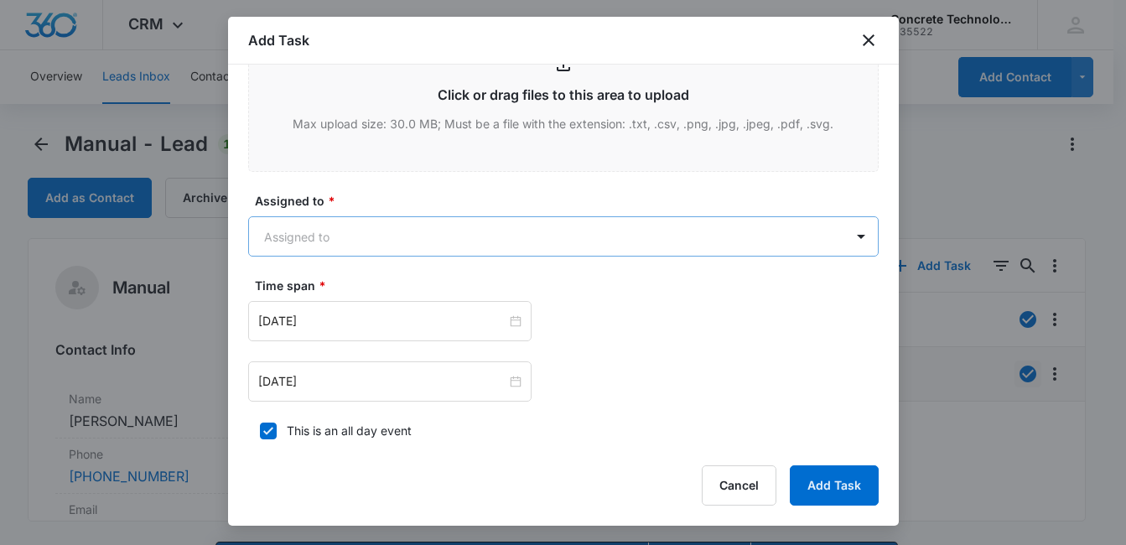
click at [472, 240] on body "CRM Apps Reputation Websites Forms CRM Email Social Content Ads Intelligence Fi…" at bounding box center [563, 296] width 1126 height 593
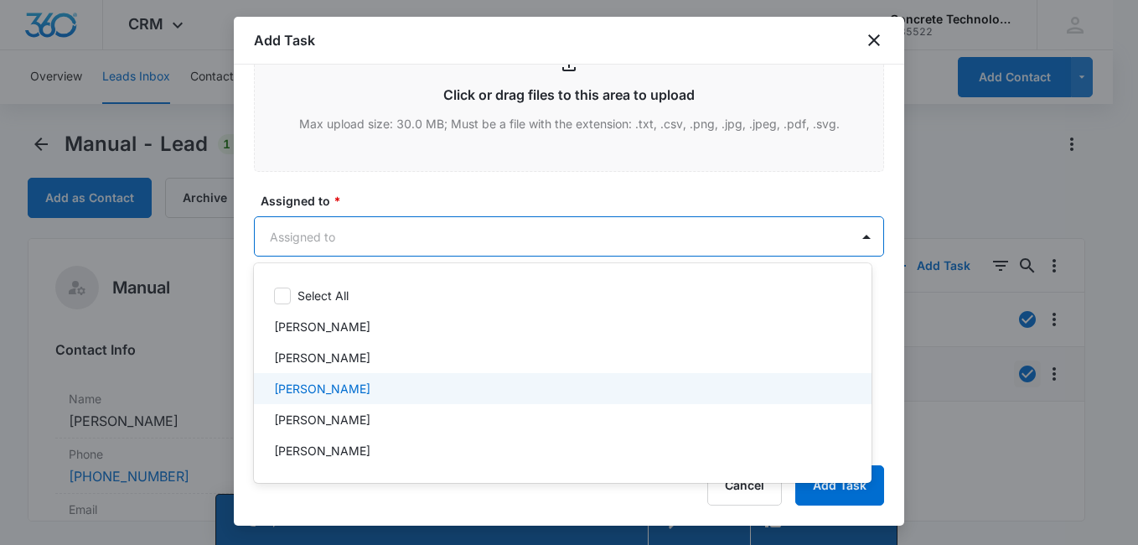
click at [412, 378] on div "[PERSON_NAME]" at bounding box center [563, 388] width 618 height 31
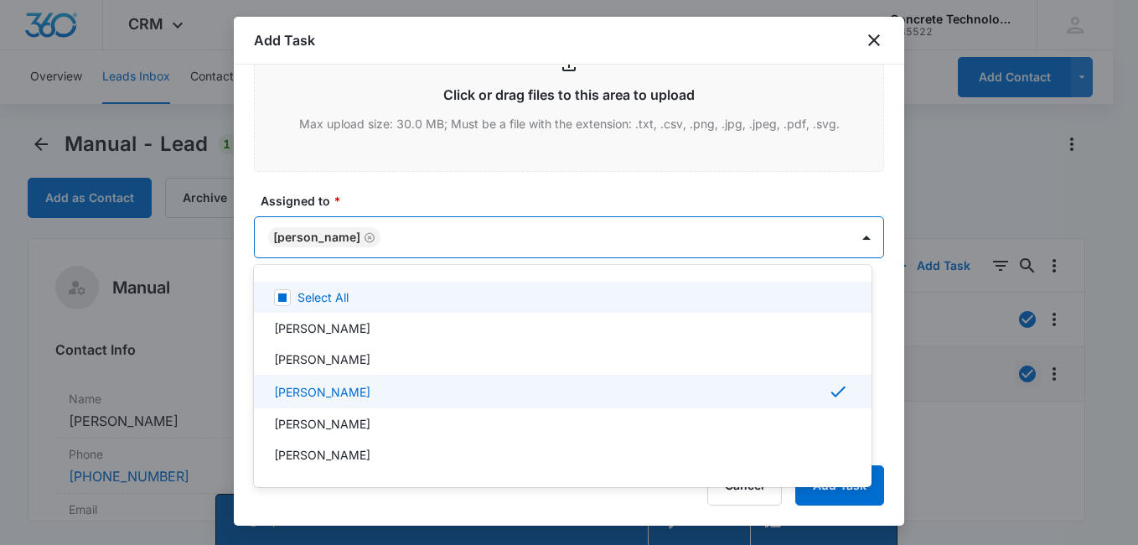
click at [576, 194] on div at bounding box center [569, 272] width 1138 height 545
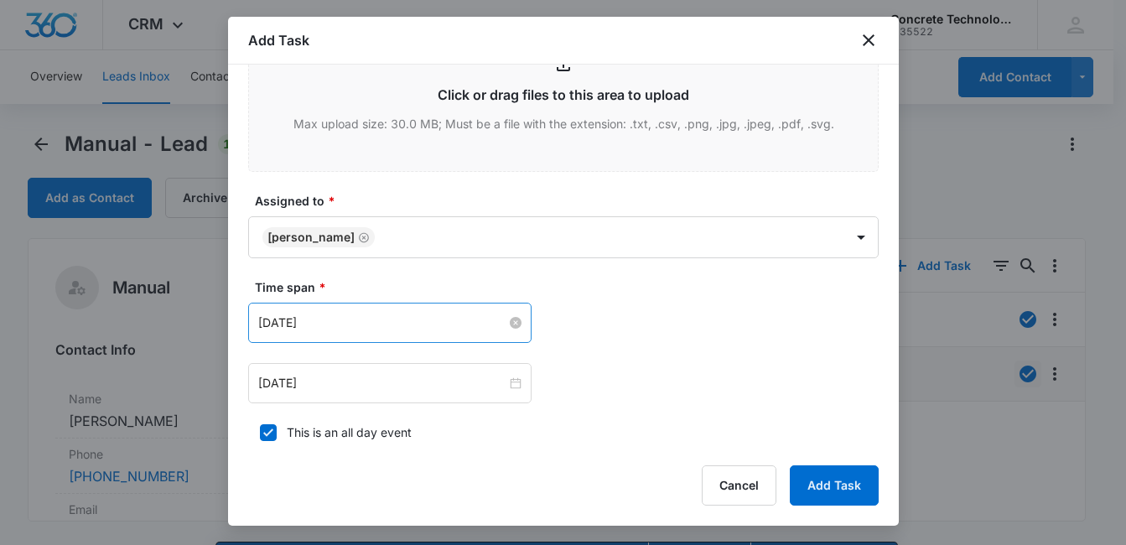
click at [448, 318] on input "[DATE]" at bounding box center [382, 322] width 248 height 18
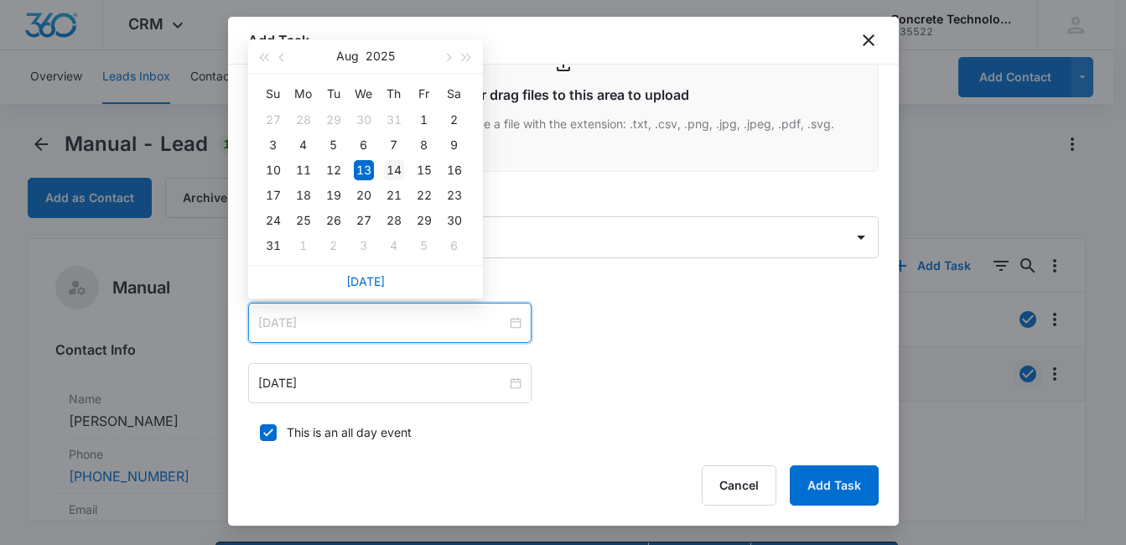
type input "[DATE]"
click at [393, 167] on div "14" at bounding box center [394, 170] width 20 height 20
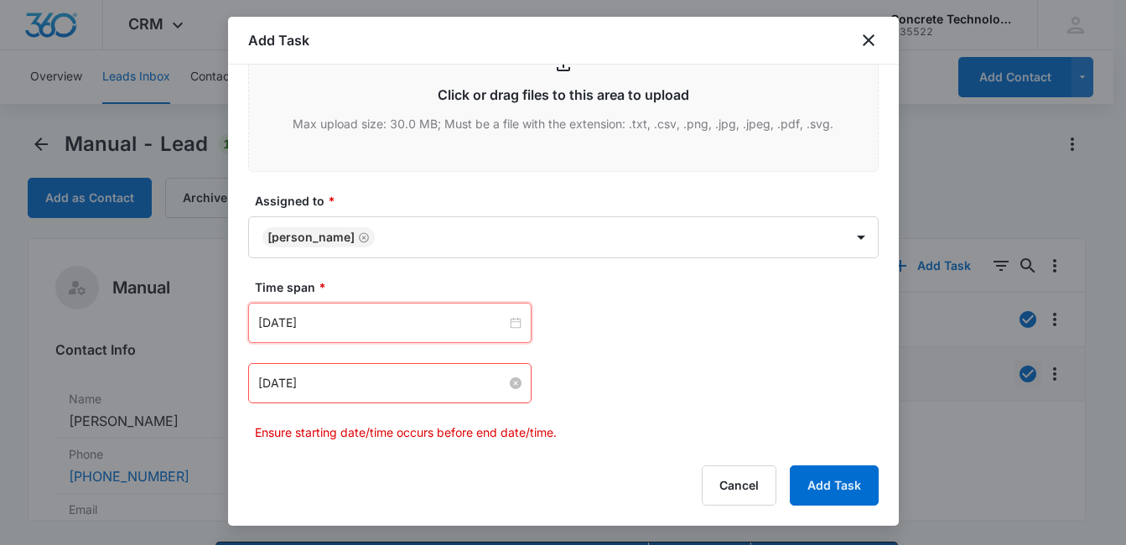
click at [428, 374] on input "[DATE]" at bounding box center [382, 383] width 248 height 18
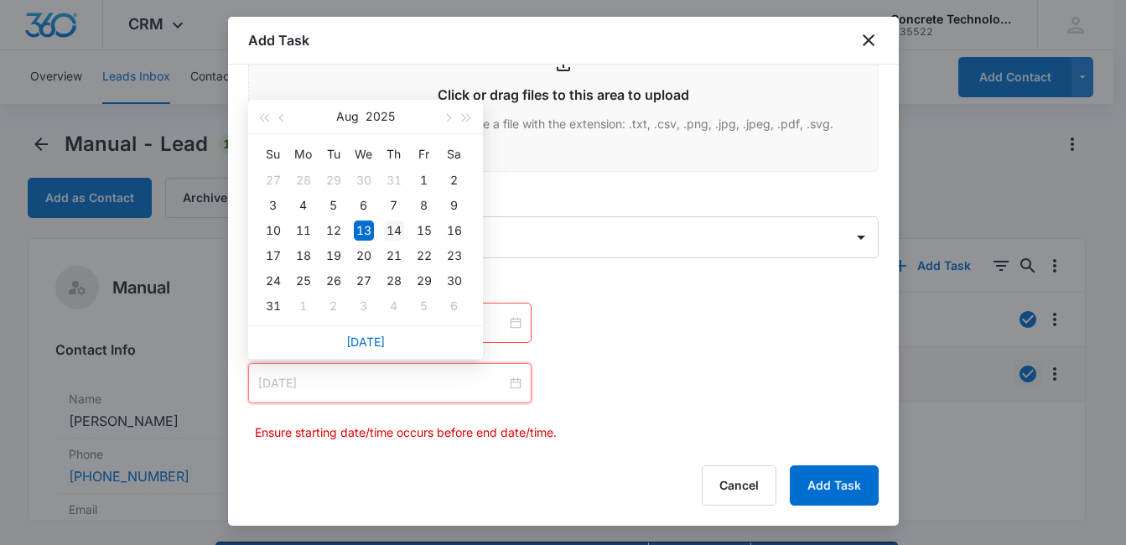
type input "[DATE]"
click at [397, 232] on div "14" at bounding box center [394, 230] width 20 height 20
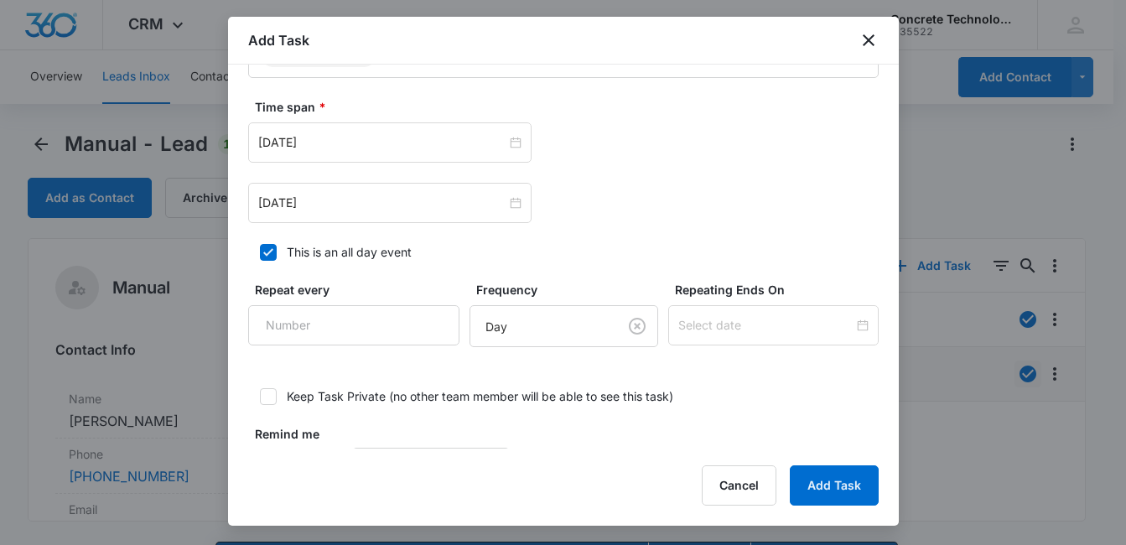
scroll to position [906, 0]
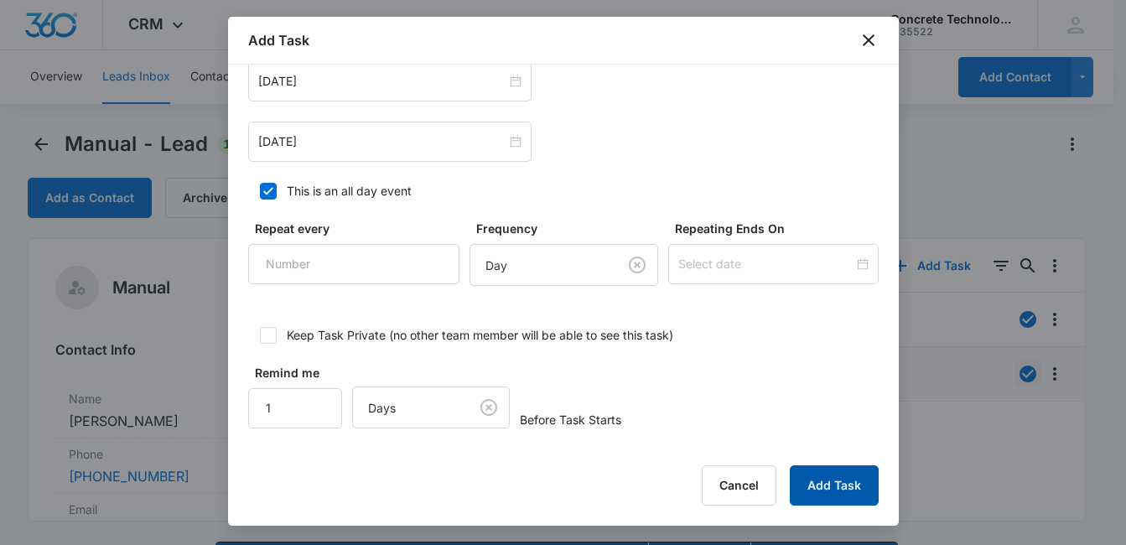
click at [840, 483] on button "Add Task" at bounding box center [833, 485] width 89 height 40
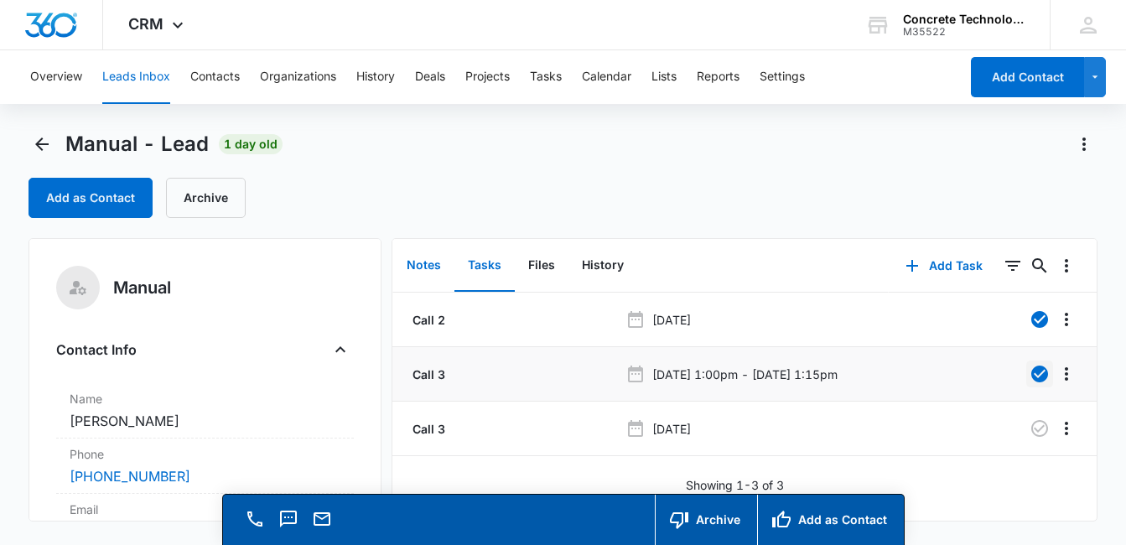
click at [421, 265] on button "Notes" at bounding box center [423, 266] width 61 height 52
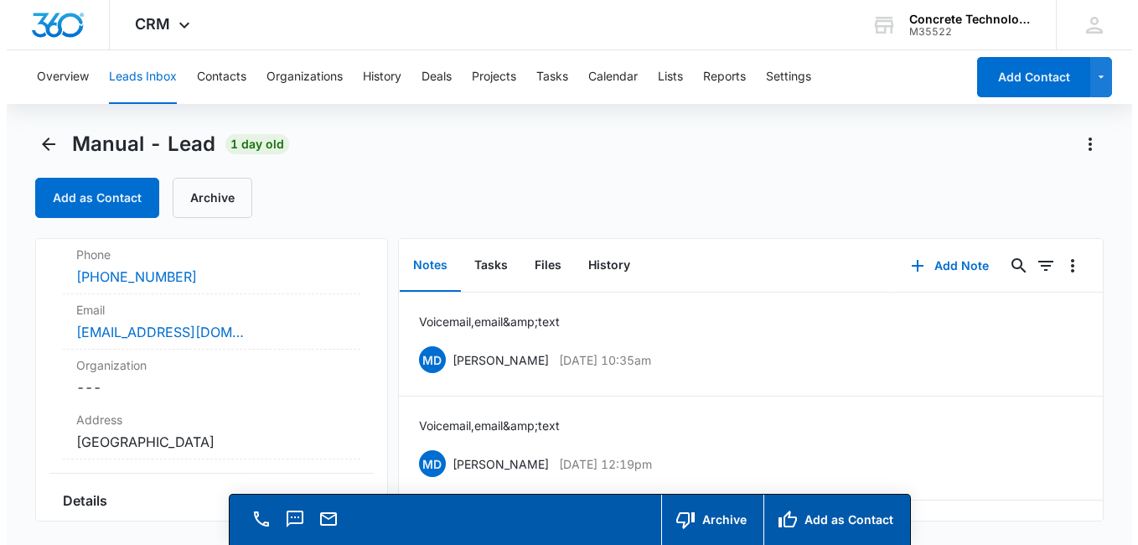
scroll to position [225, 0]
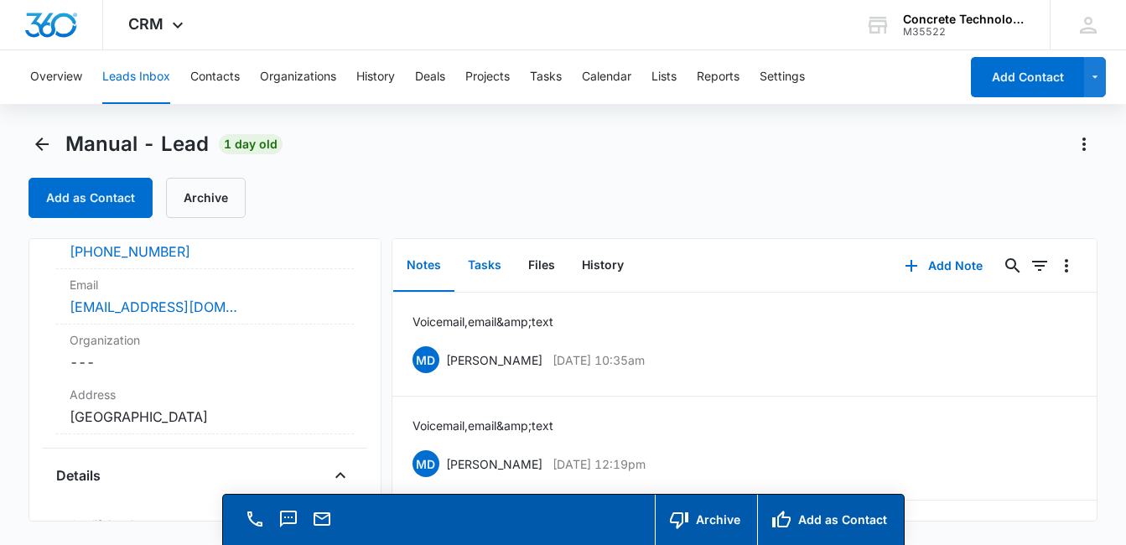
click at [489, 272] on button "Tasks" at bounding box center [484, 266] width 60 height 52
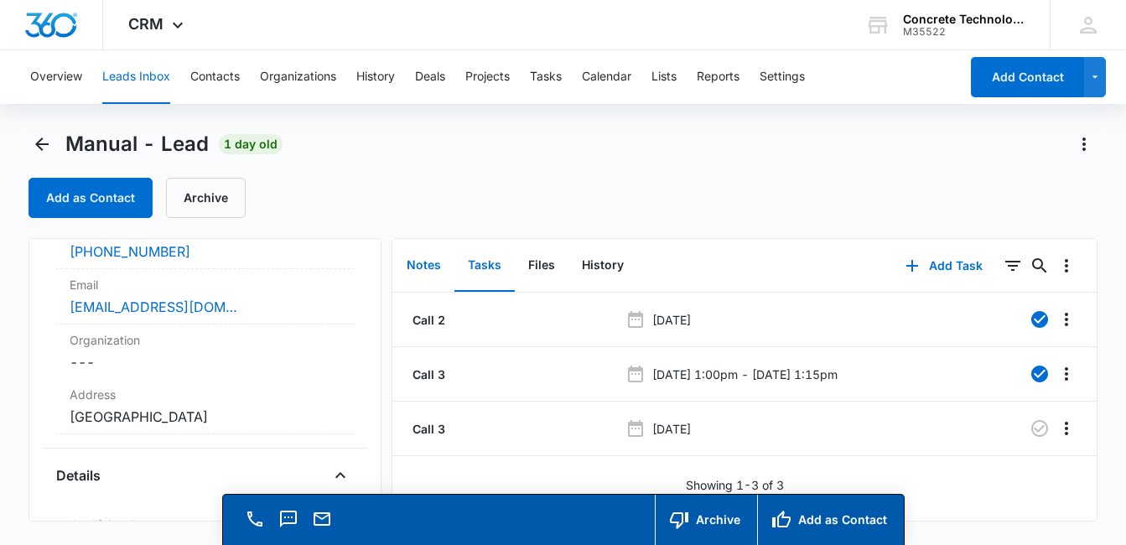
click at [411, 267] on button "Notes" at bounding box center [423, 266] width 61 height 52
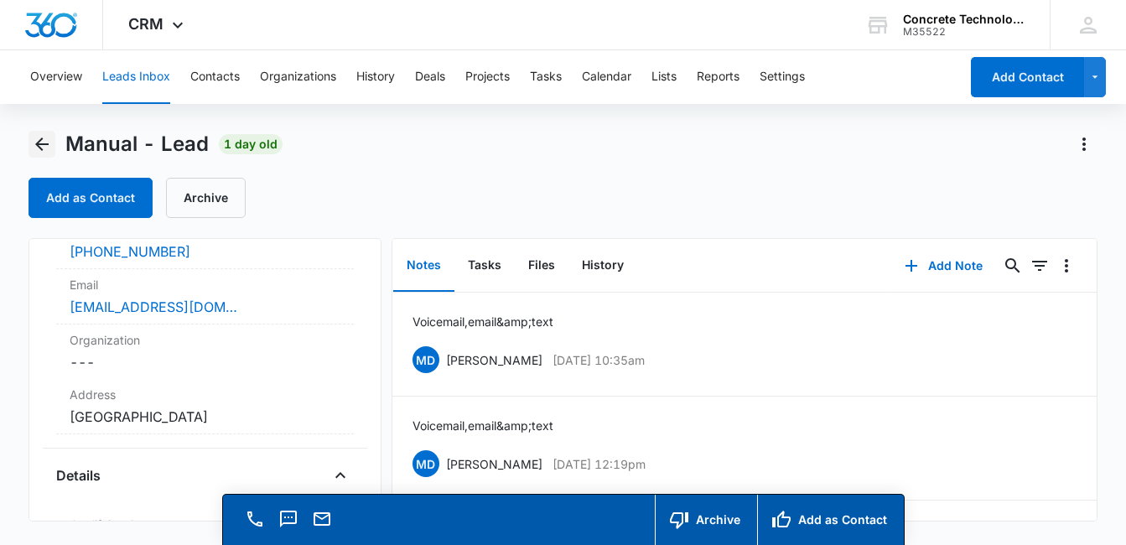
click at [44, 145] on icon "Back" at bounding box center [41, 143] width 13 height 13
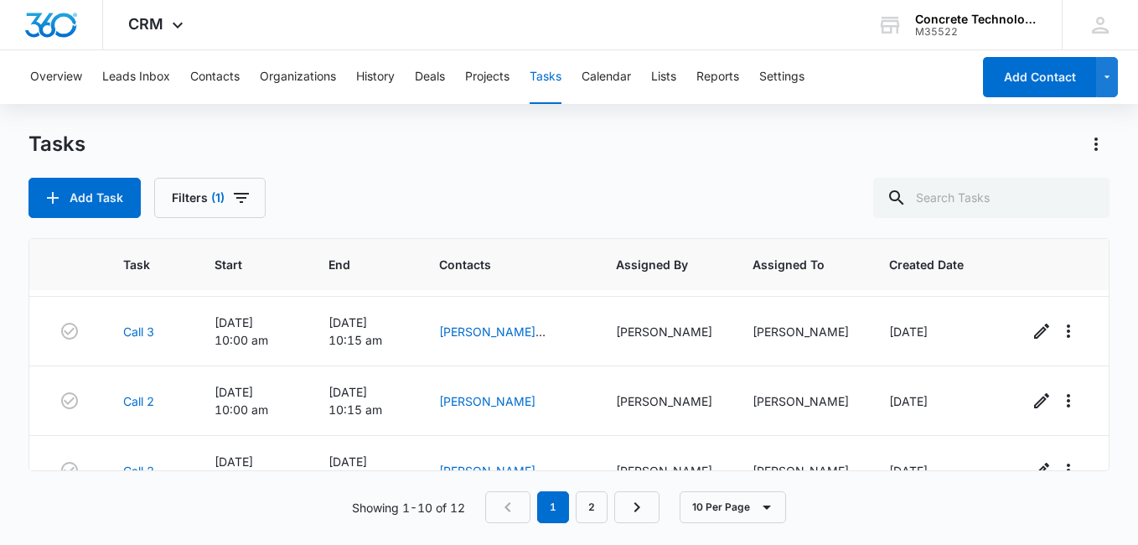
scroll to position [470, 0]
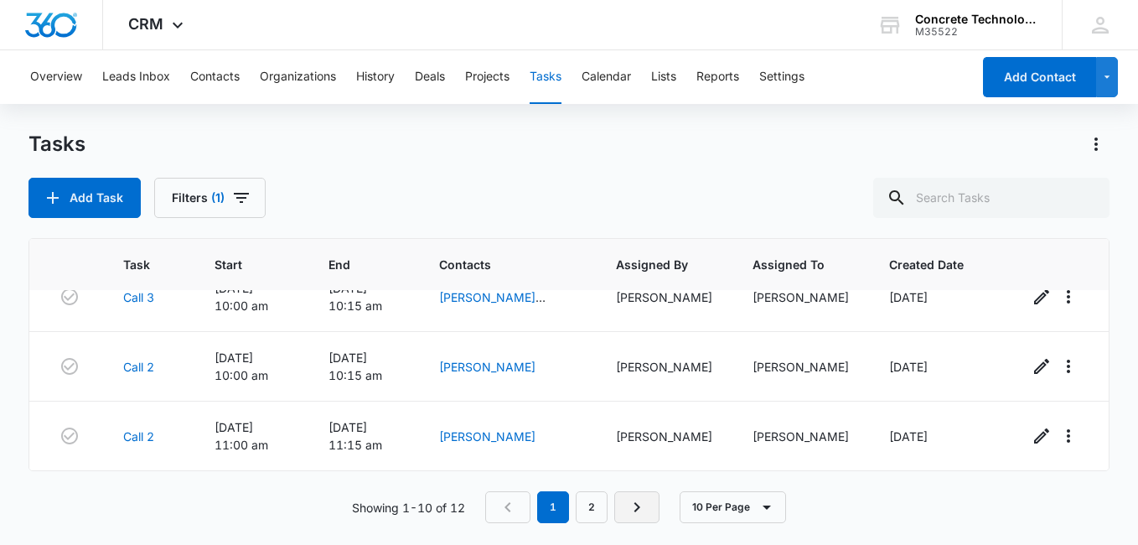
click at [644, 510] on icon "Next Page" at bounding box center [637, 507] width 20 height 20
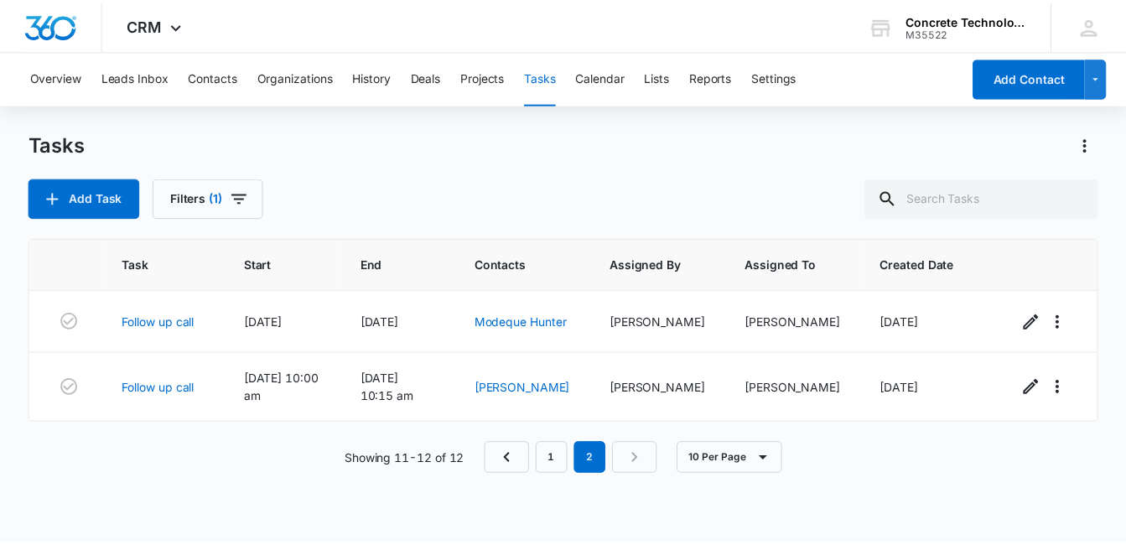
scroll to position [0, 0]
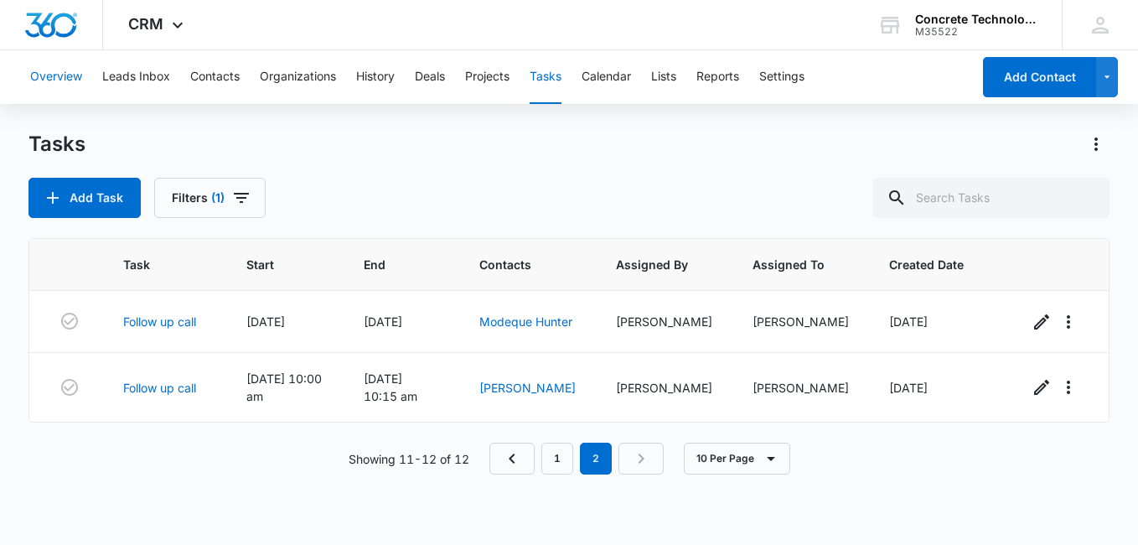
click at [63, 75] on button "Overview" at bounding box center [56, 77] width 52 height 54
